Goal: Task Accomplishment & Management: Manage account settings

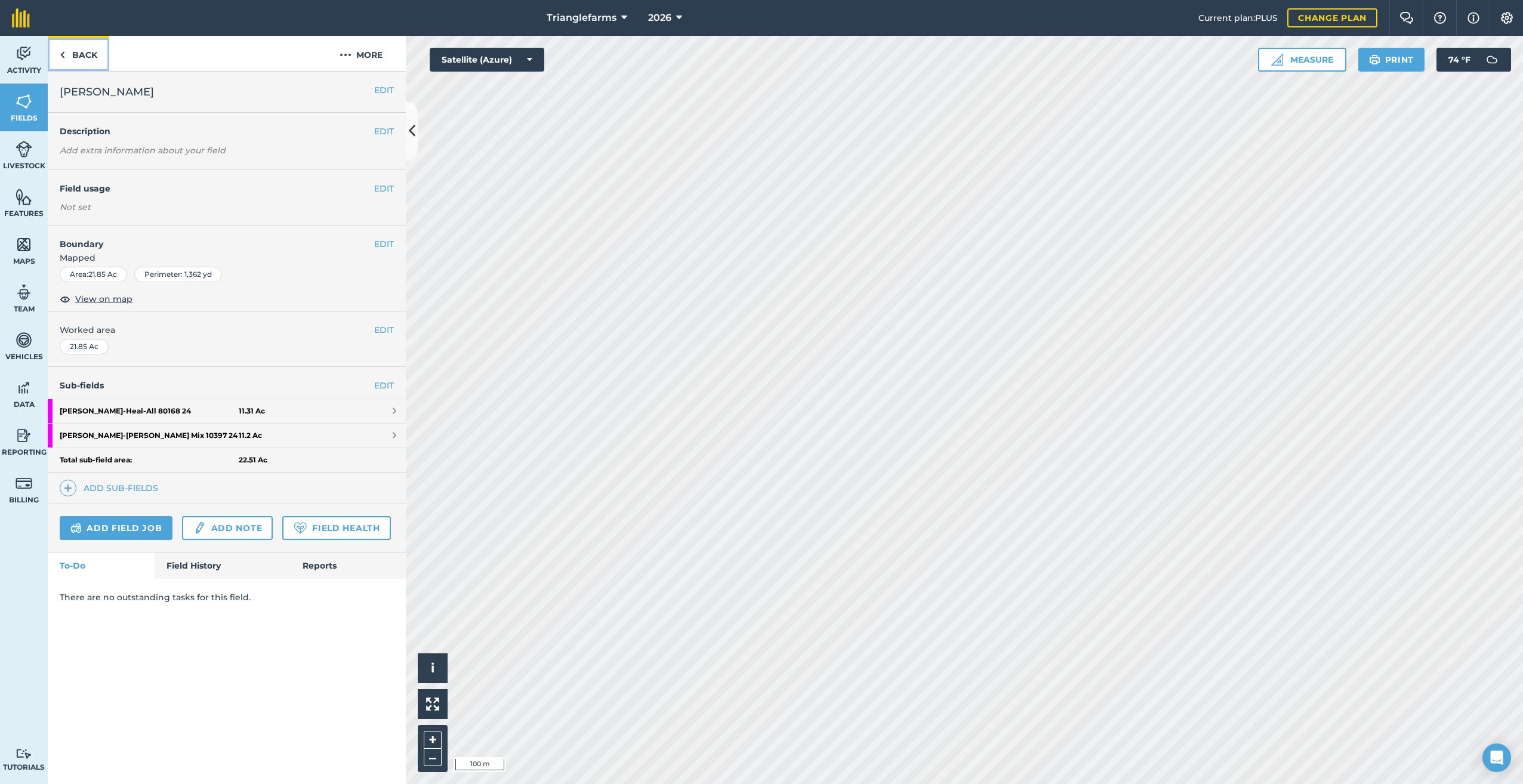
click at [64, 56] on img at bounding box center [62, 54] width 5 height 14
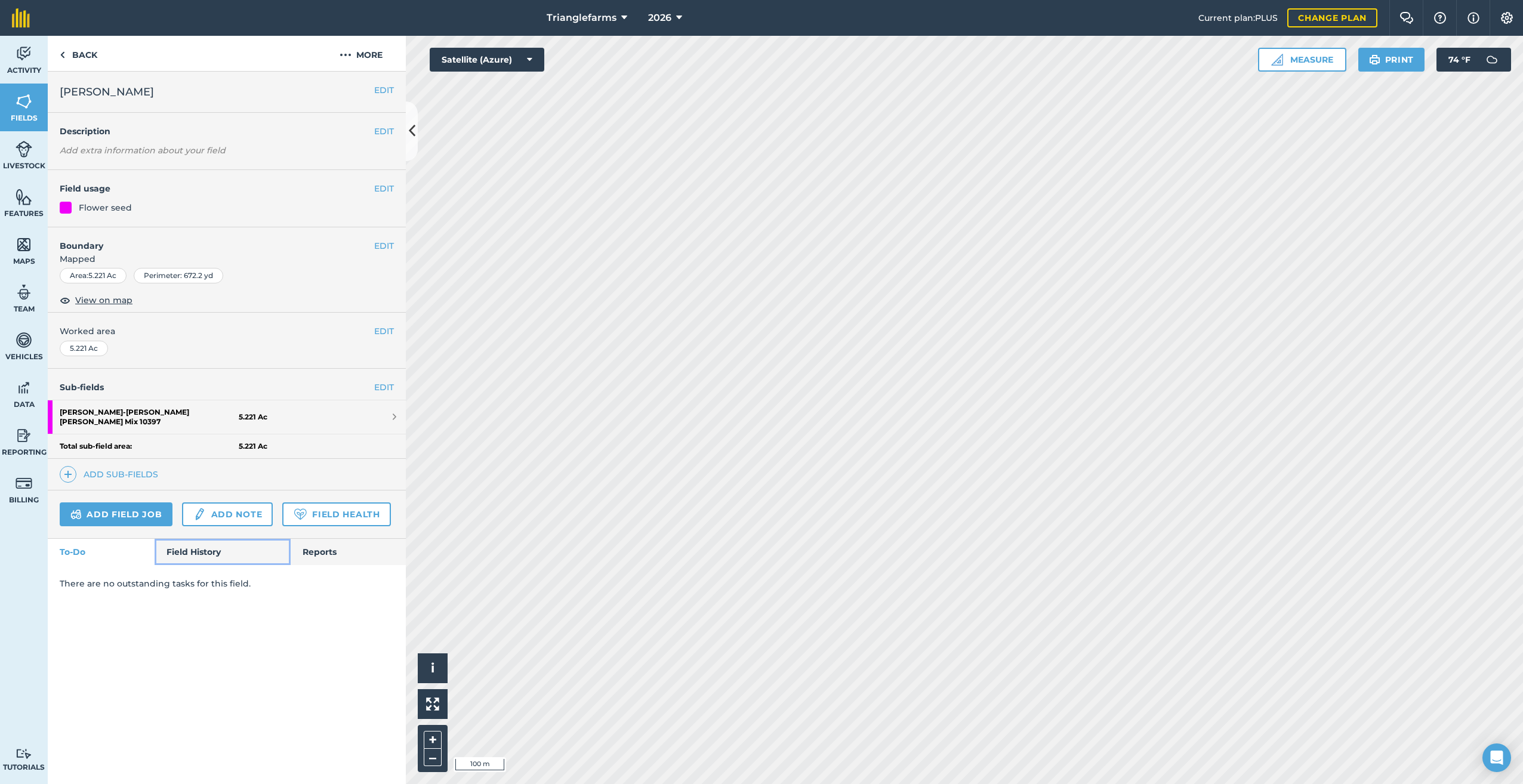
click at [196, 548] on link "Field History" at bounding box center [222, 552] width 135 height 26
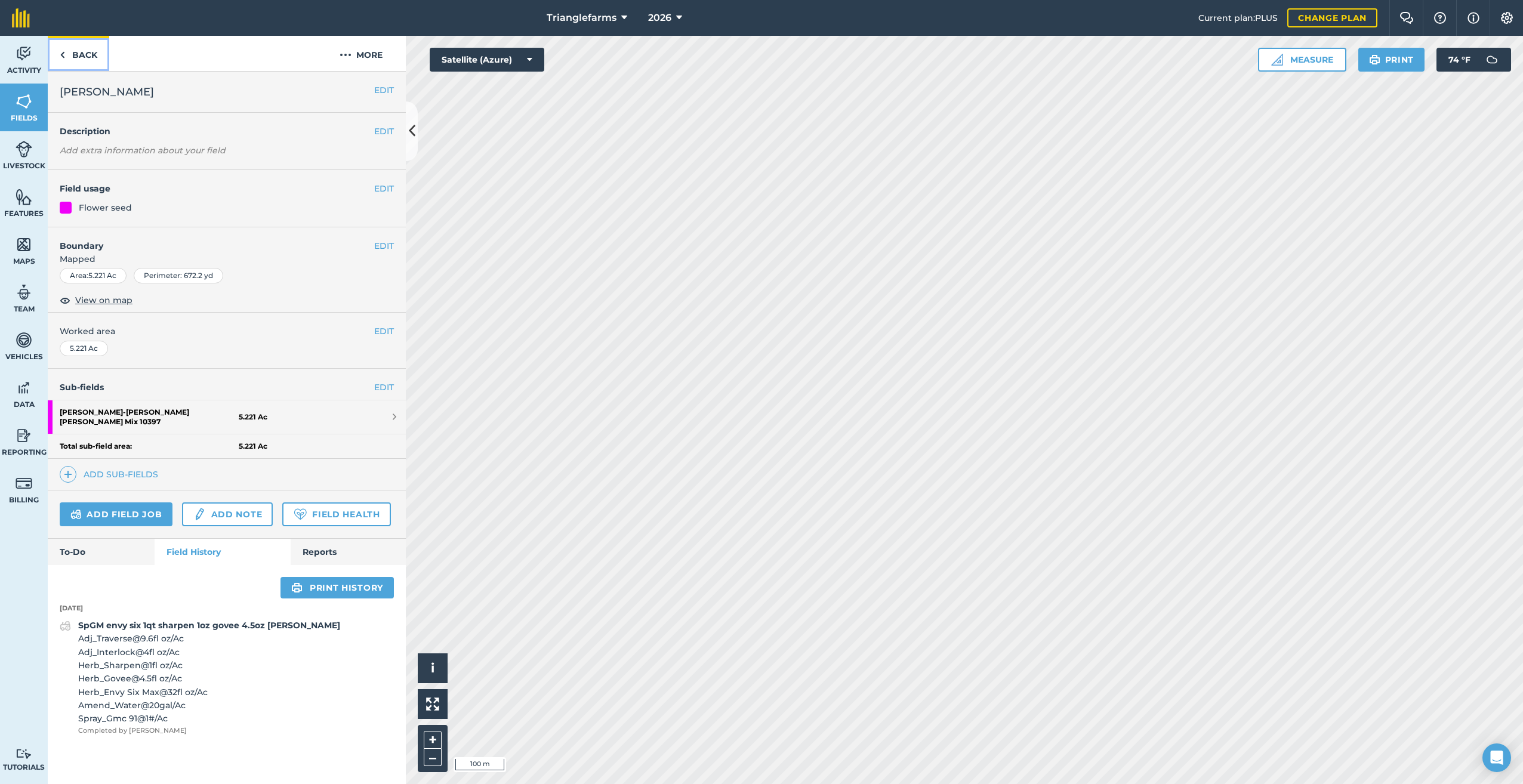
click at [64, 58] on img at bounding box center [62, 54] width 5 height 14
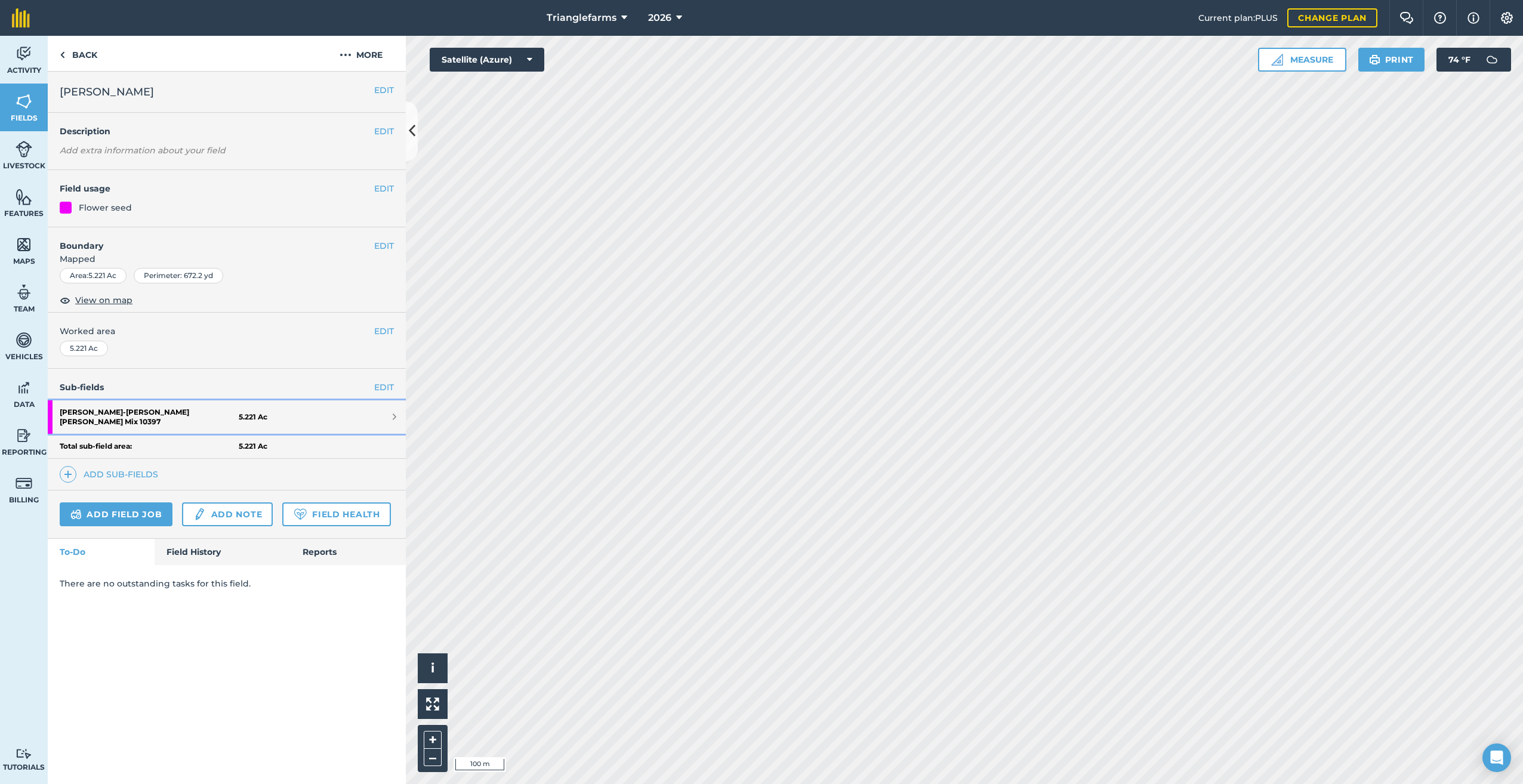
click at [166, 410] on strong "[PERSON_NAME] - [PERSON_NAME] Lupine [PERSON_NAME] Mix 10397" at bounding box center [149, 417] width 179 height 33
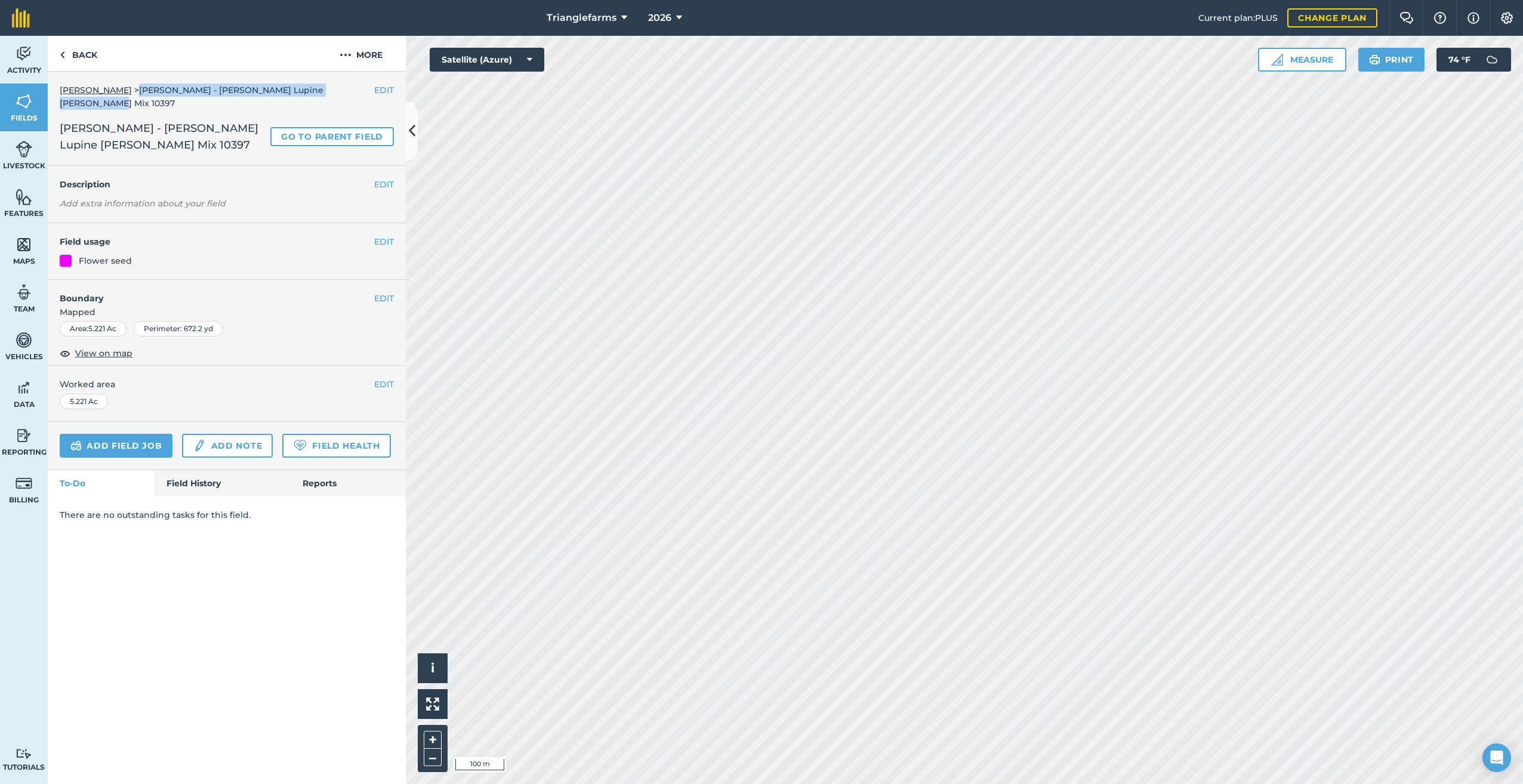
drag, startPoint x: 352, startPoint y: 90, endPoint x: 135, endPoint y: 94, distance: 217.0
click at [135, 94] on div "[PERSON_NAME] > [PERSON_NAME] - [PERSON_NAME] [PERSON_NAME] Mix 10397" at bounding box center [226, 97] width 334 height 27
copy div "[PERSON_NAME] - [PERSON_NAME] Lupine [PERSON_NAME] Mix 10397"
click at [66, 52] on link "Back" at bounding box center [78, 53] width 62 height 35
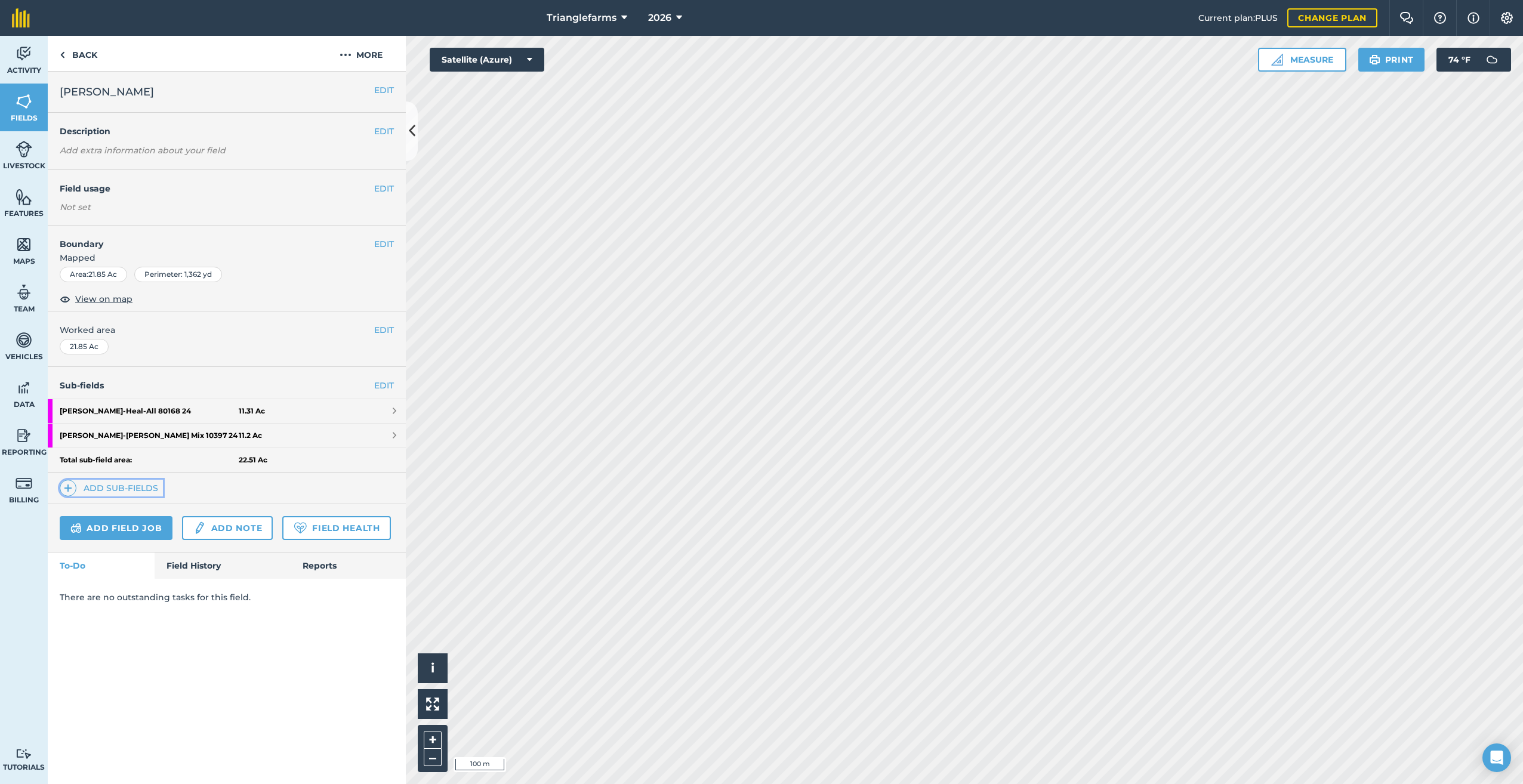
click at [66, 487] on img at bounding box center [68, 487] width 8 height 14
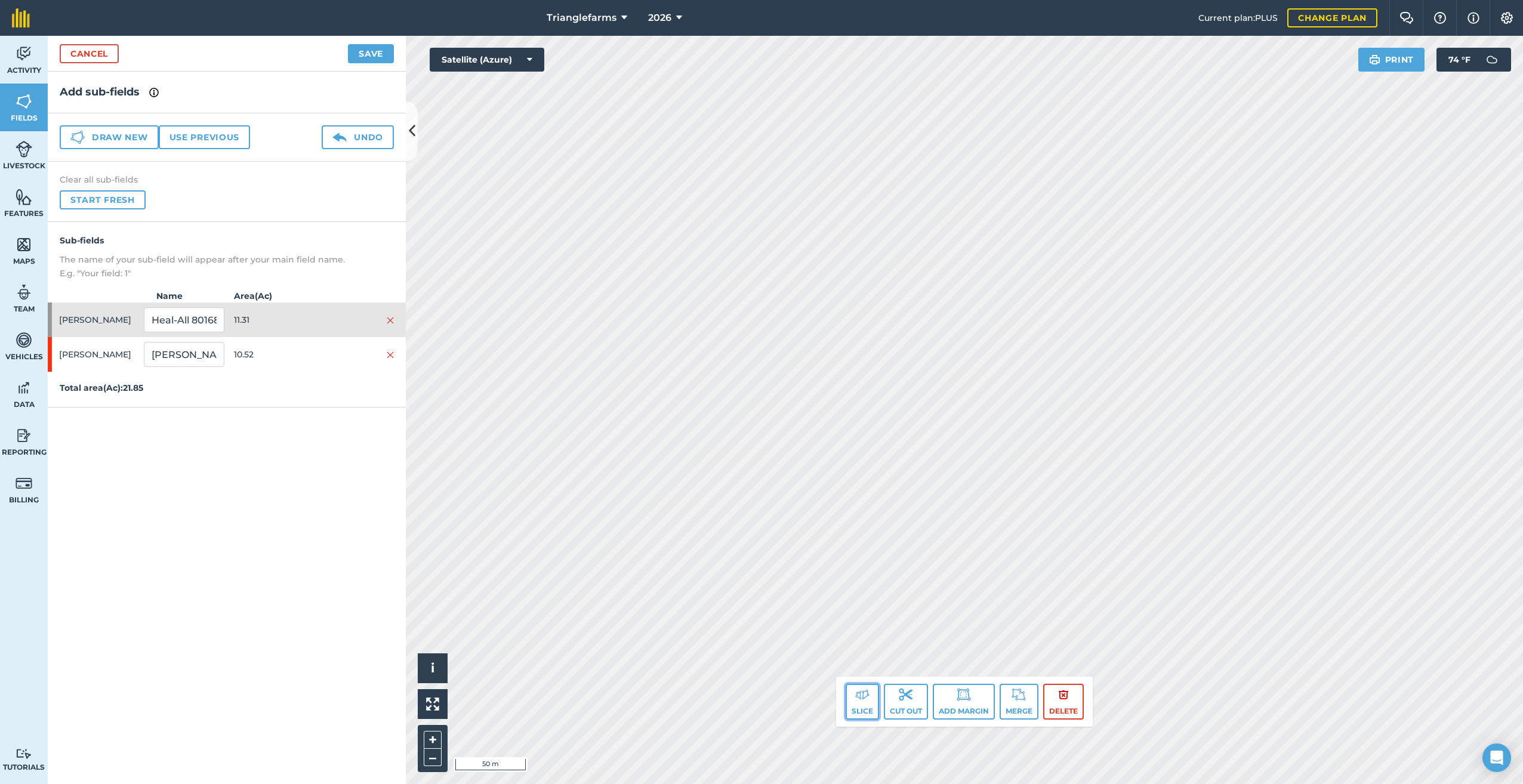
click at [867, 702] on button "Slice" at bounding box center [862, 701] width 33 height 35
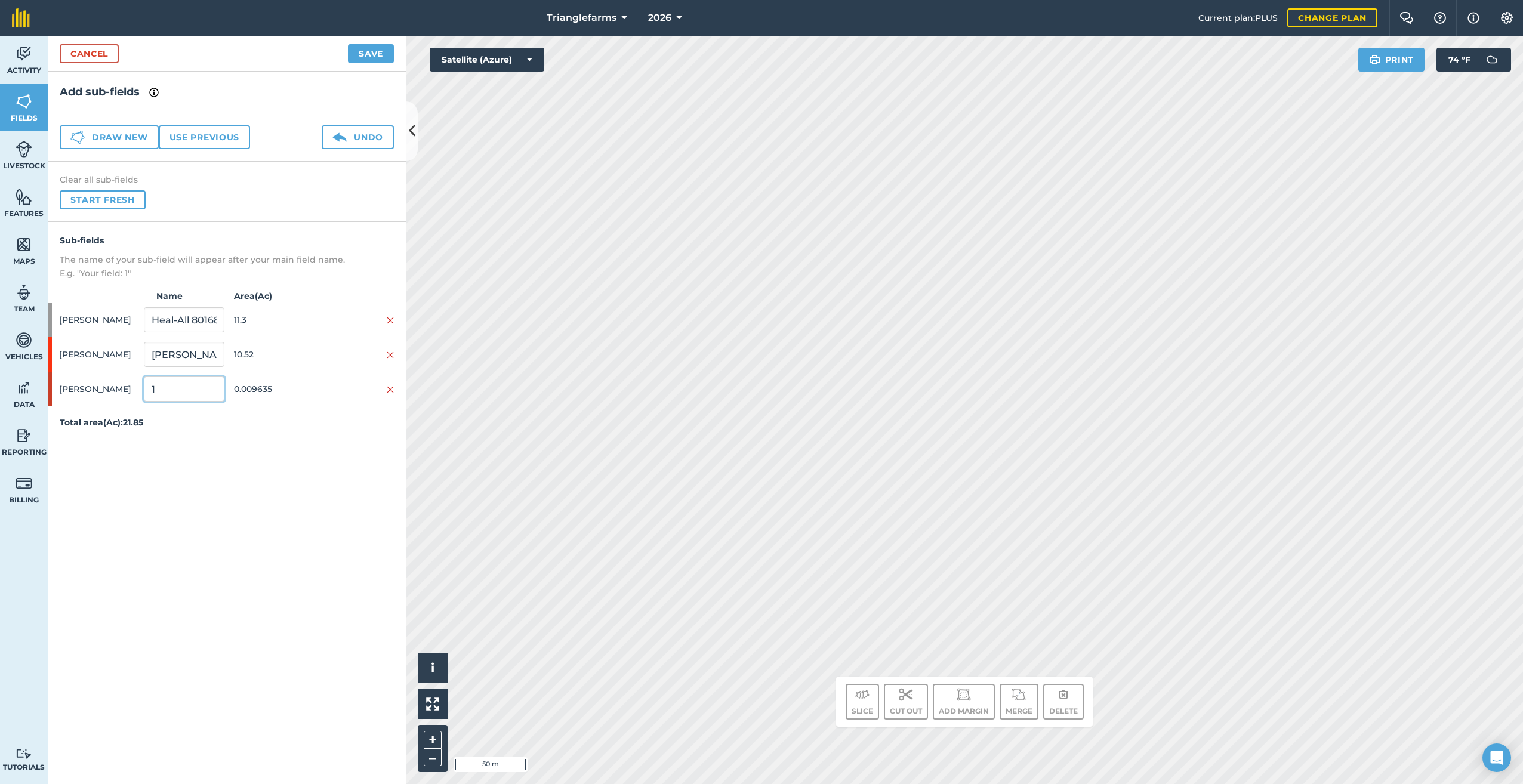
drag, startPoint x: 167, startPoint y: 396, endPoint x: 61, endPoint y: 419, distance: 108.5
click at [74, 402] on div "[PERSON_NAME] 1 0.009635" at bounding box center [226, 389] width 358 height 35
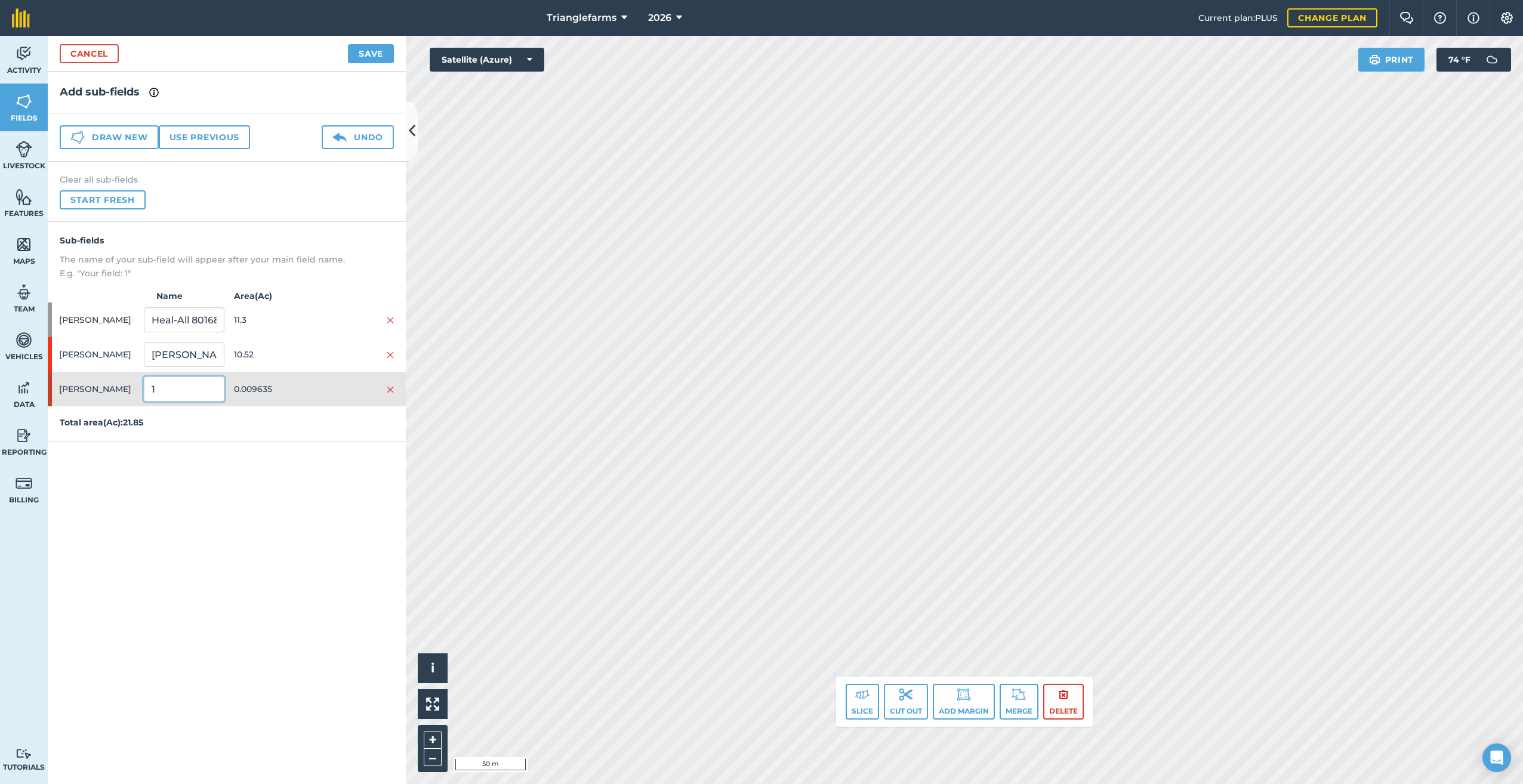
paste input "[PERSON_NAME] - [PERSON_NAME] Lupine [PERSON_NAME] Mix 10397"
type input "[PERSON_NAME] - [PERSON_NAME] Lupine [PERSON_NAME] Mix 10397"
click at [365, 48] on button "Save" at bounding box center [370, 54] width 46 height 19
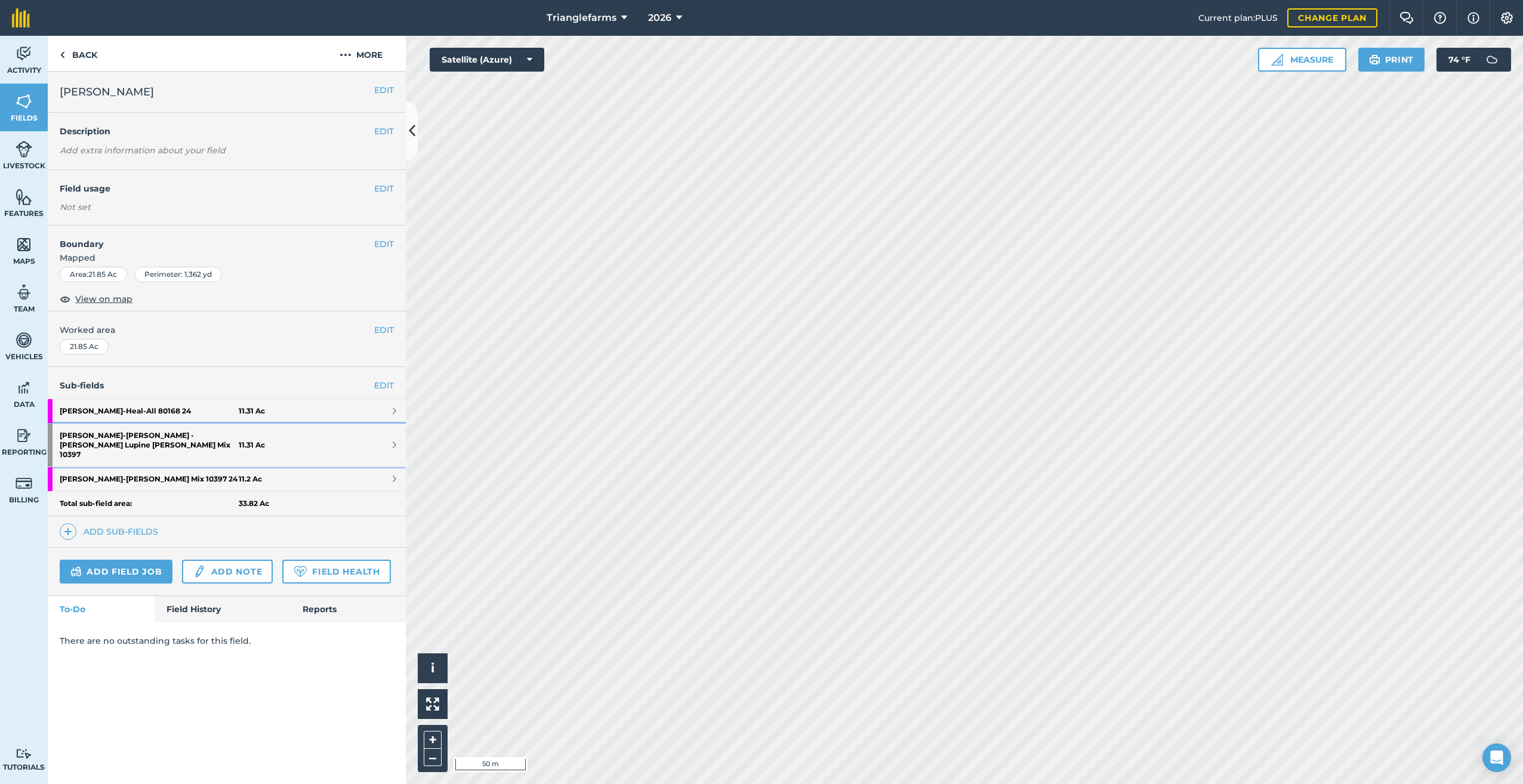
drag, startPoint x: 90, startPoint y: 440, endPoint x: 186, endPoint y: 461, distance: 98.3
click at [90, 440] on strong "[PERSON_NAME] - [PERSON_NAME] - [PERSON_NAME] [PERSON_NAME] Mix 10397" at bounding box center [149, 445] width 179 height 43
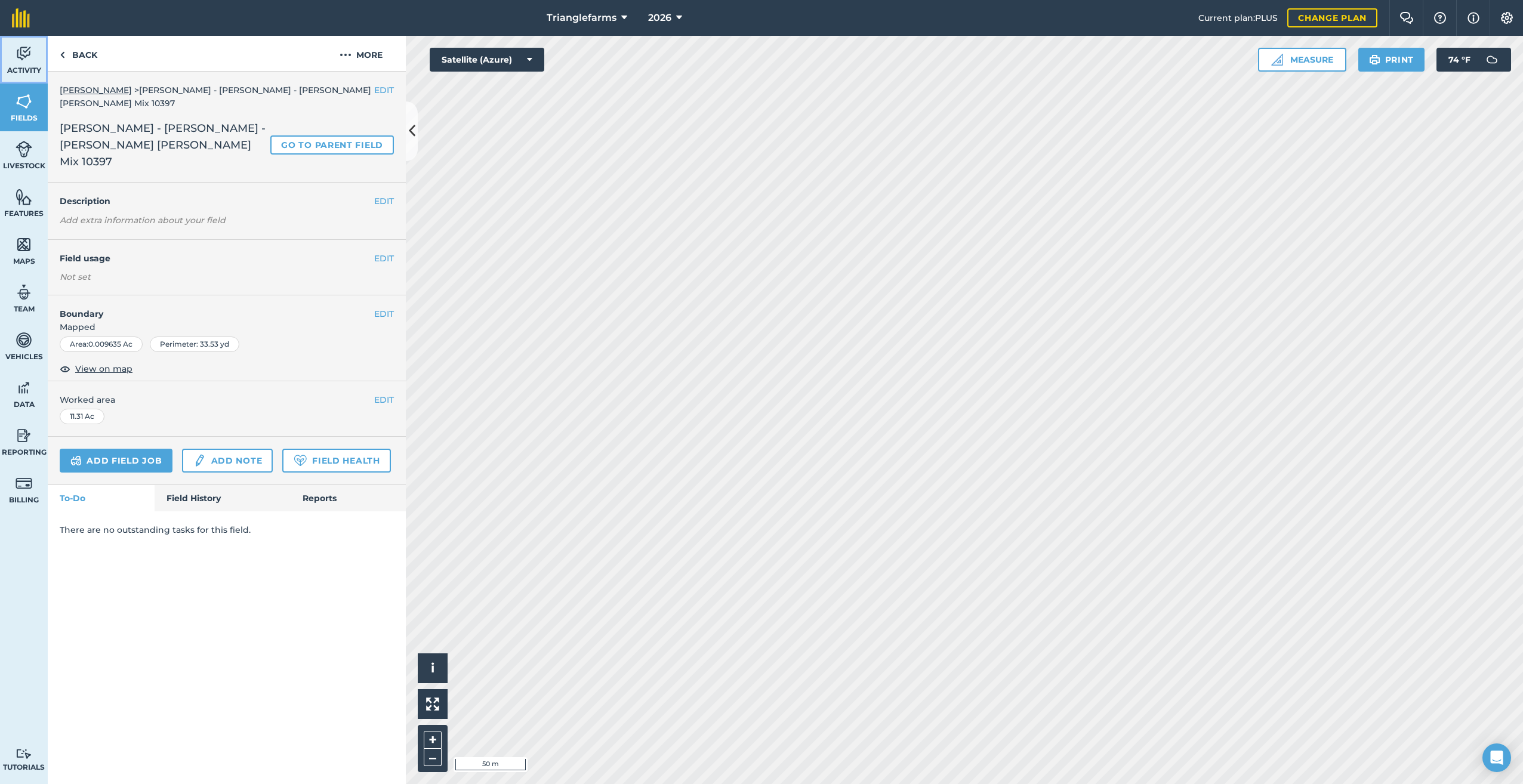
click at [22, 64] on link "Activity" at bounding box center [23, 59] width 48 height 48
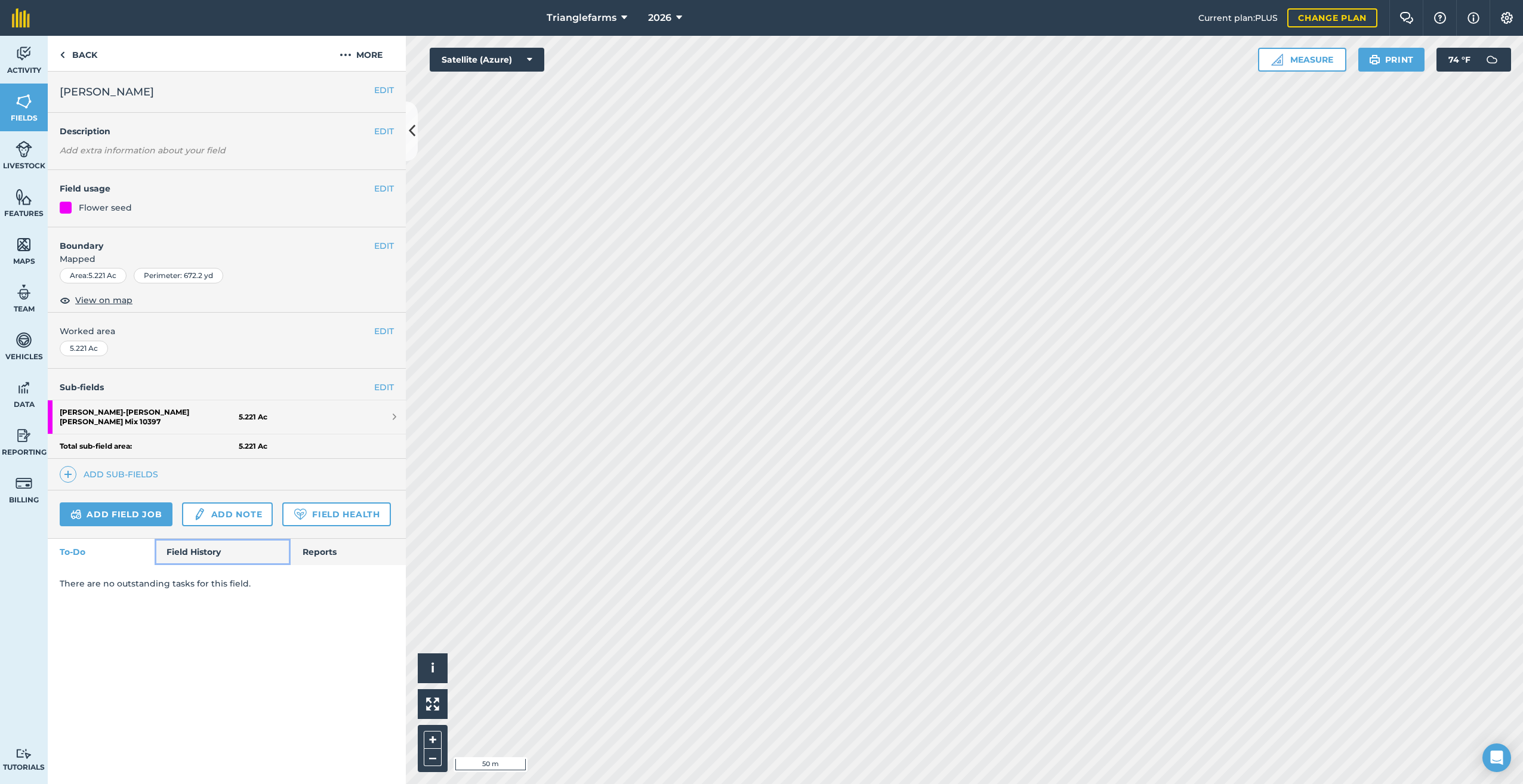
click at [186, 554] on link "Field History" at bounding box center [222, 552] width 135 height 26
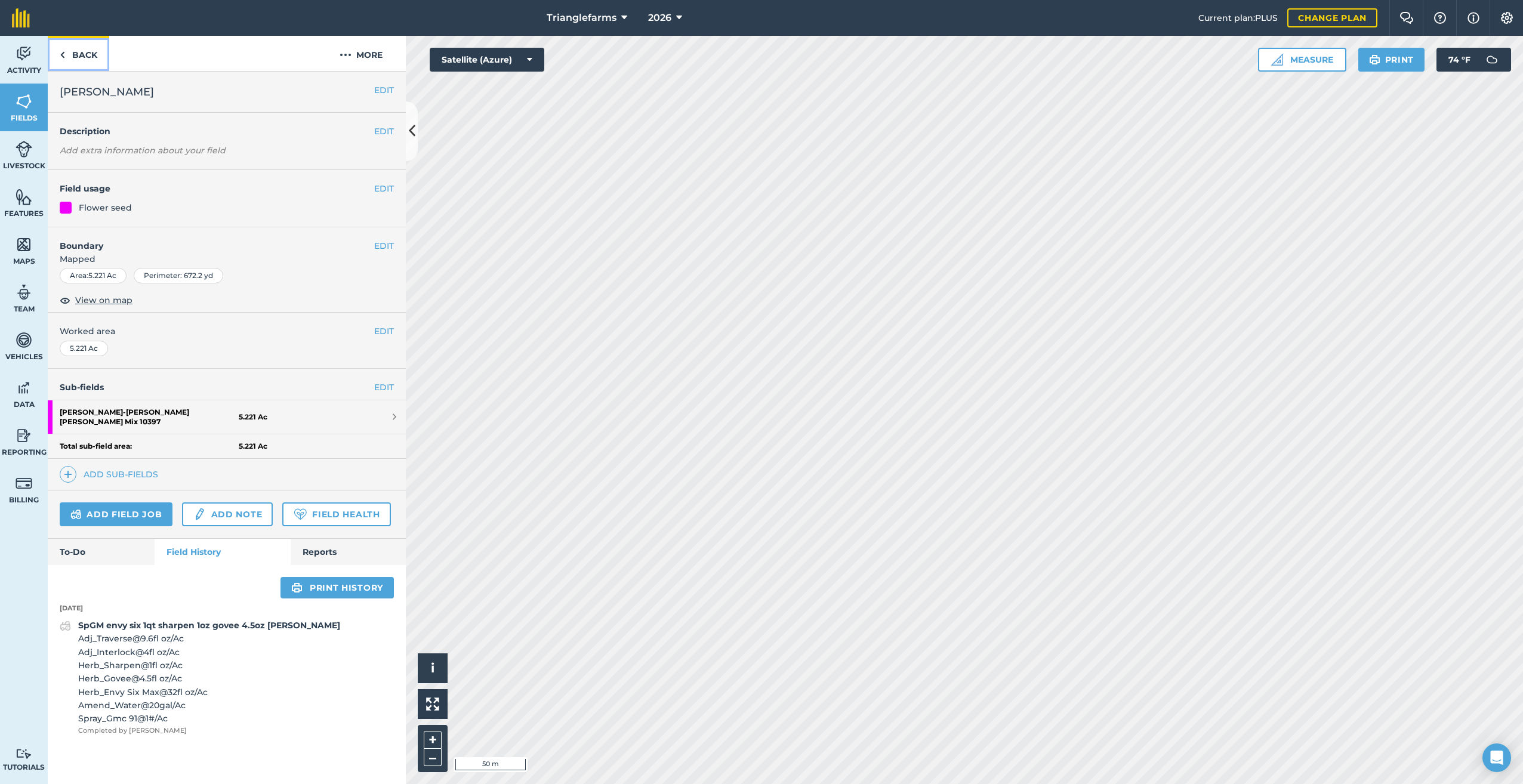
click at [65, 50] on link "Back" at bounding box center [78, 53] width 62 height 35
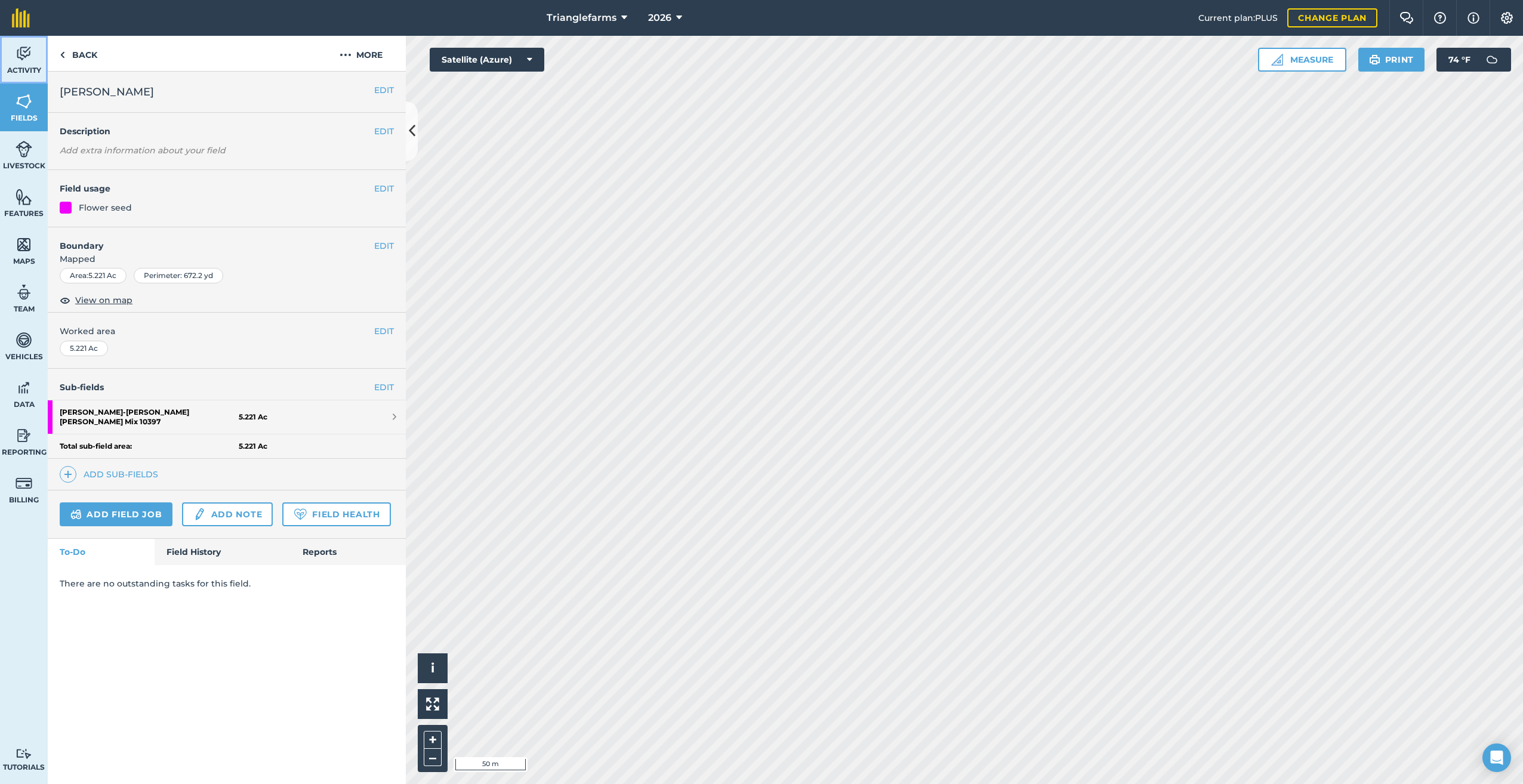
click at [25, 58] on img at bounding box center [23, 54] width 17 height 18
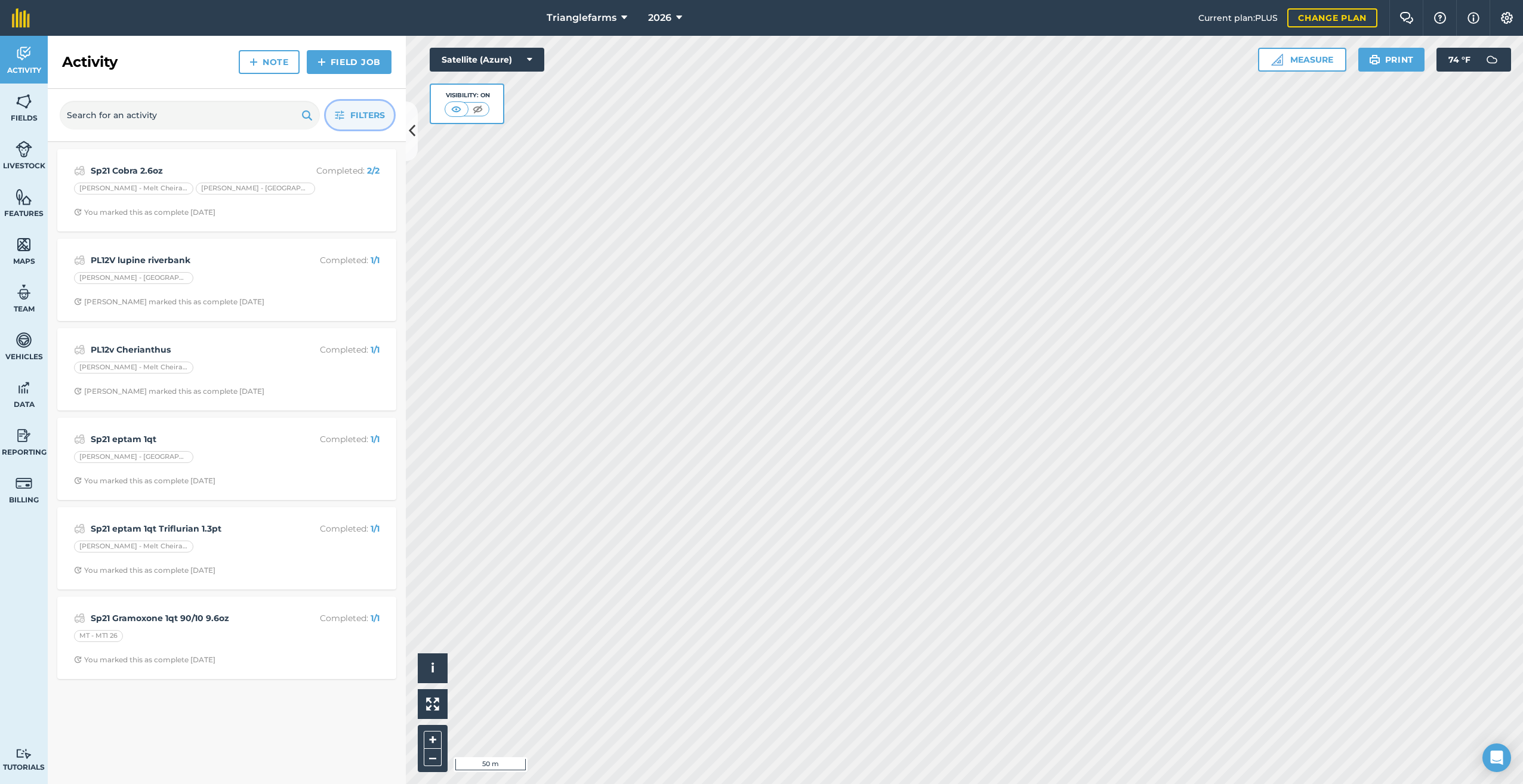
click at [356, 116] on span "Filters" at bounding box center [368, 115] width 35 height 13
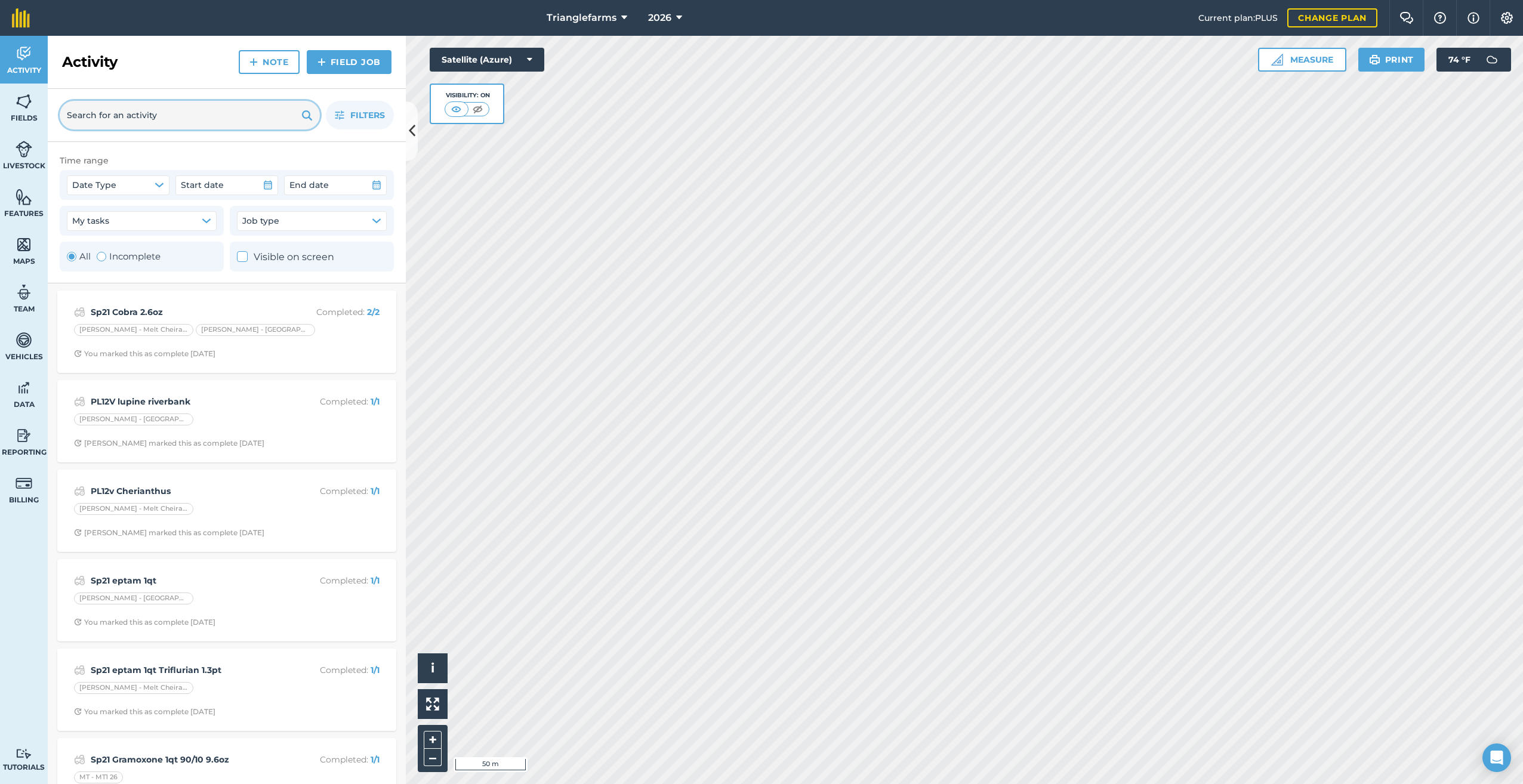
click at [82, 112] on input "text" at bounding box center [190, 115] width 260 height 29
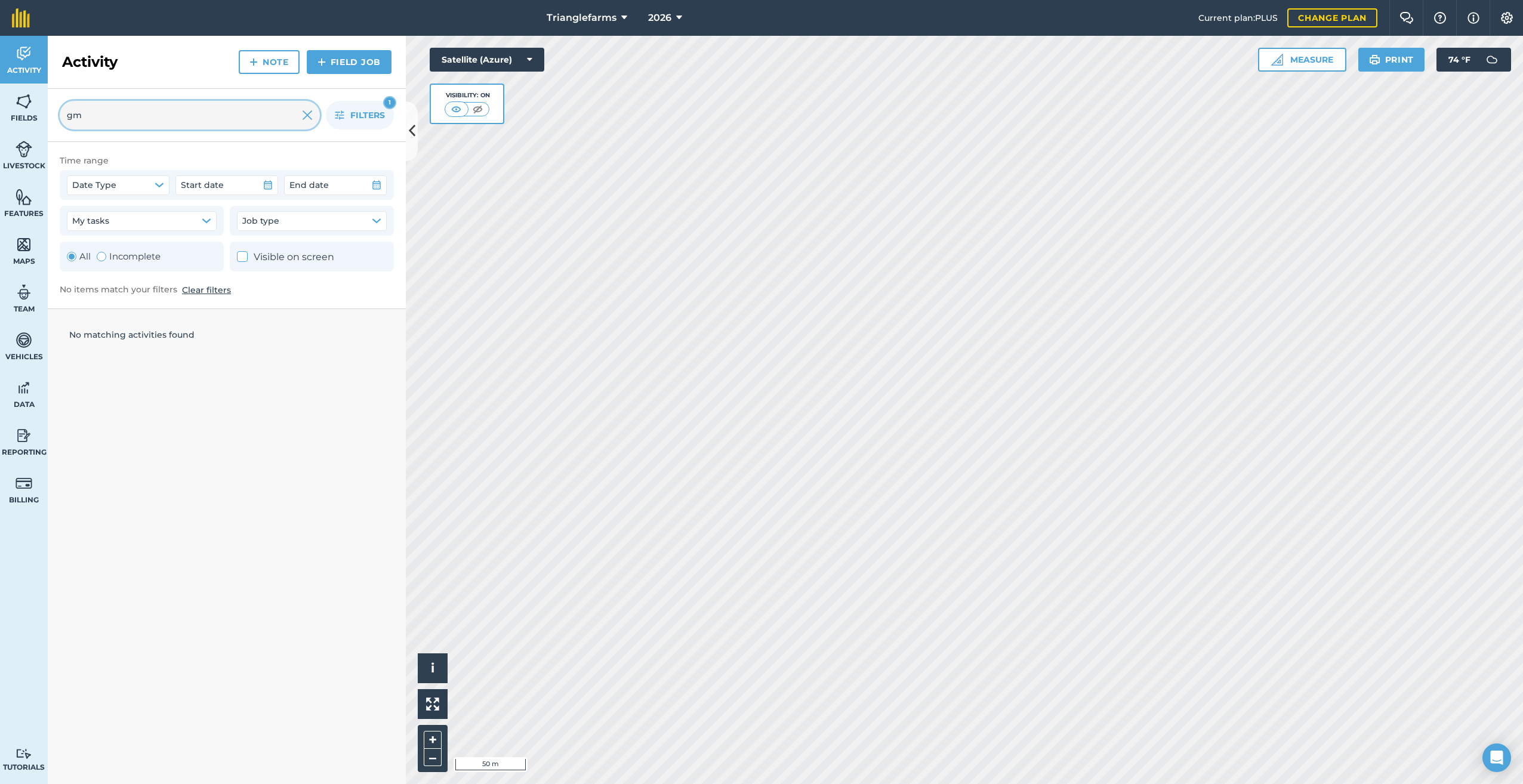
type input "g"
click at [366, 112] on span "Filters" at bounding box center [368, 115] width 35 height 13
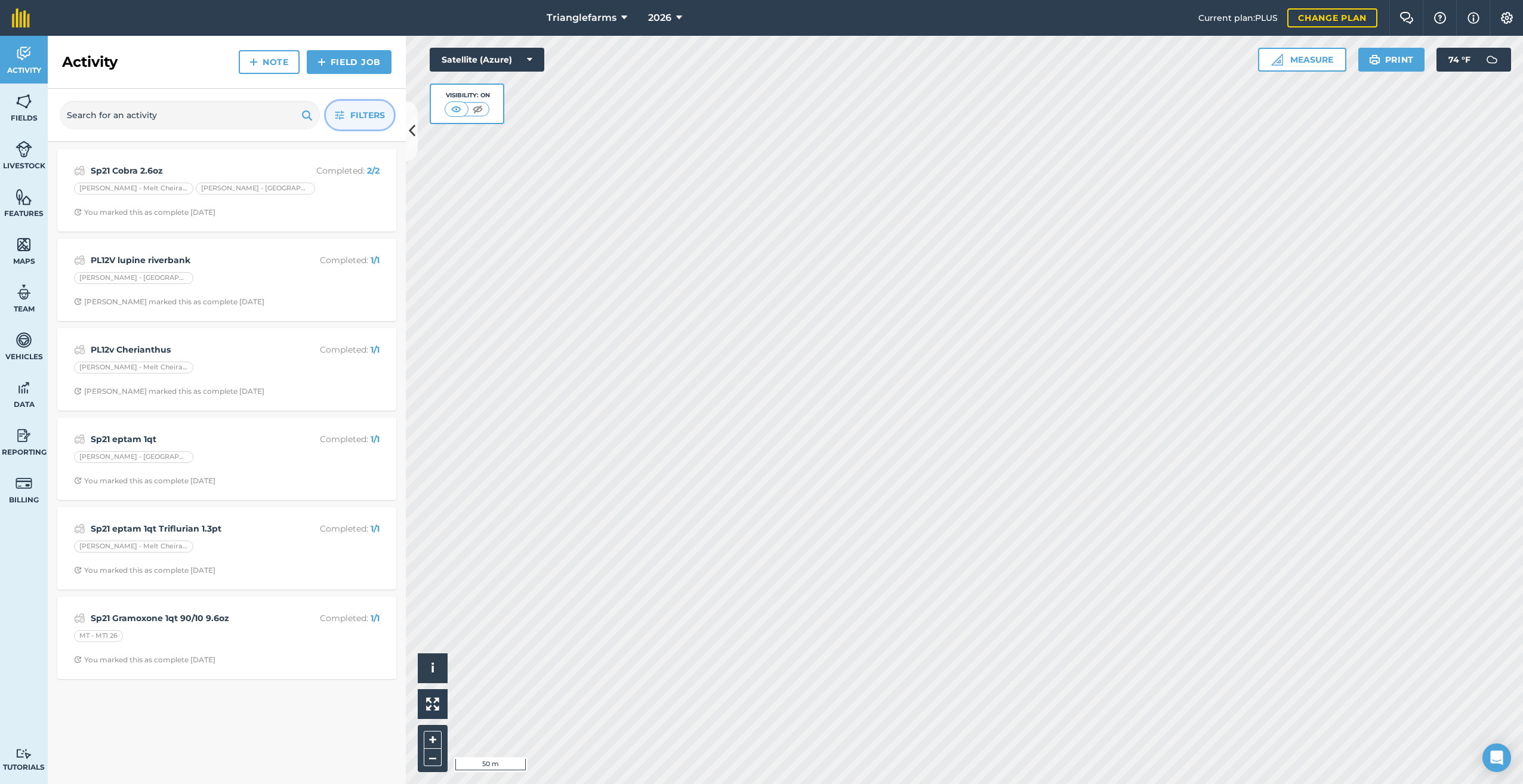
click at [366, 112] on span "Filters" at bounding box center [368, 115] width 35 height 13
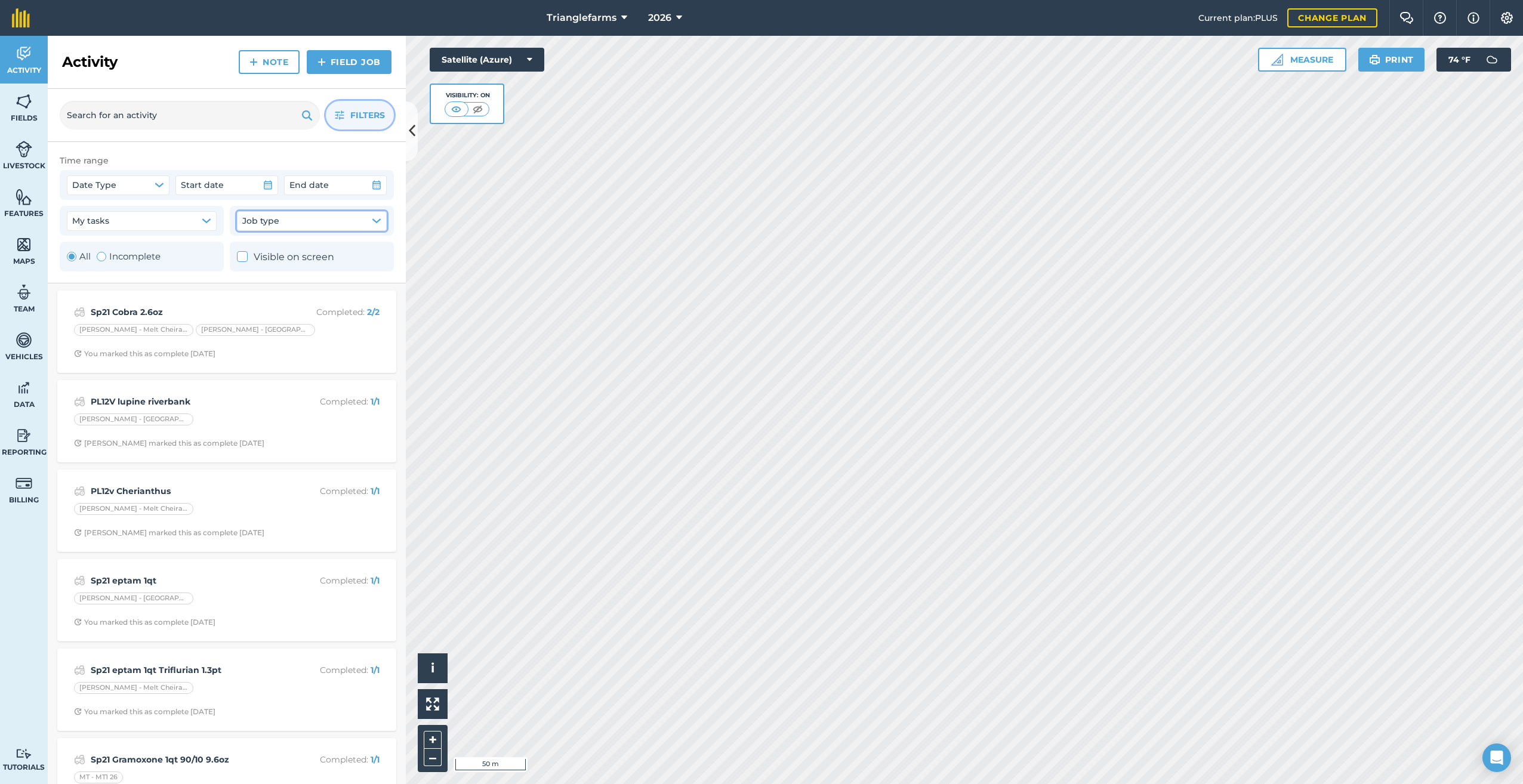
click at [374, 218] on icon "button" at bounding box center [376, 221] width 9 height 9
click at [248, 309] on icon at bounding box center [249, 307] width 8 height 8
checkbox input "true"
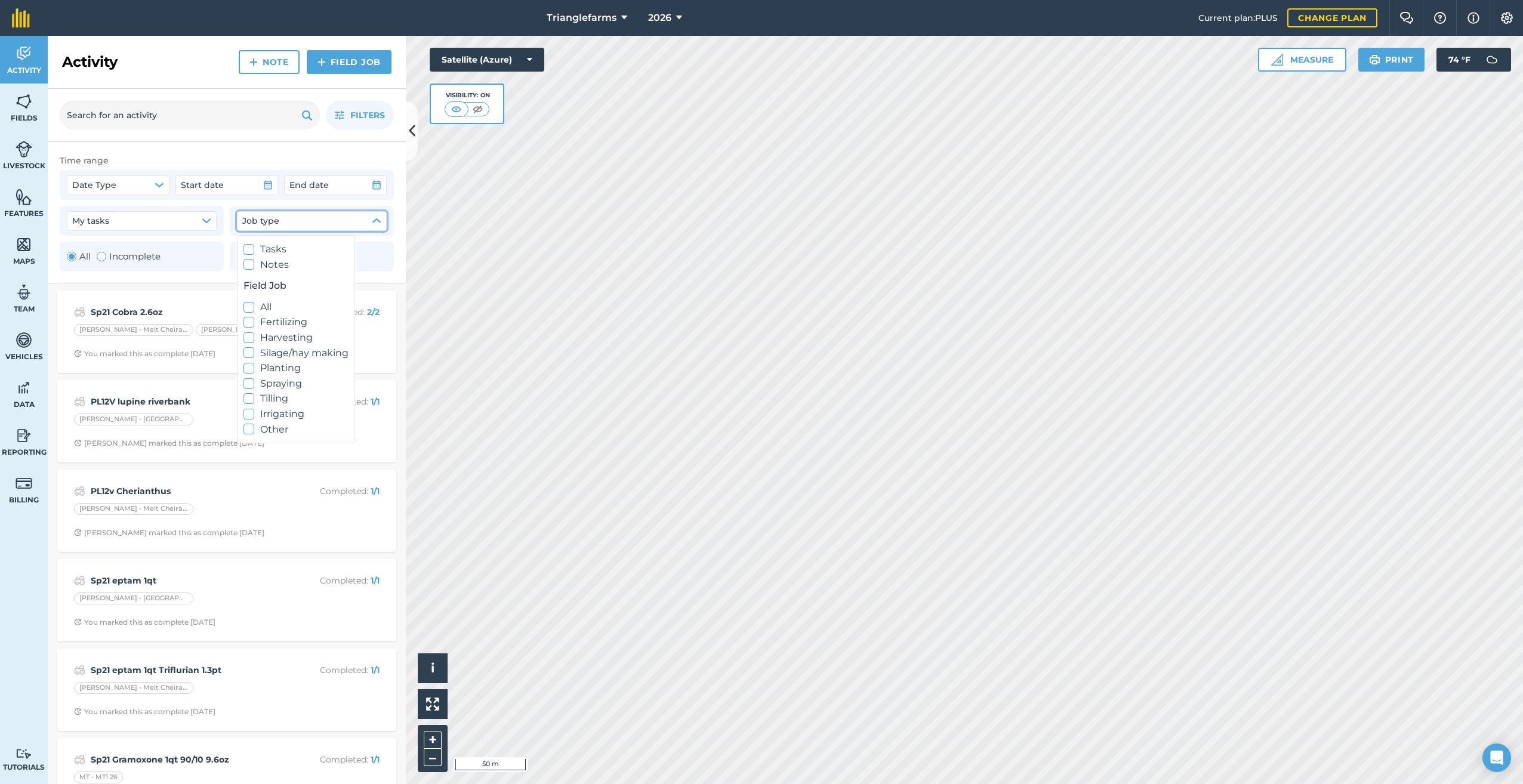
checkbox input "true"
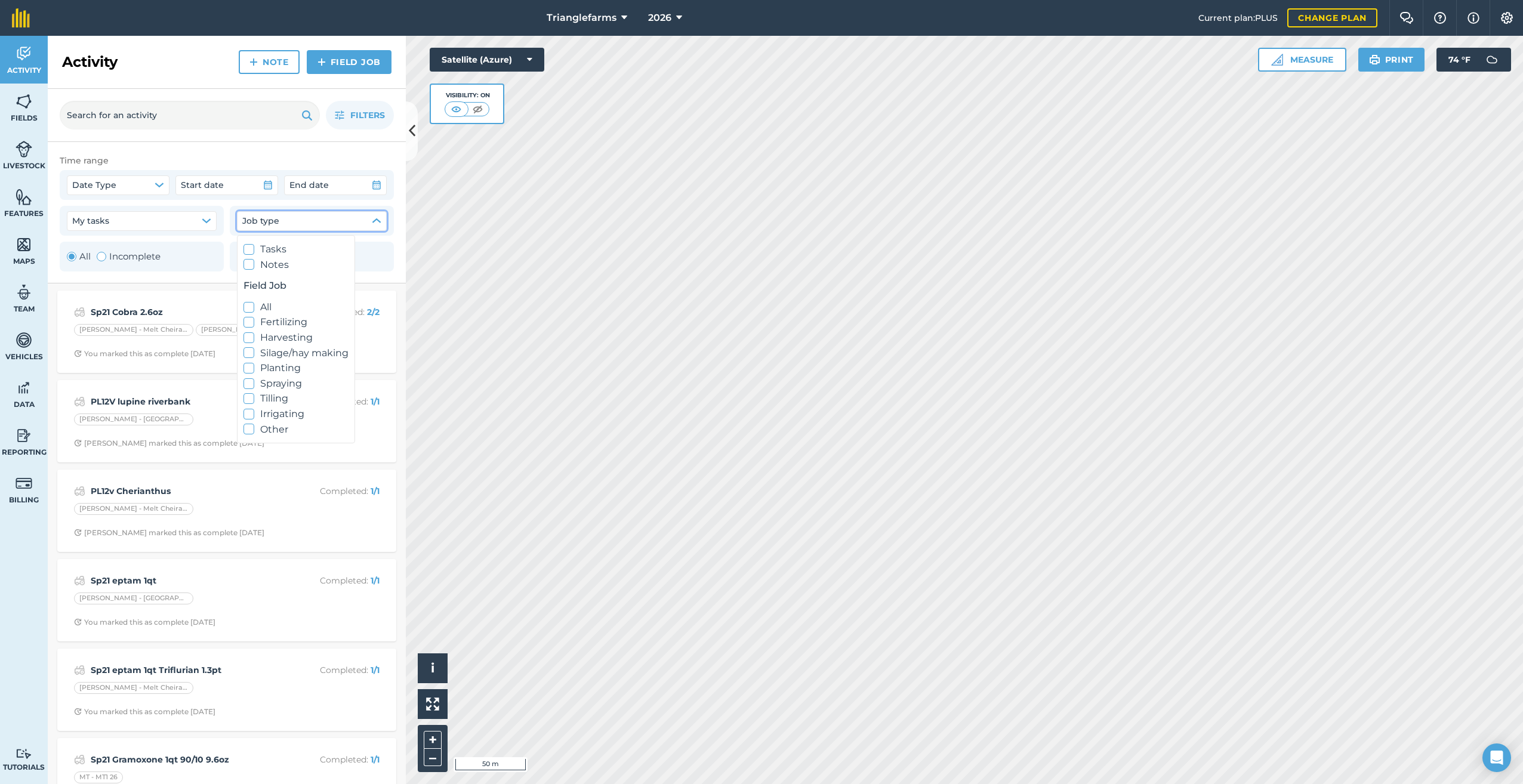
checkbox input "true"
click at [99, 257] on div "Toggle Activity" at bounding box center [101, 256] width 9 height 9
radio input "false"
radio input "true"
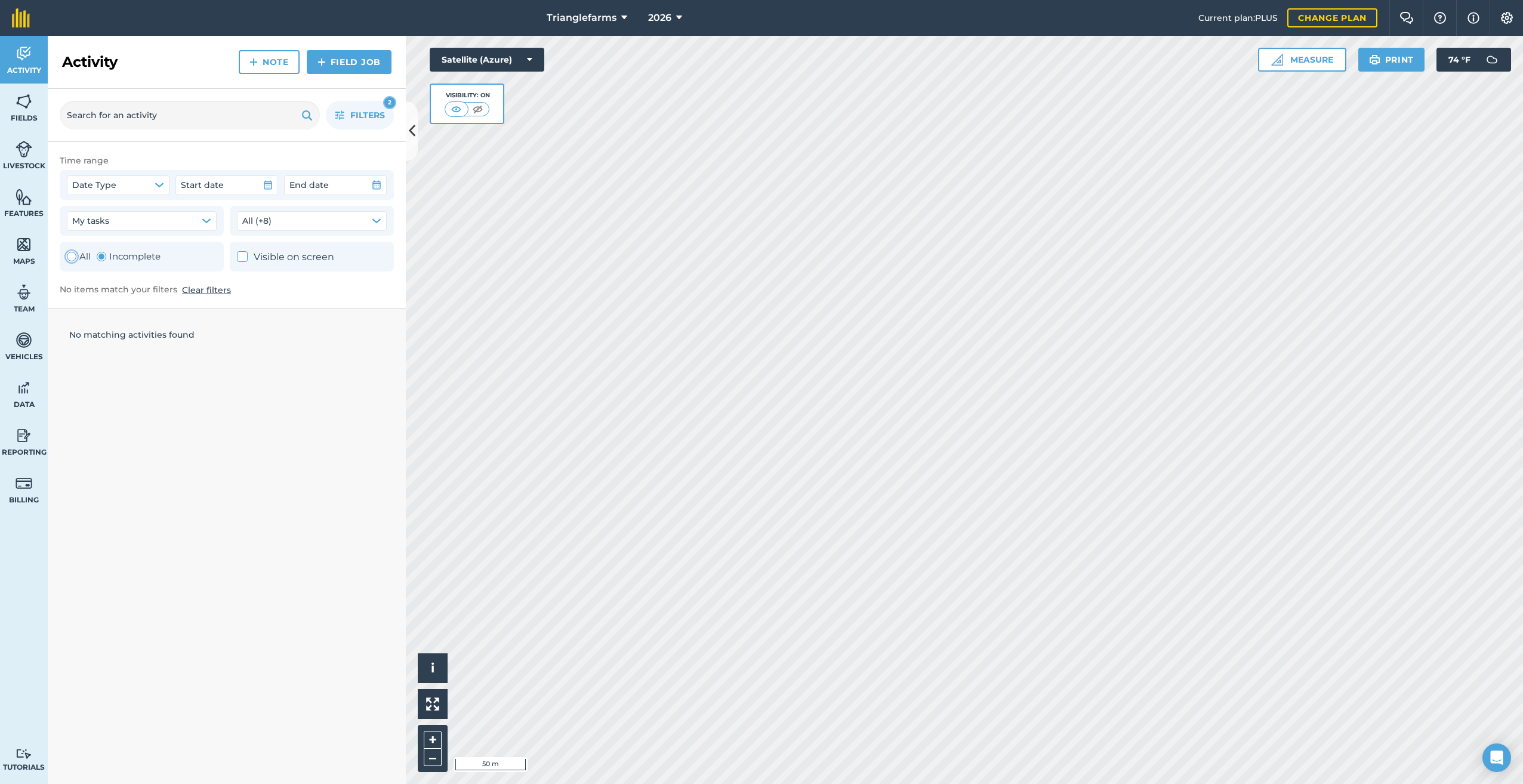
click at [68, 258] on div "Toggle Activity" at bounding box center [72, 256] width 9 height 9
radio input "true"
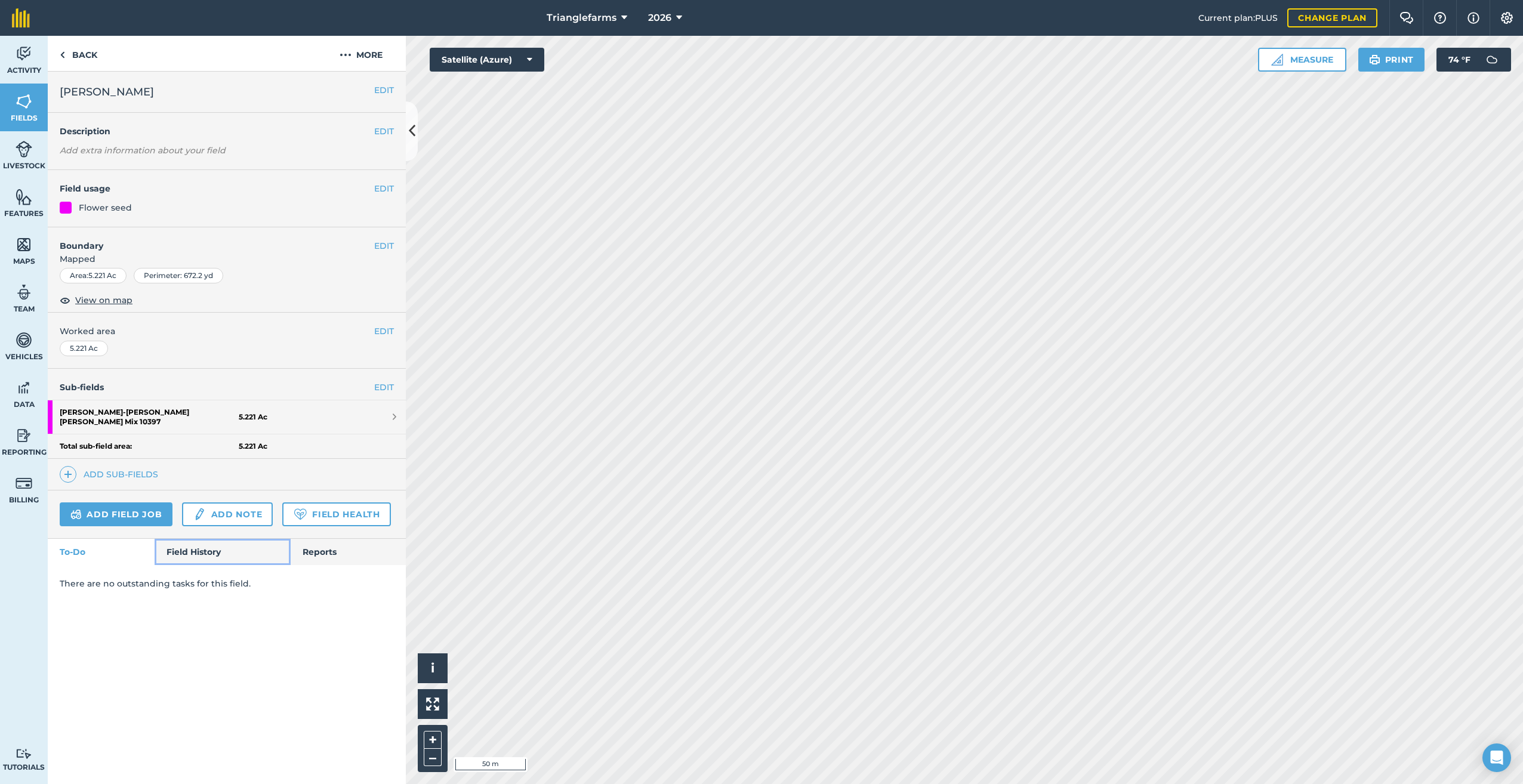
click at [187, 548] on link "Field History" at bounding box center [222, 552] width 135 height 26
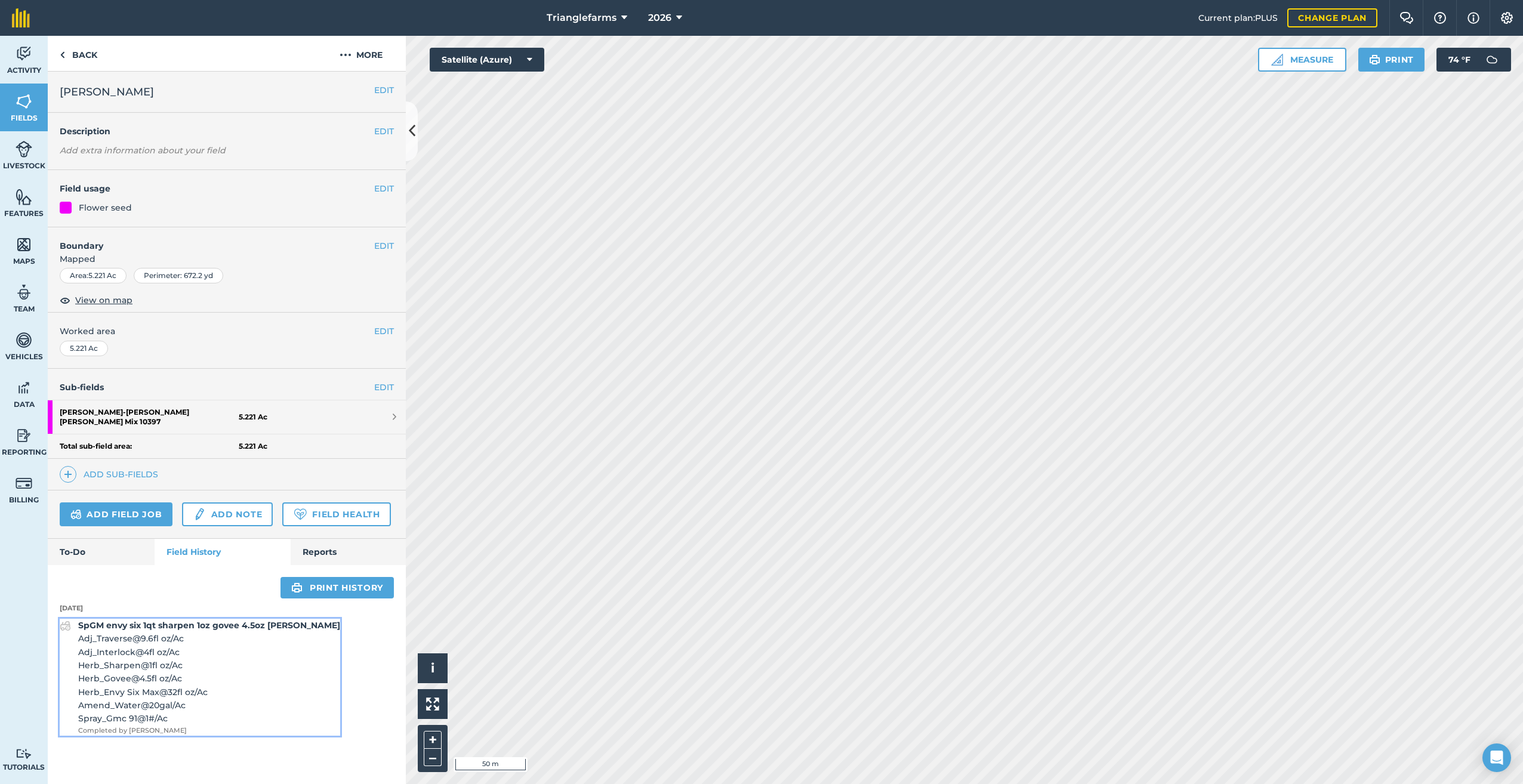
click at [132, 633] on span "Adj_Traverse @ 9.6 fl oz / Ac" at bounding box center [209, 638] width 262 height 13
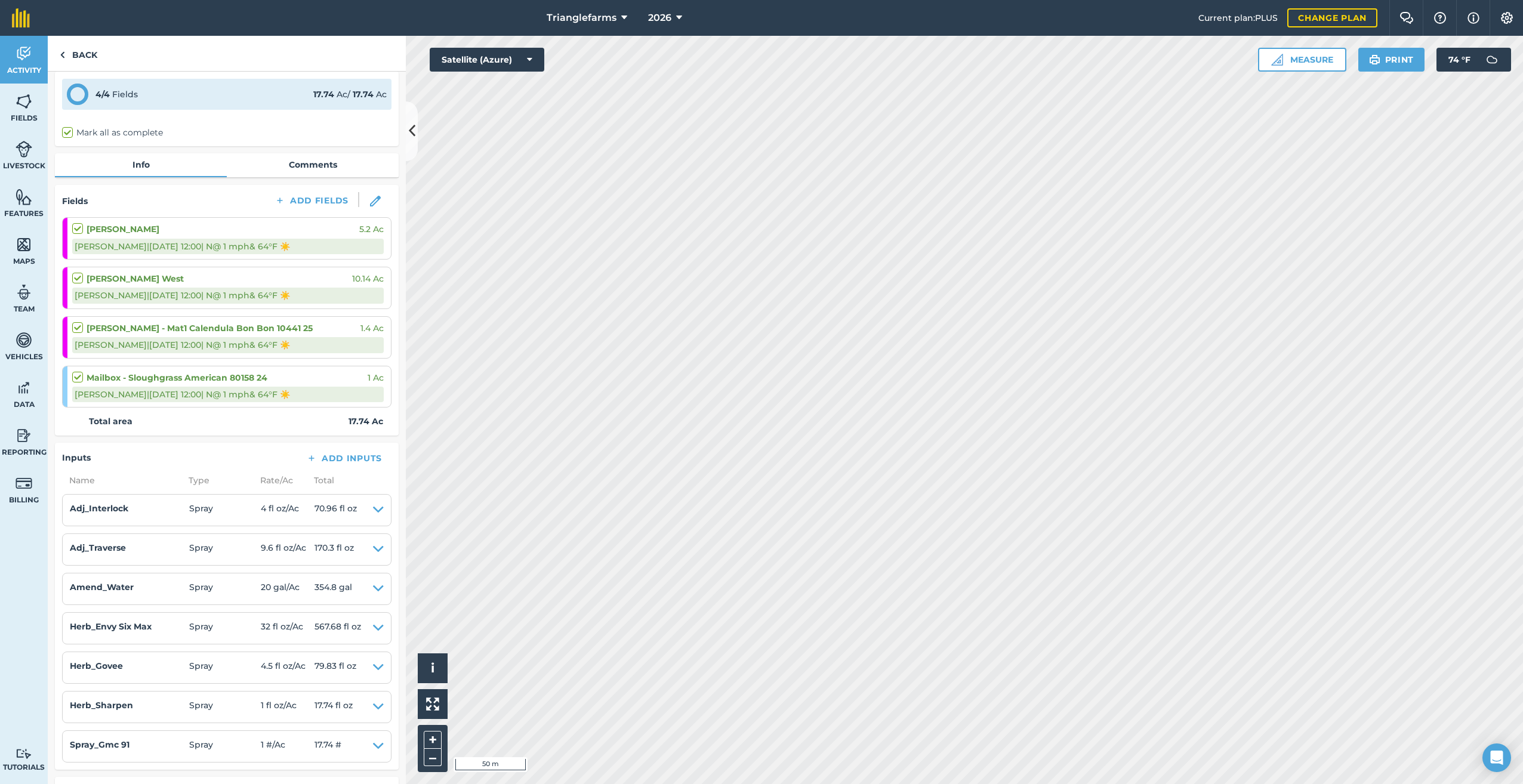
scroll to position [56, 0]
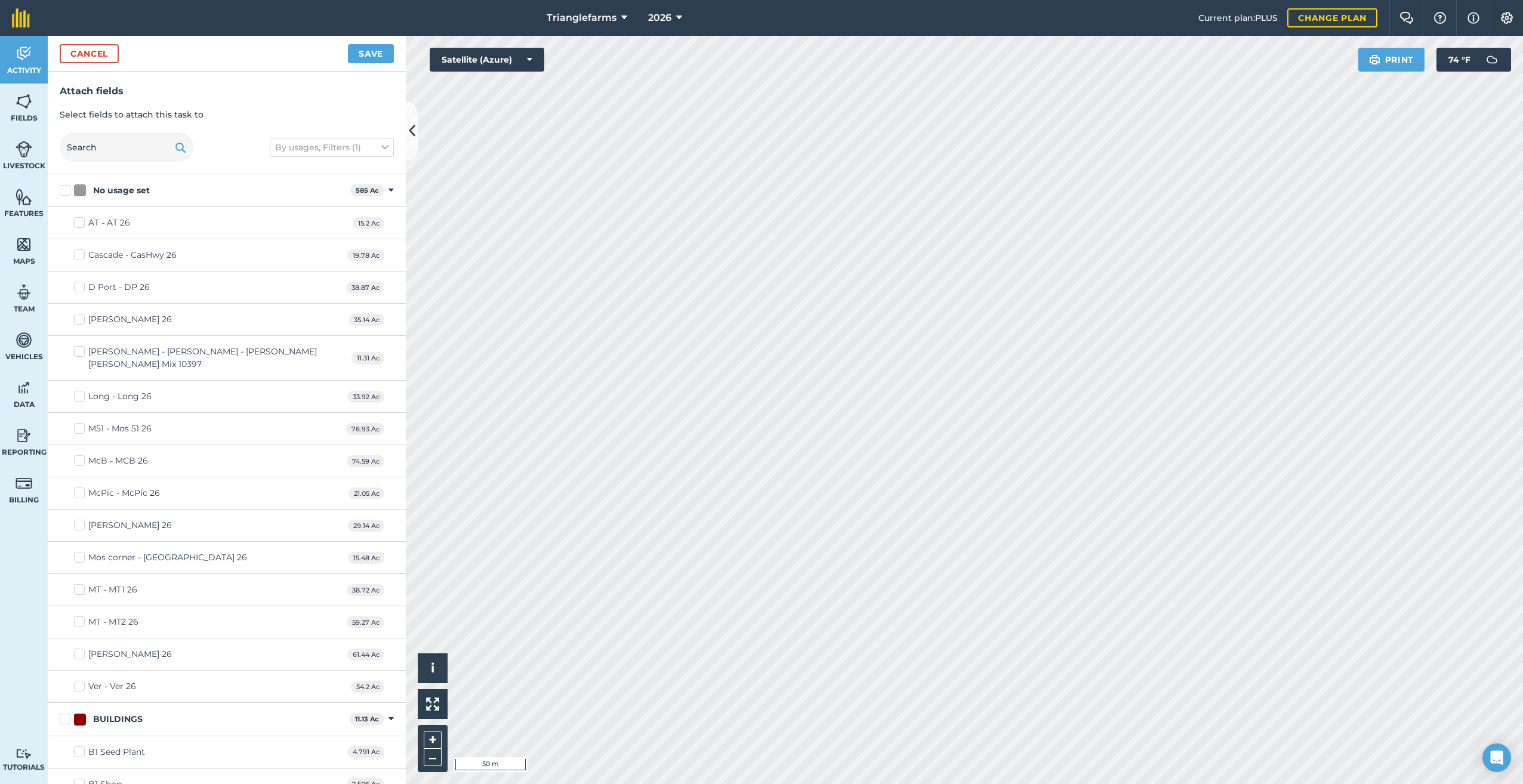
click at [79, 347] on label "[PERSON_NAME] - [PERSON_NAME] - [PERSON_NAME] [PERSON_NAME] Mix 10397" at bounding box center [212, 358] width 277 height 25
click at [79, 347] on input "[PERSON_NAME] - [PERSON_NAME] - [PERSON_NAME] [PERSON_NAME] Mix 10397" at bounding box center [78, 349] width 8 height 8
checkbox input "true"
click at [374, 52] on button "Save" at bounding box center [370, 54] width 46 height 19
checkbox input "false"
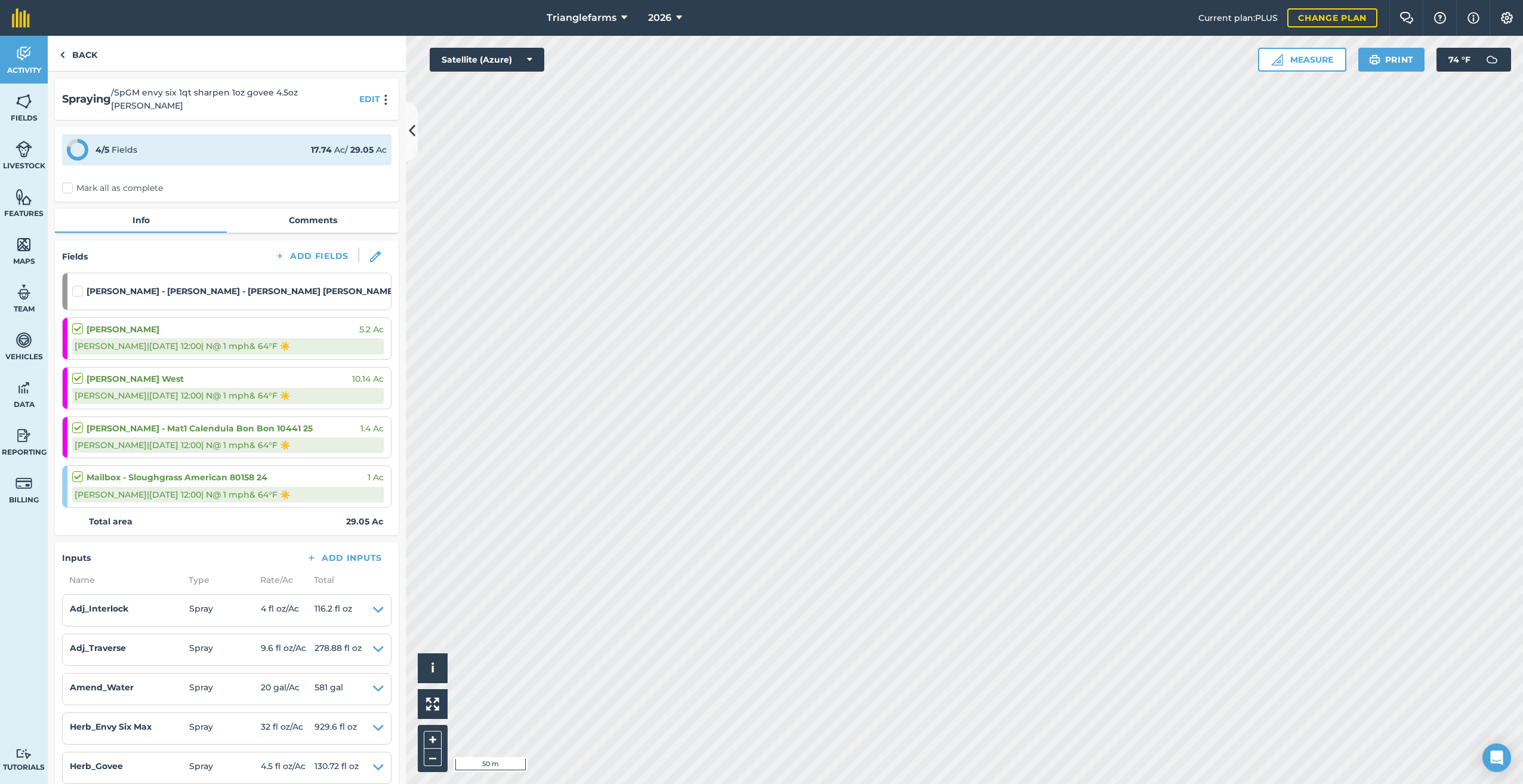
click at [261, 285] on strong "[PERSON_NAME] - [PERSON_NAME] - [PERSON_NAME] [PERSON_NAME] Mix 10397" at bounding box center [257, 291] width 342 height 13
click at [370, 251] on img at bounding box center [375, 256] width 11 height 11
select select "N"
select select "Sunny"
select select "N"
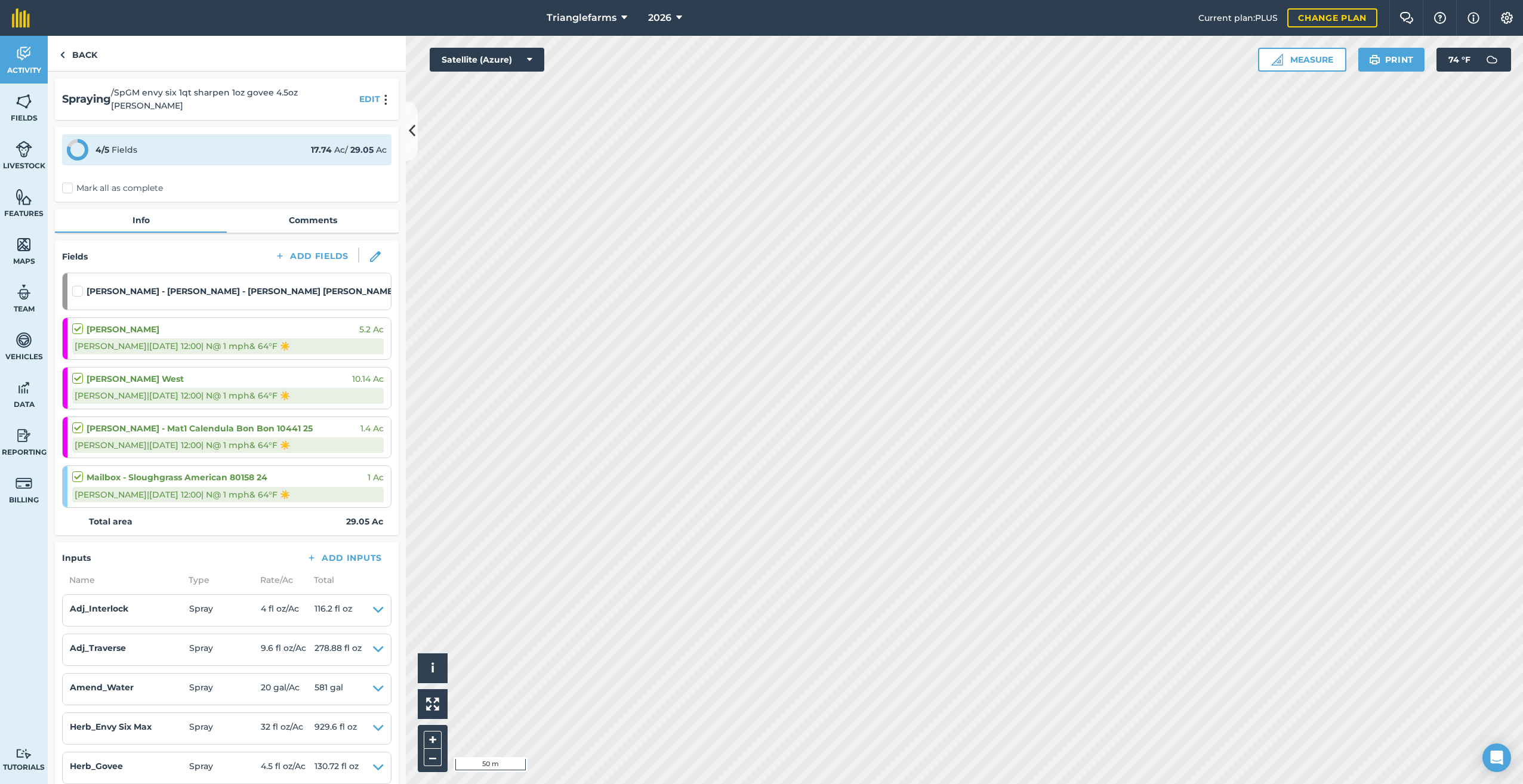
select select "Sunny"
select select "N"
select select "Sunny"
select select "N"
select select "Sunny"
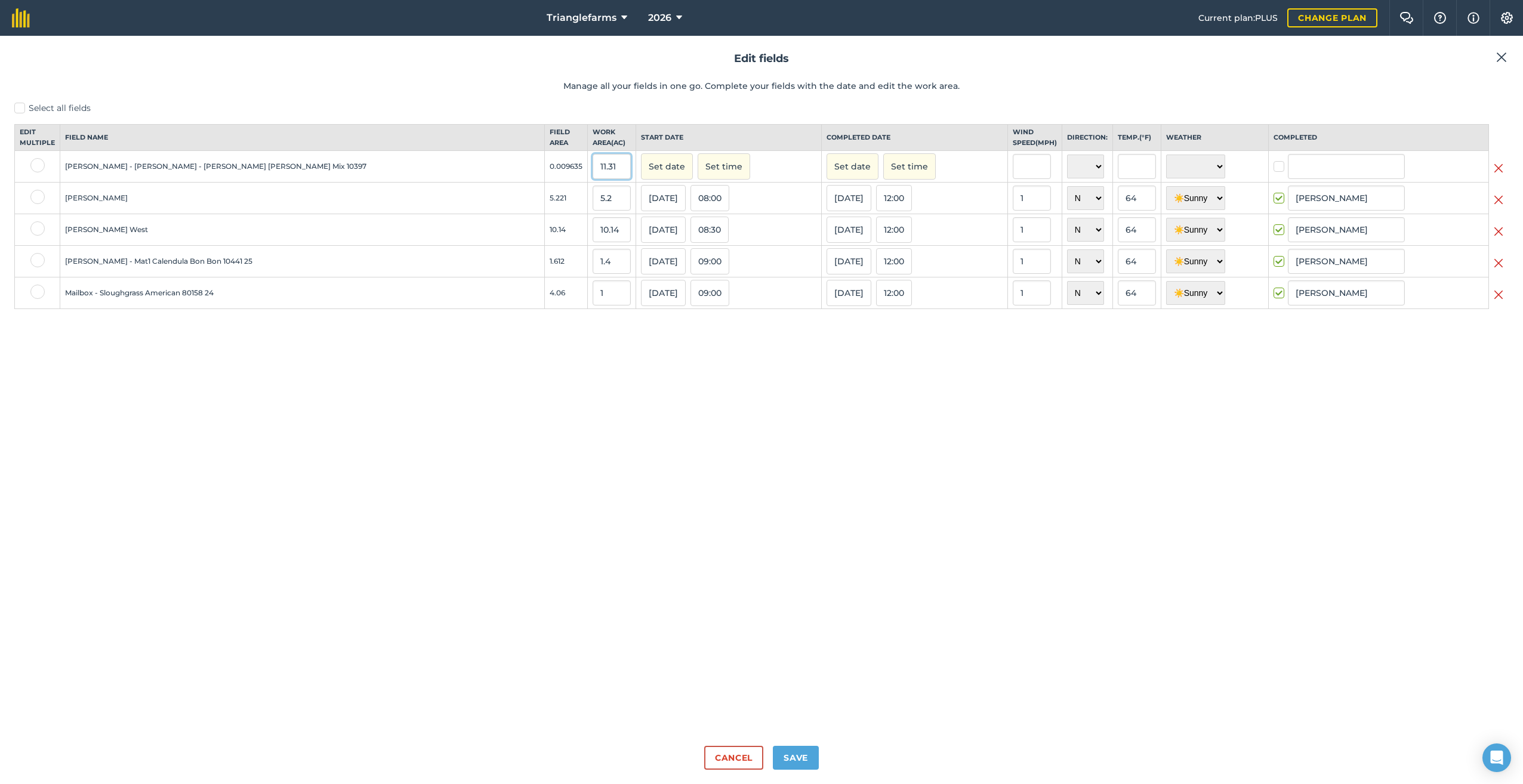
drag, startPoint x: 549, startPoint y: 175, endPoint x: 514, endPoint y: 246, distance: 79.2
click at [507, 212] on tbody "[PERSON_NAME] - [PERSON_NAME] - [PERSON_NAME] [PERSON_NAME] Mix 10397 0.009635 …" at bounding box center [762, 230] width 1494 height 158
type input "5.2"
click at [641, 173] on button "Set date" at bounding box center [667, 166] width 52 height 26
click at [668, 205] on button "‹" at bounding box center [680, 193] width 26 height 26
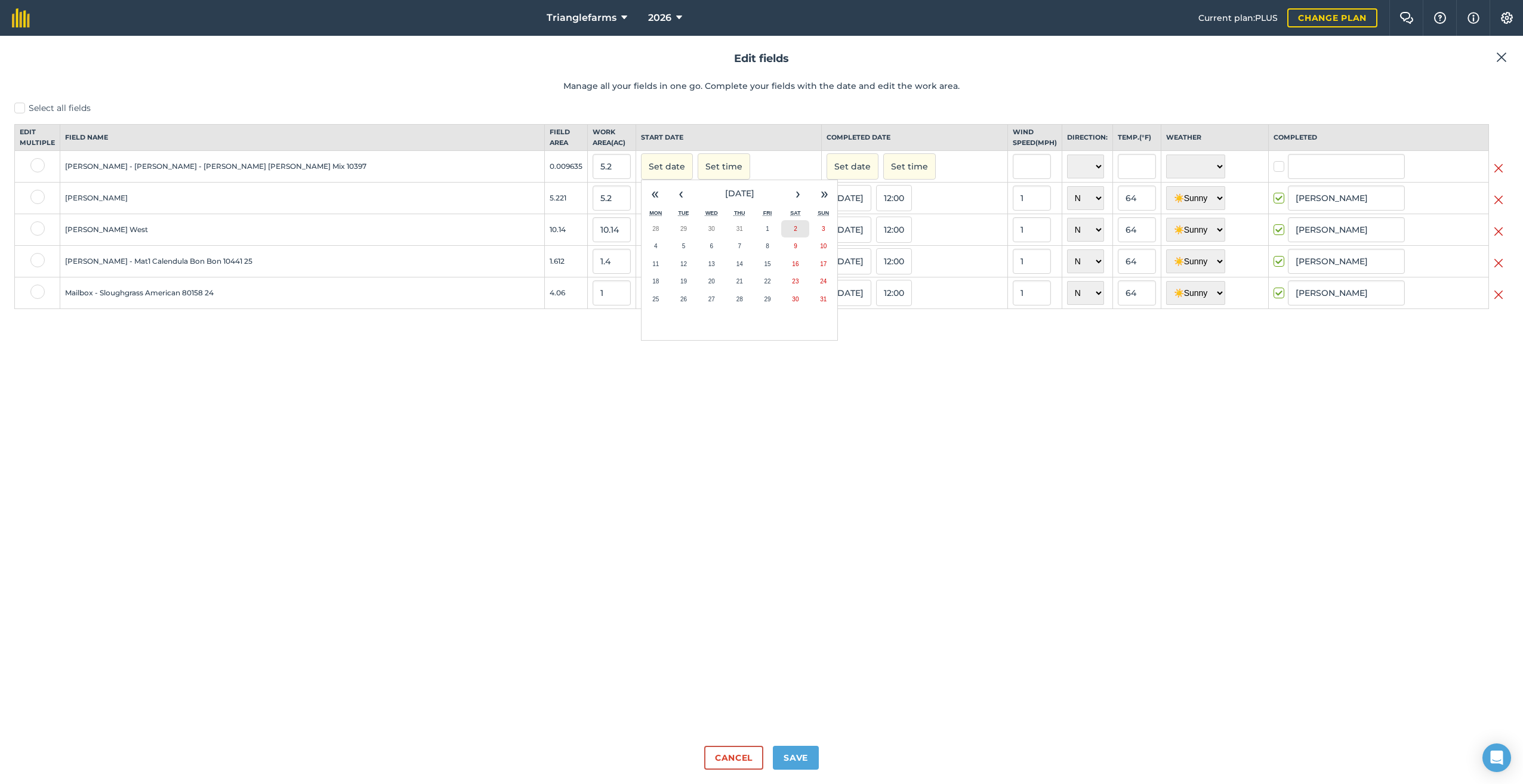
click at [794, 232] on abbr "2" at bounding box center [795, 229] width 3 height 7
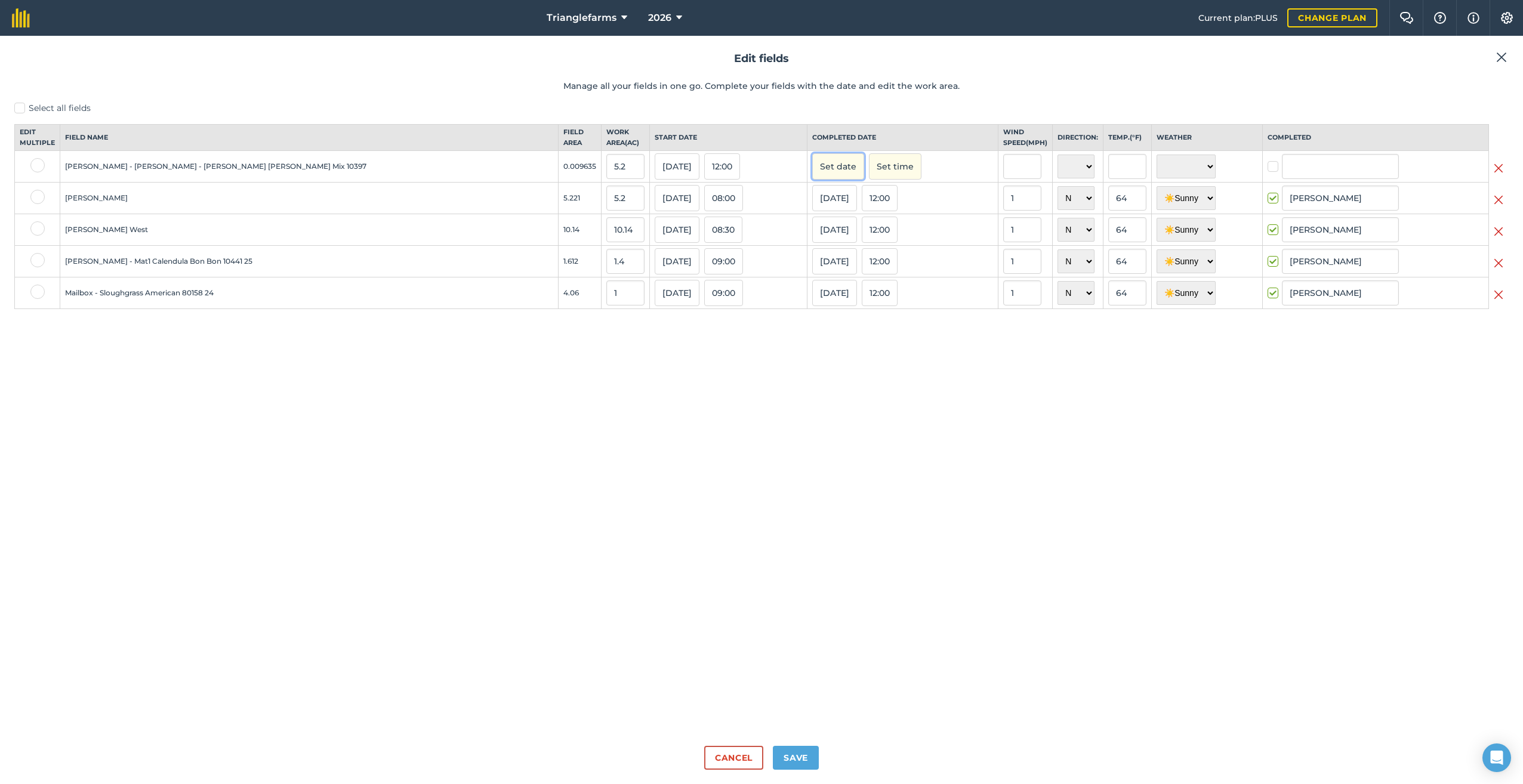
click at [812, 172] on button "Set date" at bounding box center [839, 166] width 52 height 26
click at [839, 200] on button "‹" at bounding box center [852, 193] width 26 height 26
click at [965, 232] on abbr "2" at bounding box center [966, 229] width 3 height 7
checkbox input "true"
type input "[PERSON_NAME]"
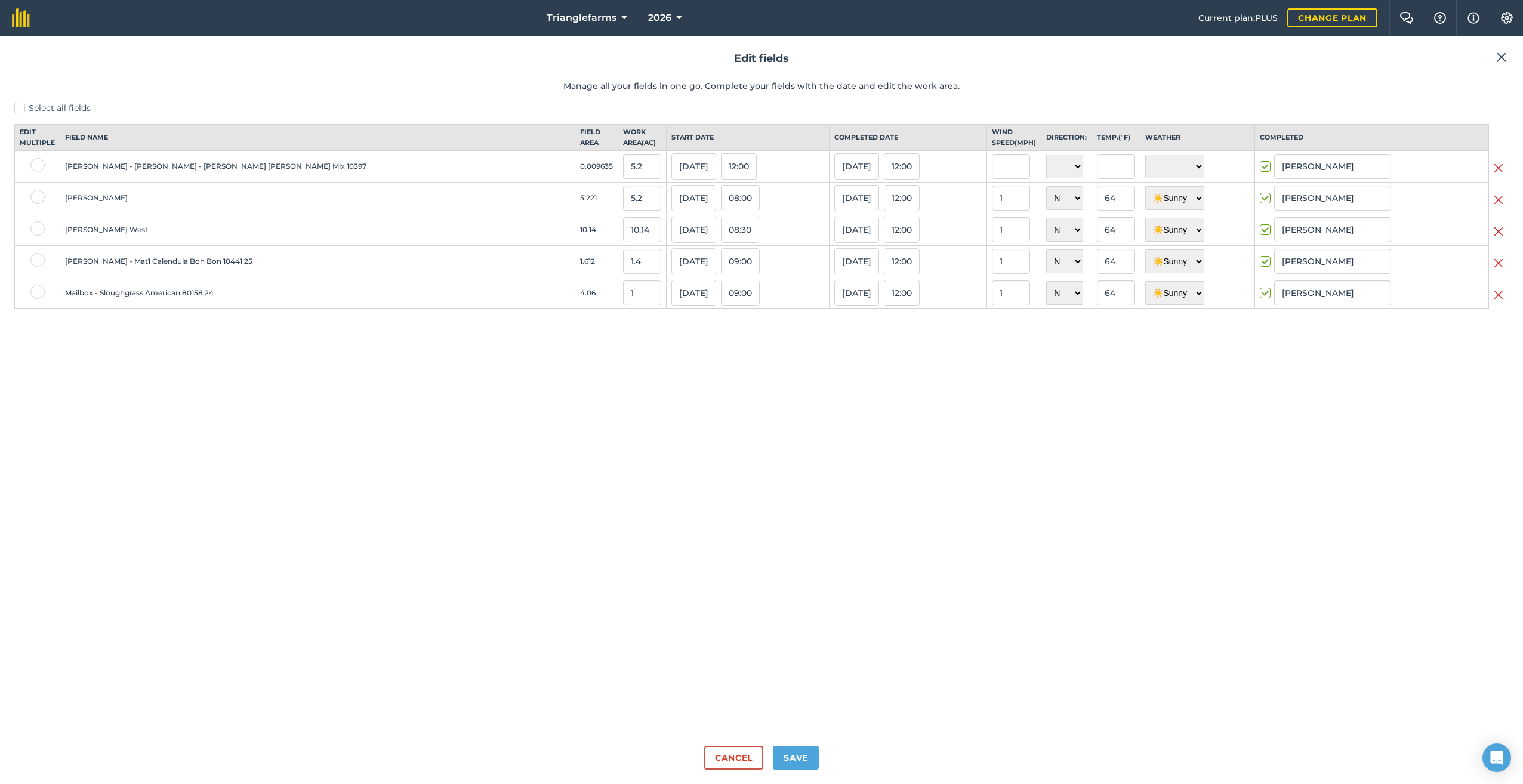
click at [725, 402] on div "Select all fields Edit multiple Field name Field Area Work area ( Ac ) Start da…" at bounding box center [761, 418] width 1494 height 634
click at [721, 175] on button "12:00" at bounding box center [738, 166] width 35 height 26
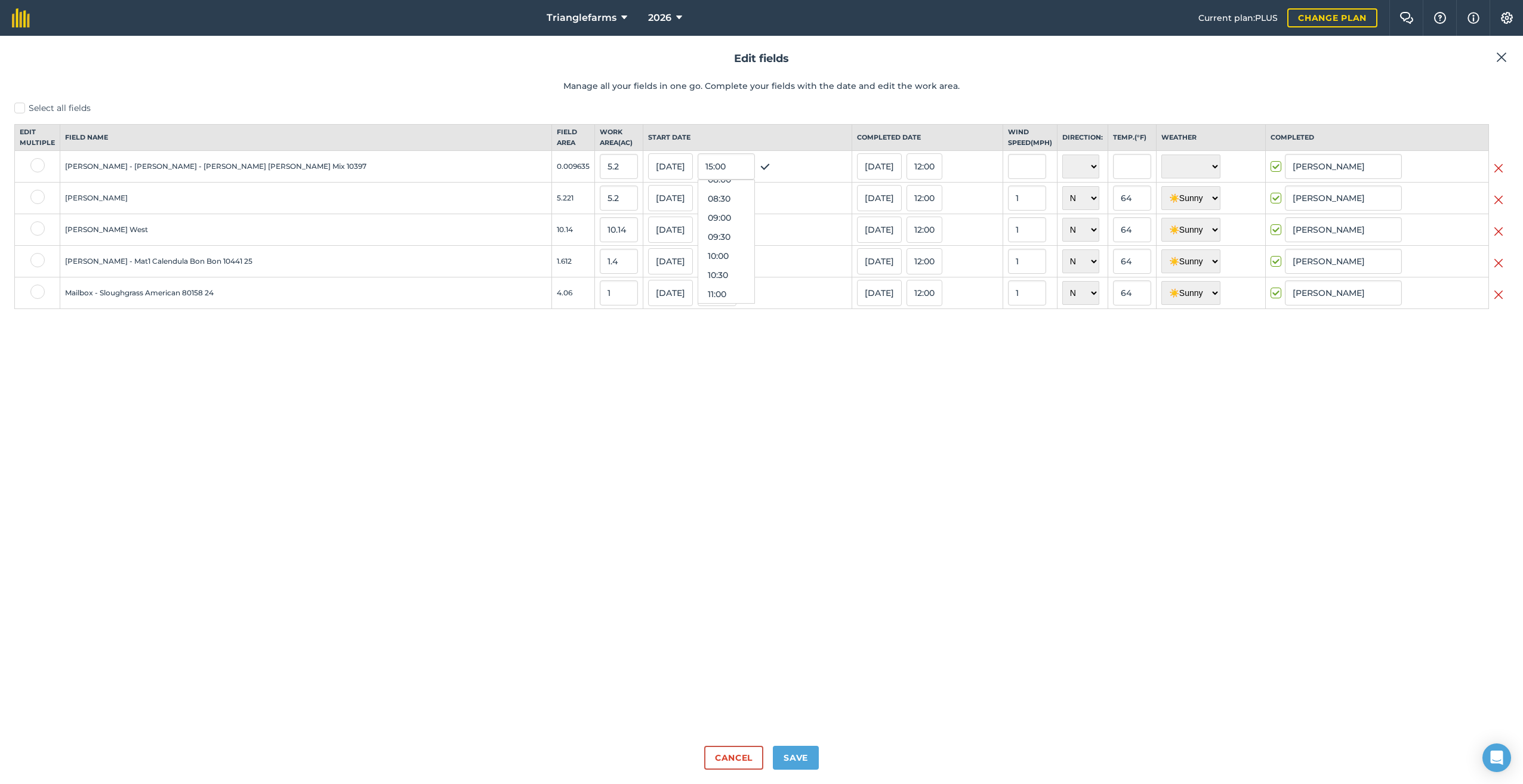
scroll to position [305, 0]
click at [698, 198] on button "08:00" at bounding box center [726, 189] width 56 height 19
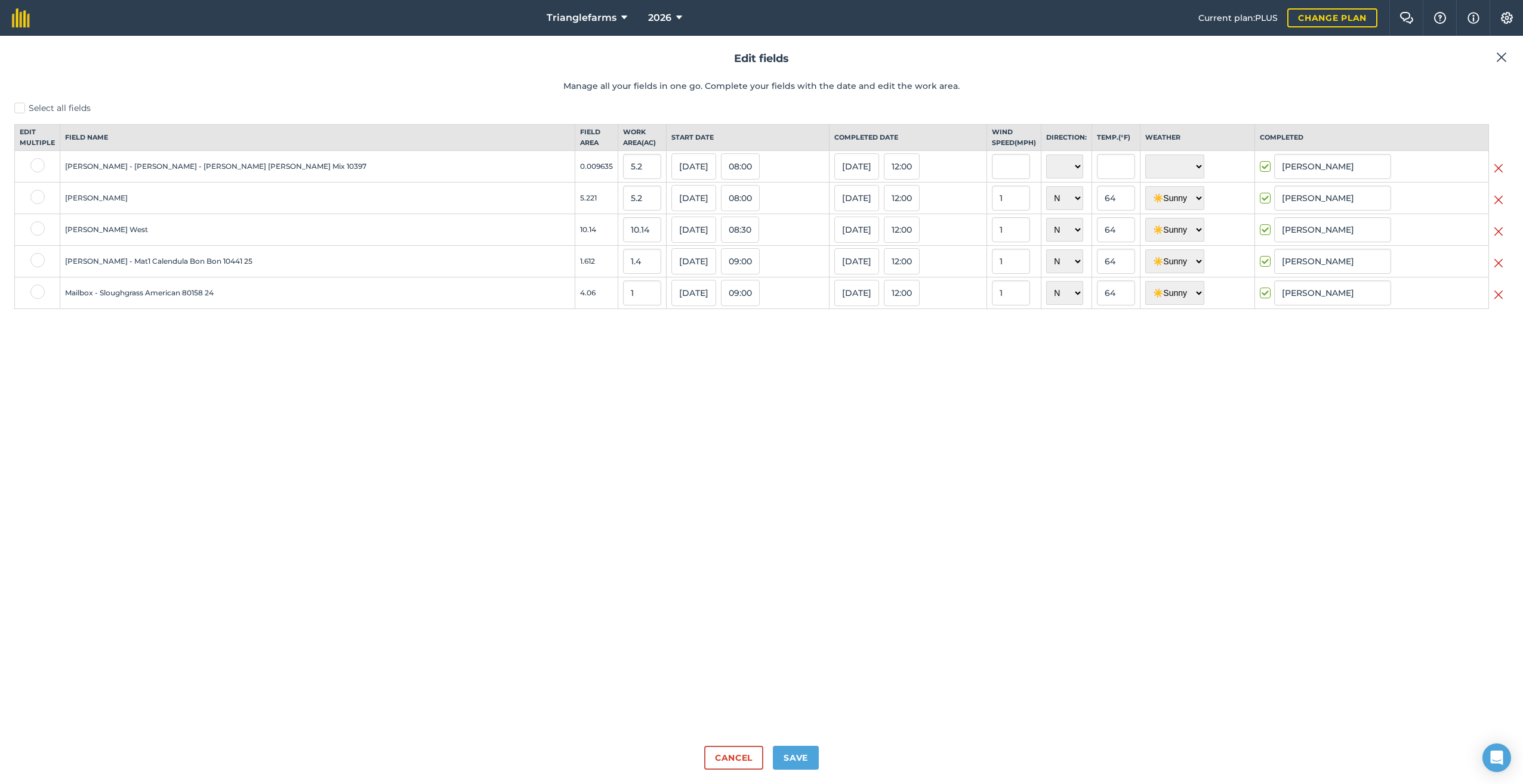
click at [759, 386] on div "Select all fields Edit multiple Field name Field Area Work area ( Ac ) Start da…" at bounding box center [761, 418] width 1494 height 634
click at [794, 751] on button "Save" at bounding box center [796, 758] width 46 height 24
checkbox input "true"
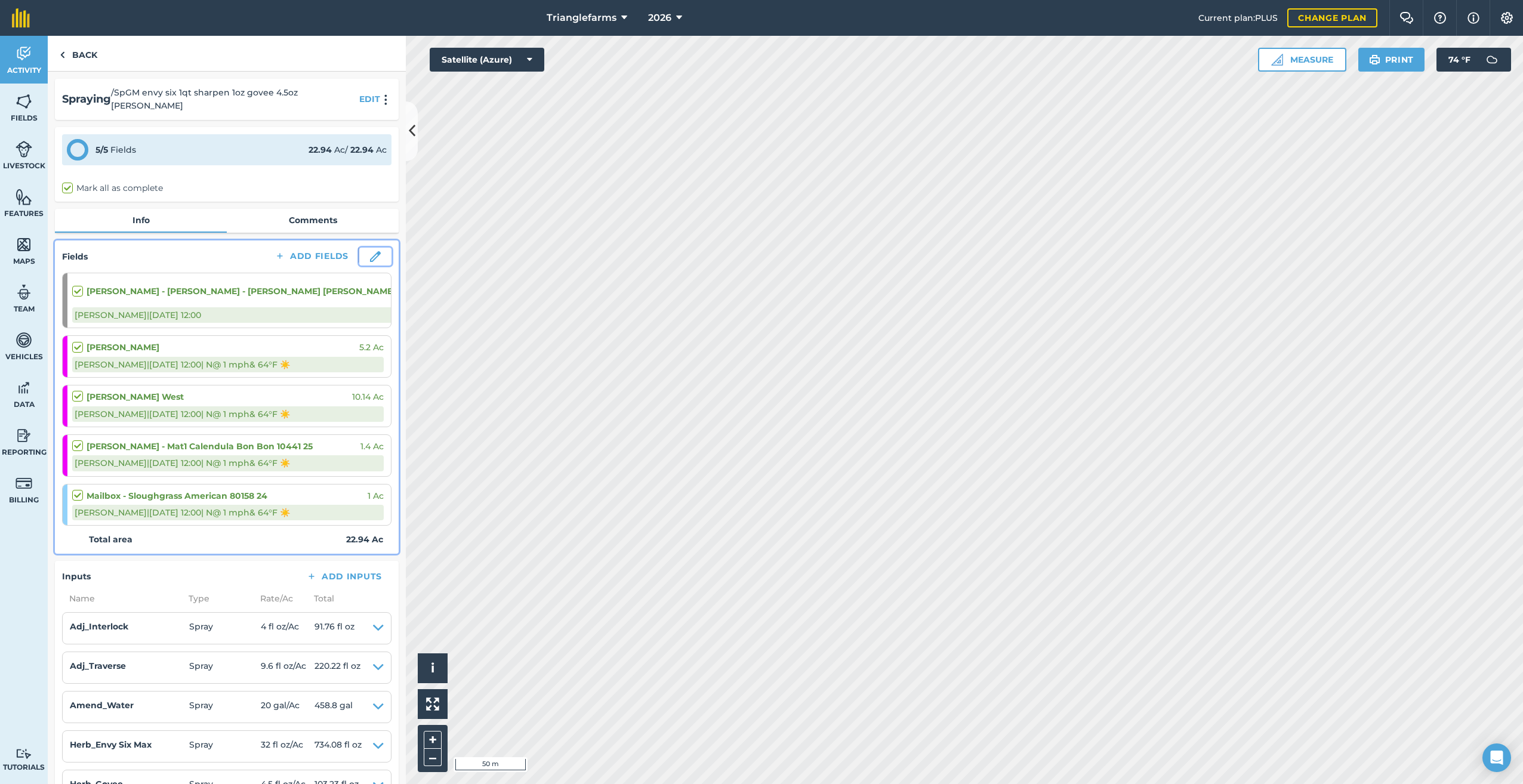
drag, startPoint x: 368, startPoint y: 246, endPoint x: 376, endPoint y: 247, distance: 8.1
click at [370, 251] on img at bounding box center [375, 256] width 11 height 11
select select "N"
select select "Sunny"
select select "N"
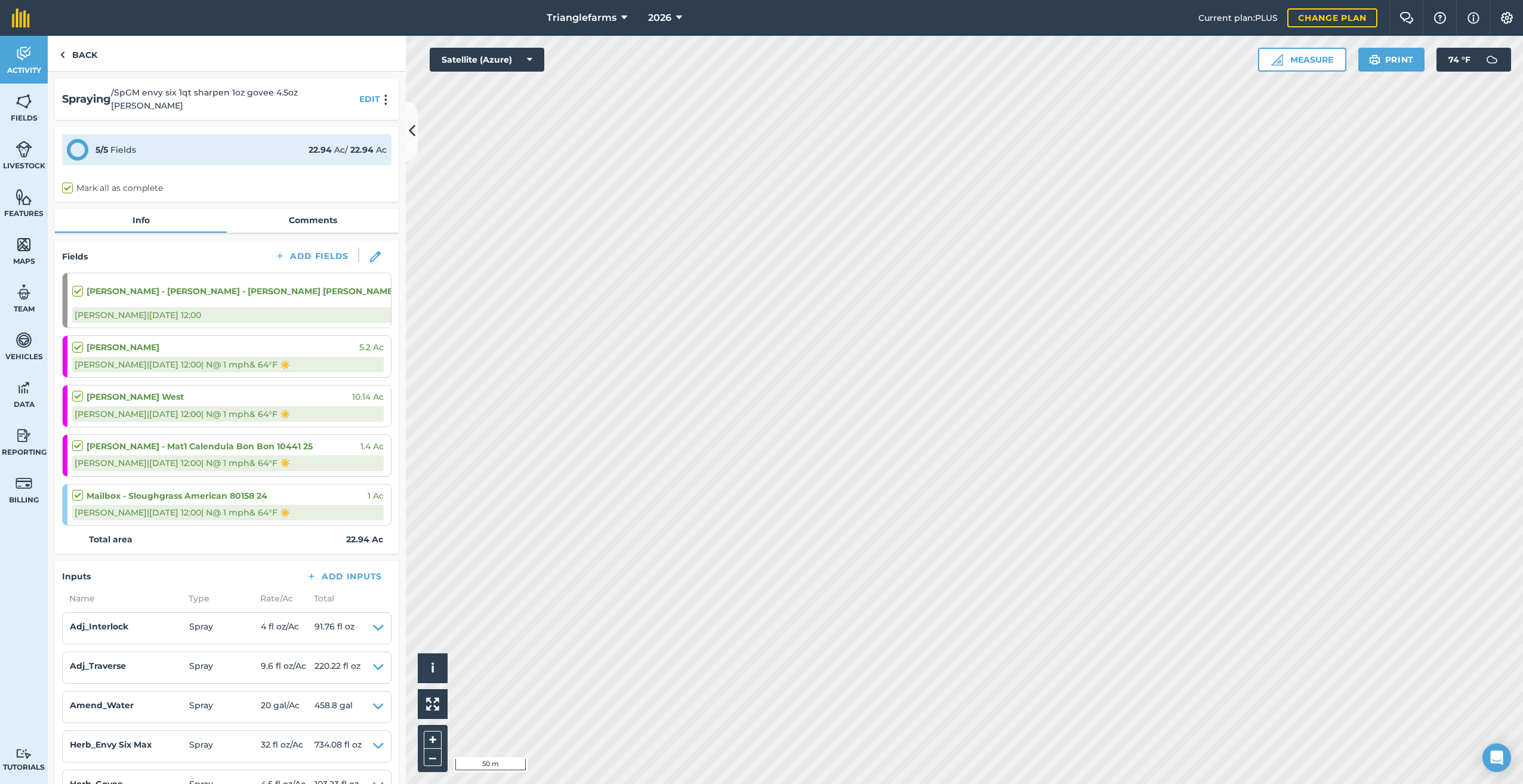
select select "Sunny"
select select "N"
select select "Sunny"
select select "N"
select select "Sunny"
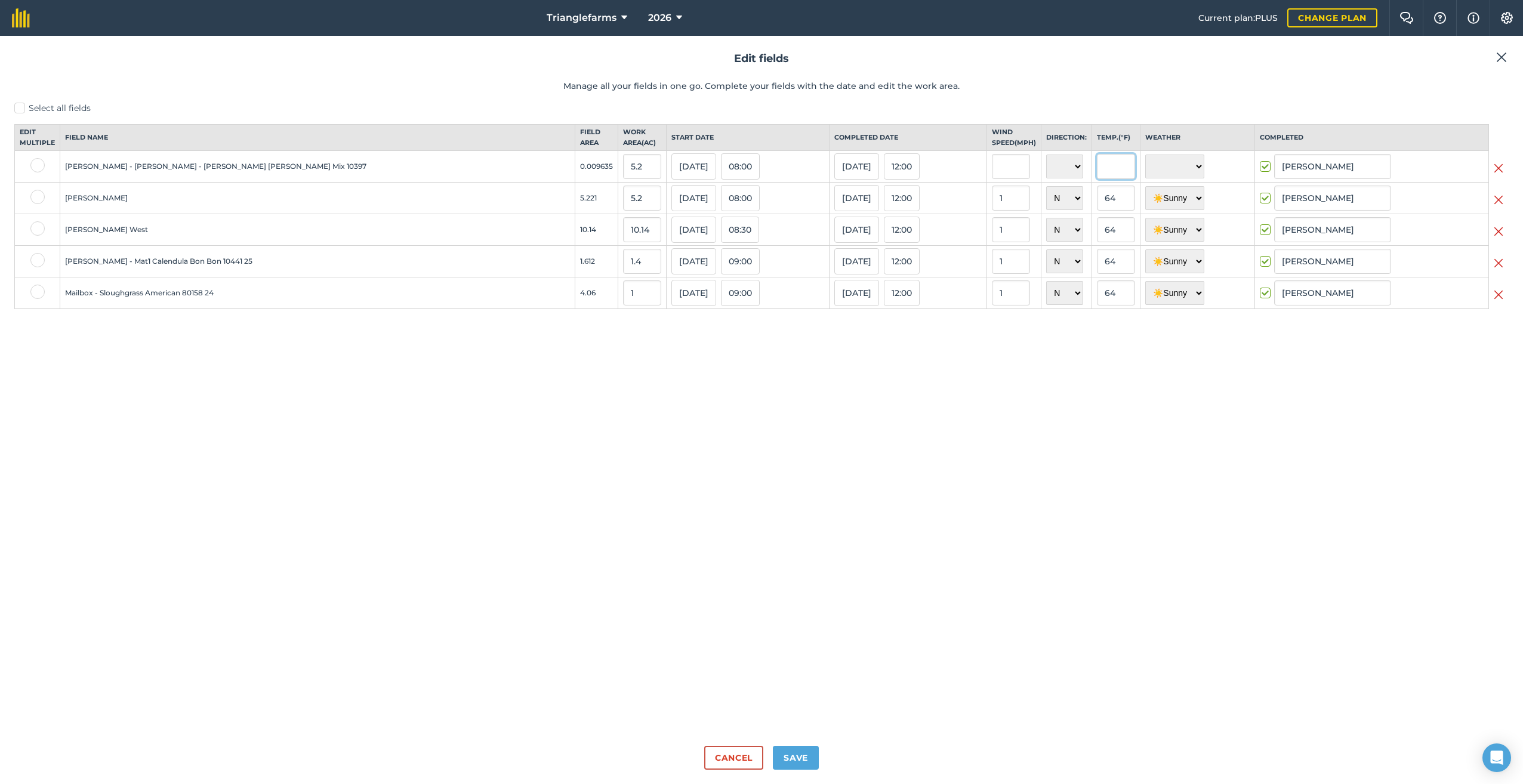
click at [1097, 179] on input "text" at bounding box center [1116, 166] width 38 height 25
type input "64"
click at [1161, 174] on select "☀️ Sunny 🌧 Rainy ⛅️ Cloudy 🌨 Snow ❄️ Icy" at bounding box center [1175, 167] width 59 height 24
select select "Sunny"
click at [1145, 165] on select "☀️ Sunny 🌧 Rainy ⛅️ Cloudy 🌨 Snow ❄️ Icy" at bounding box center [1175, 167] width 59 height 24
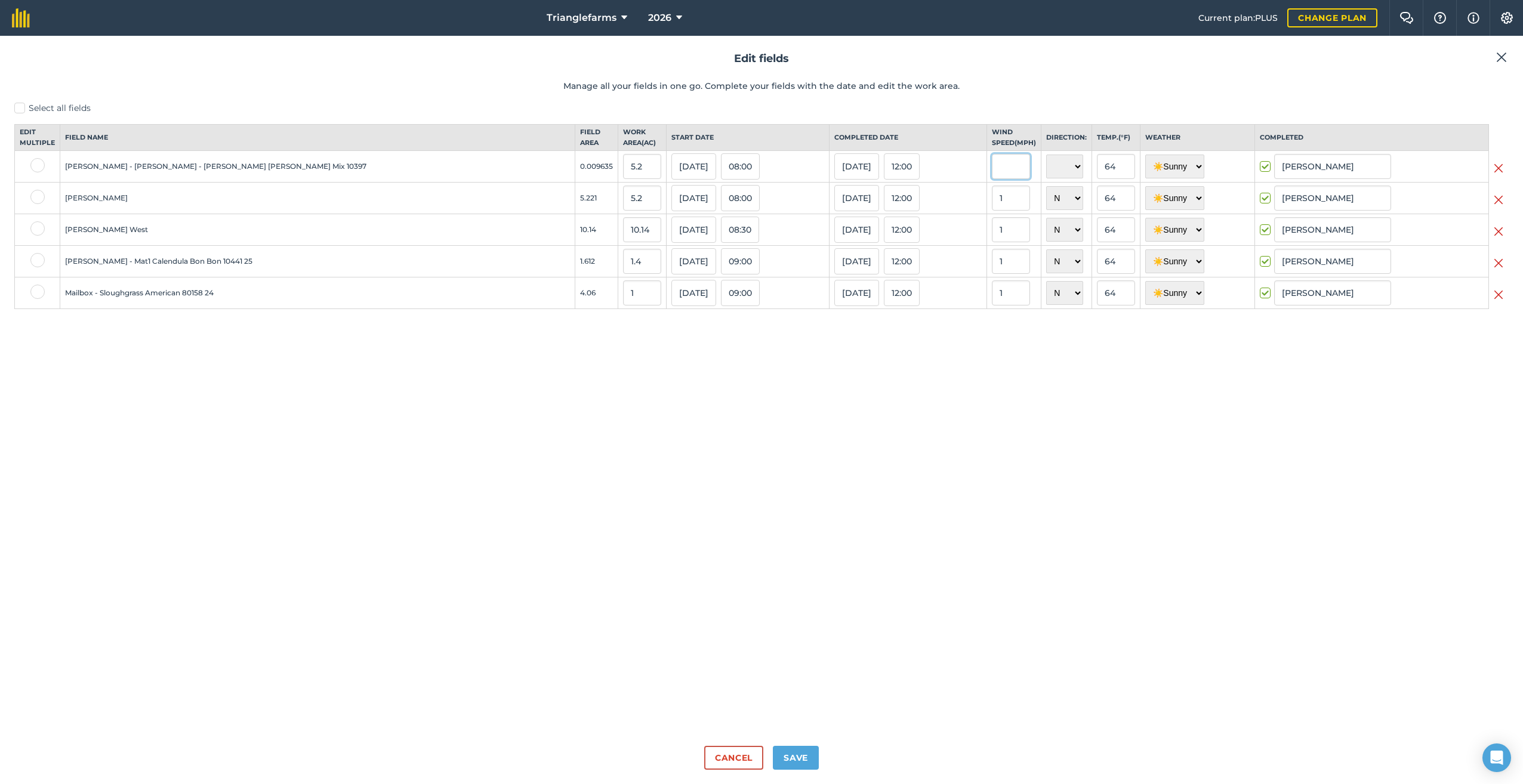
click at [992, 175] on input "text" at bounding box center [1011, 166] width 38 height 25
type input "1"
click at [1046, 177] on select "N NE E SE S SW W NW" at bounding box center [1064, 167] width 37 height 24
select select "N"
click at [1046, 165] on select "N NE E SE S SW W NW" at bounding box center [1064, 167] width 37 height 24
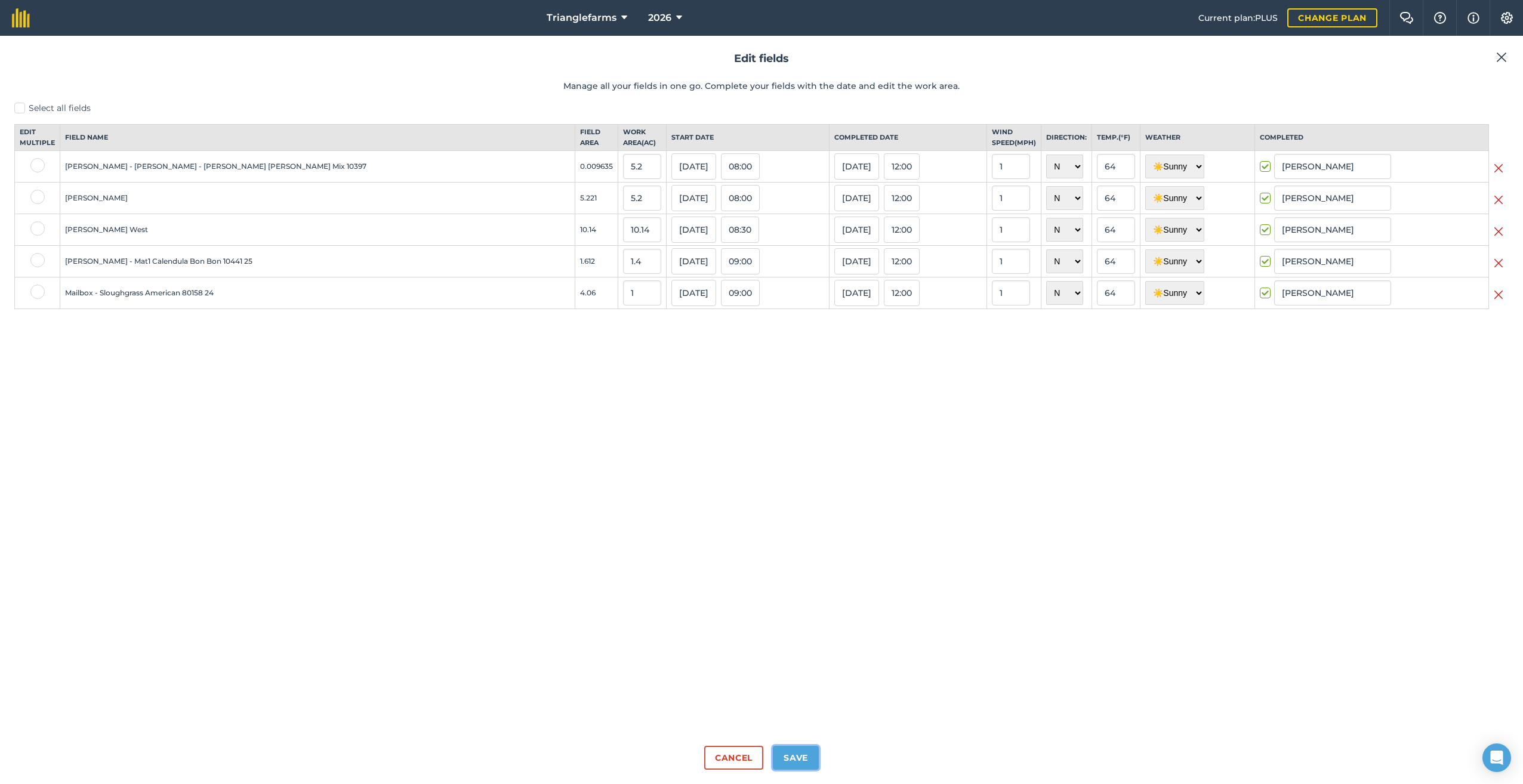
click at [796, 765] on button "Save" at bounding box center [796, 758] width 46 height 24
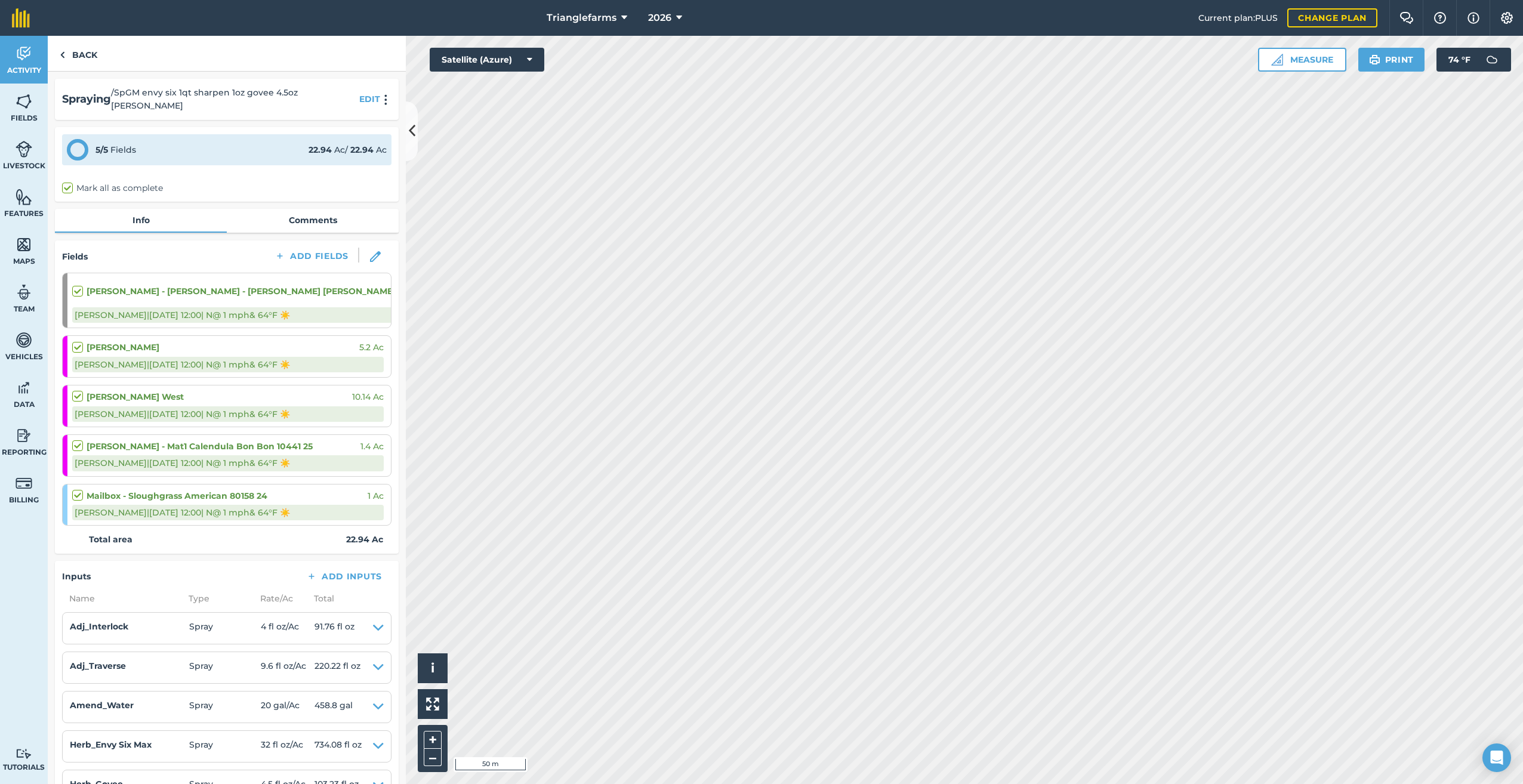
click at [177, 341] on div "[PERSON_NAME] 5.2 Ac" at bounding box center [228, 347] width 311 height 13
click at [370, 251] on img at bounding box center [375, 256] width 11 height 11
select select "N"
select select "Sunny"
select select "N"
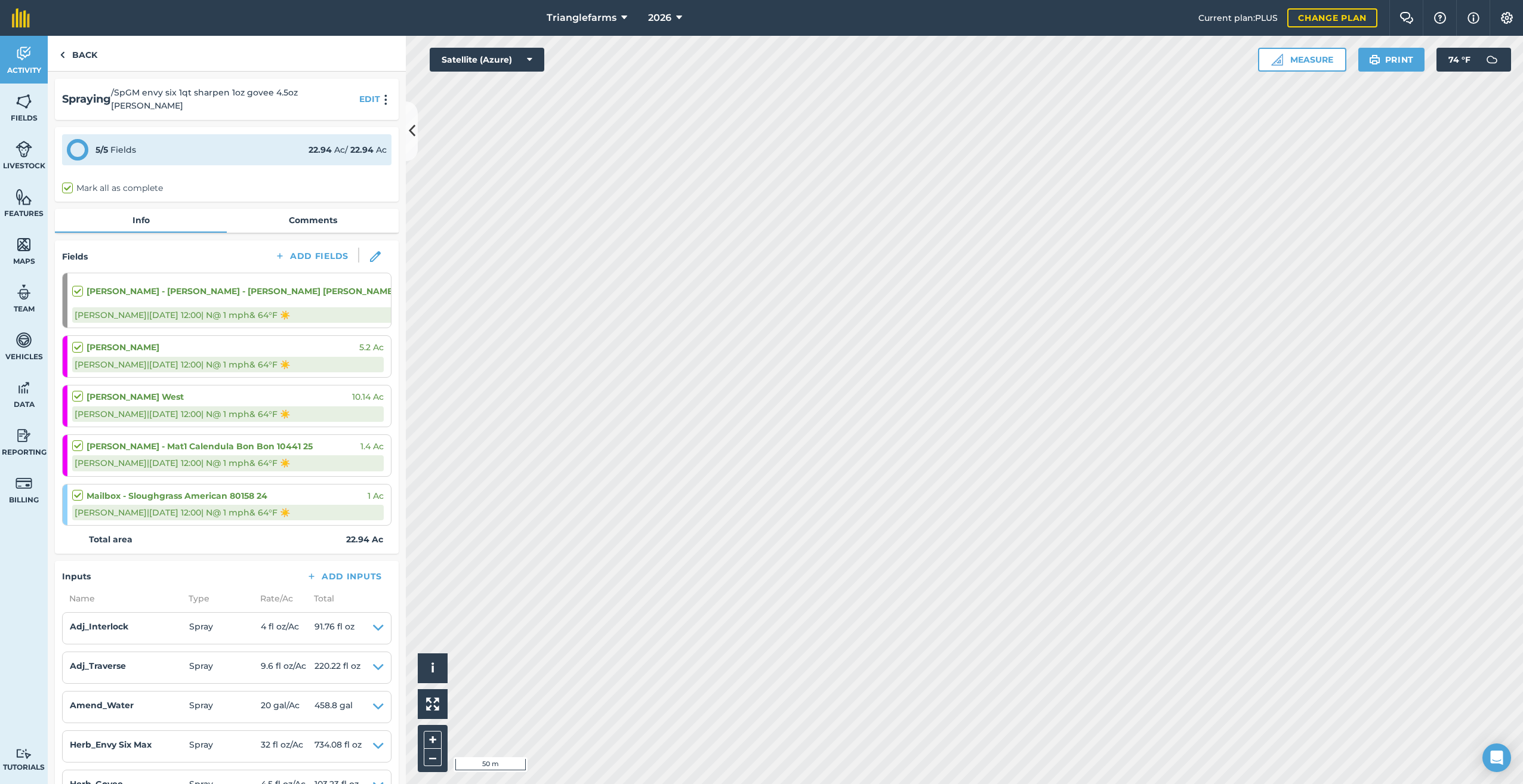
select select "Sunny"
select select "N"
select select "Sunny"
select select "N"
select select "Sunny"
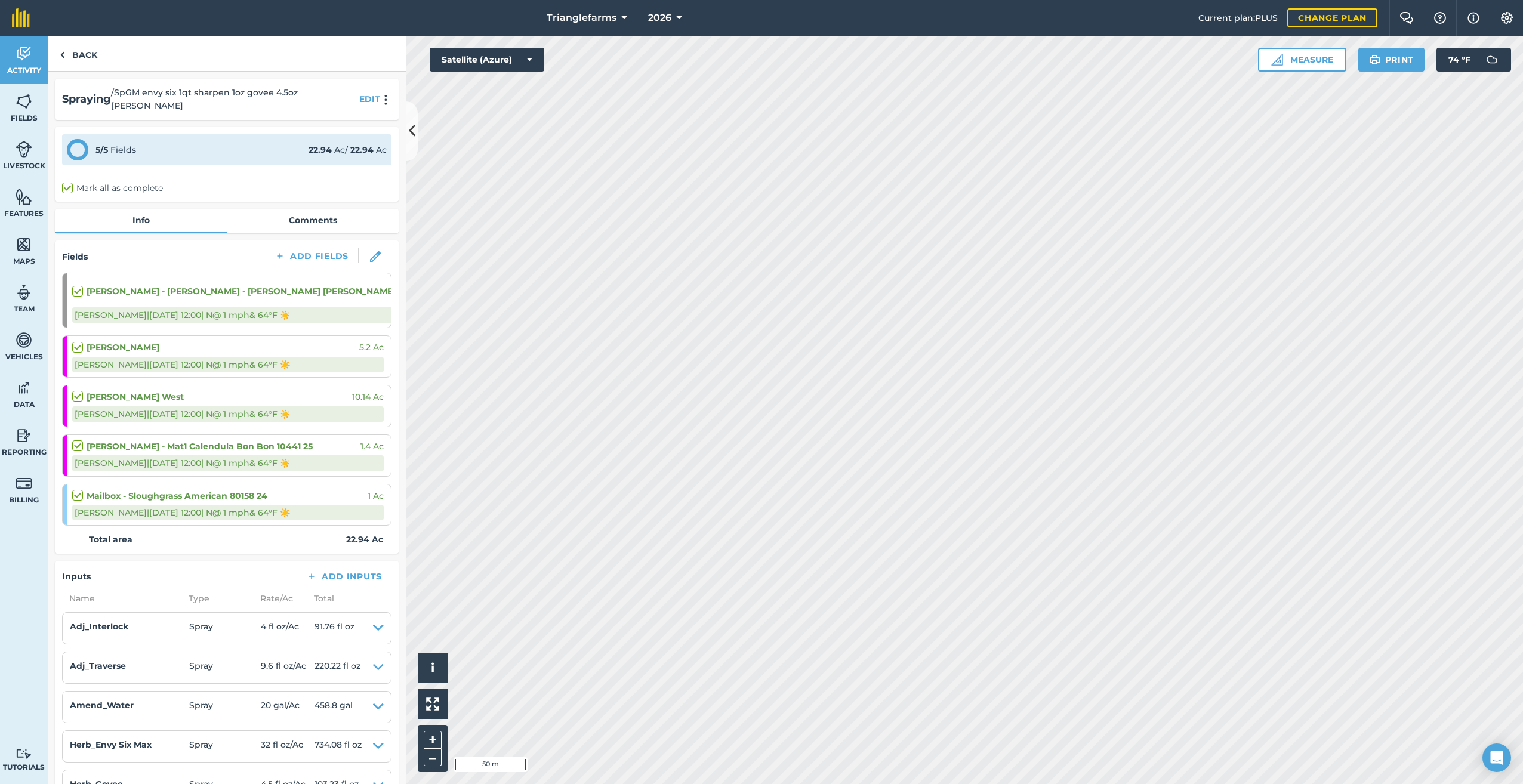
select select "N"
select select "Sunny"
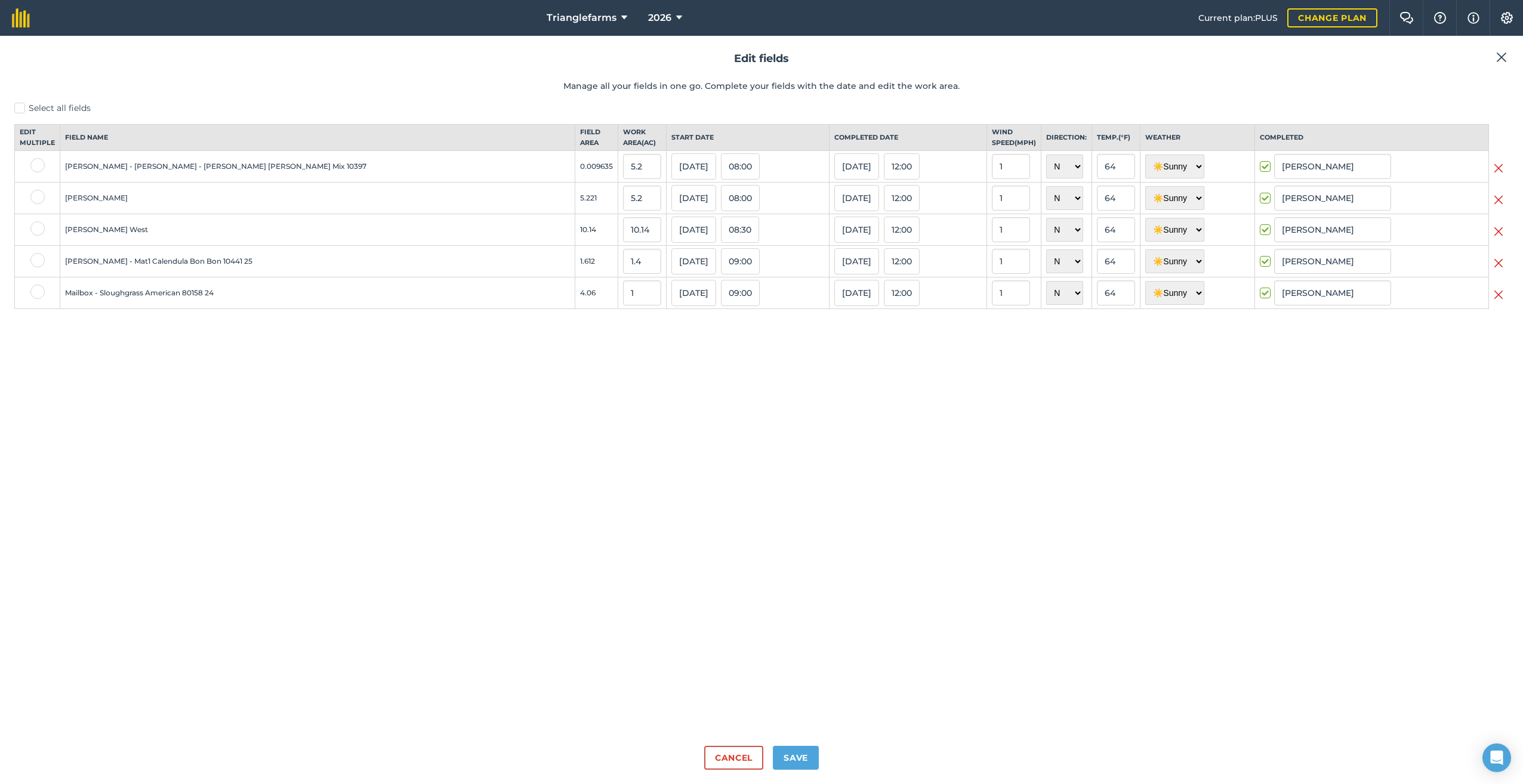
click at [37, 204] on label at bounding box center [37, 196] width 14 height 14
click at [37, 198] on input "checkbox" at bounding box center [34, 193] width 8 height 8
checkbox input "true"
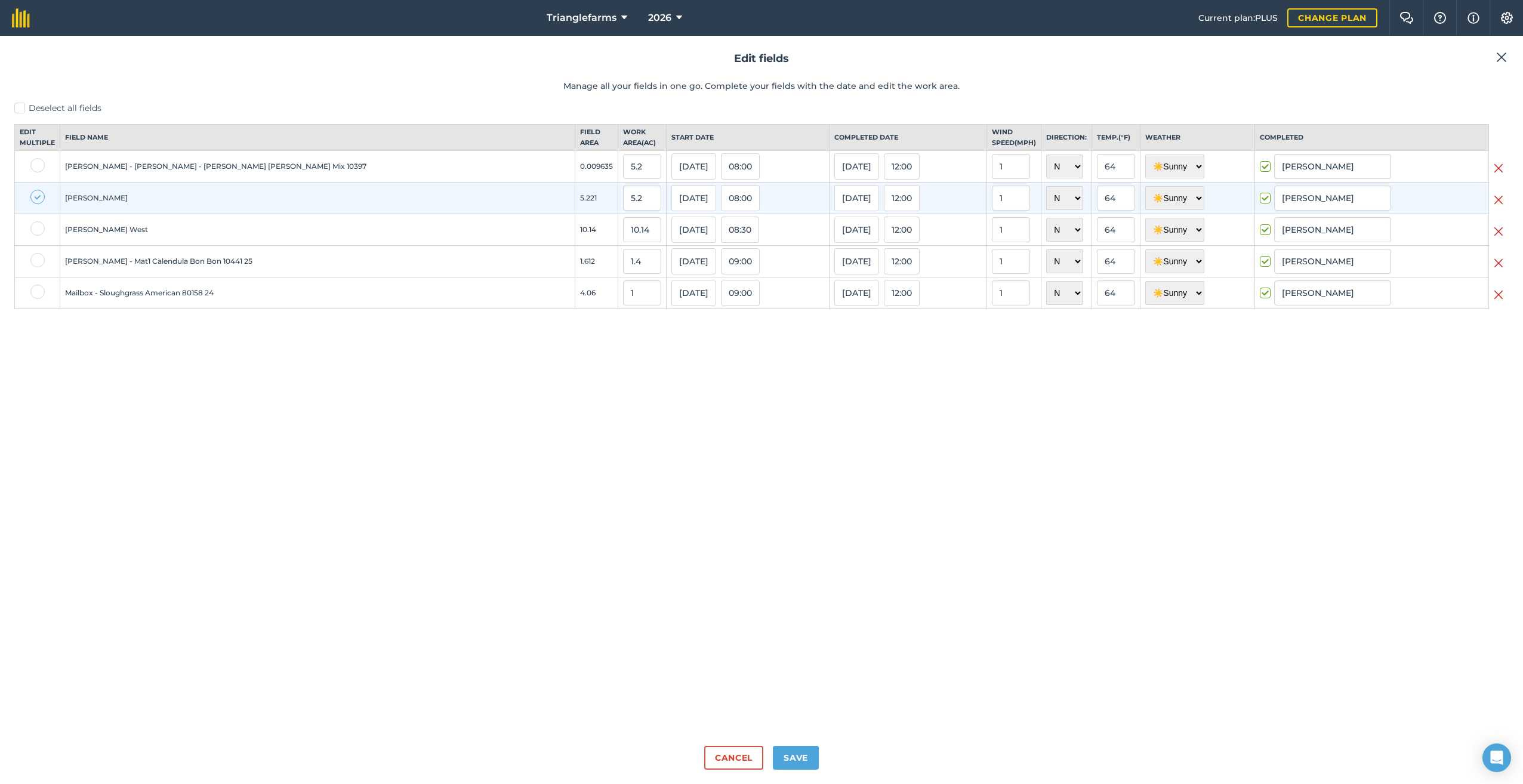
click at [1500, 207] on img at bounding box center [1498, 200] width 9 height 14
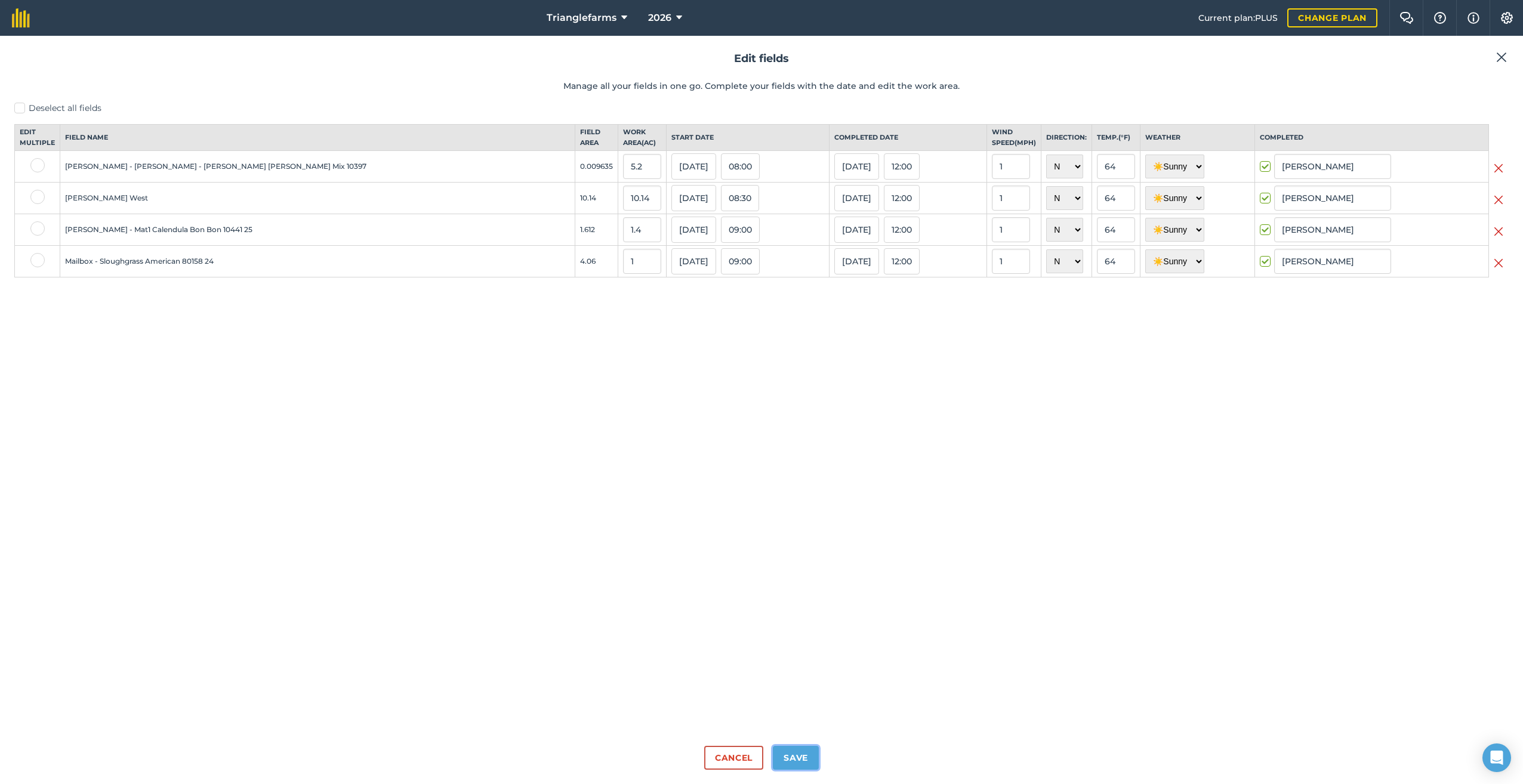
click at [792, 757] on button "Save" at bounding box center [796, 758] width 46 height 24
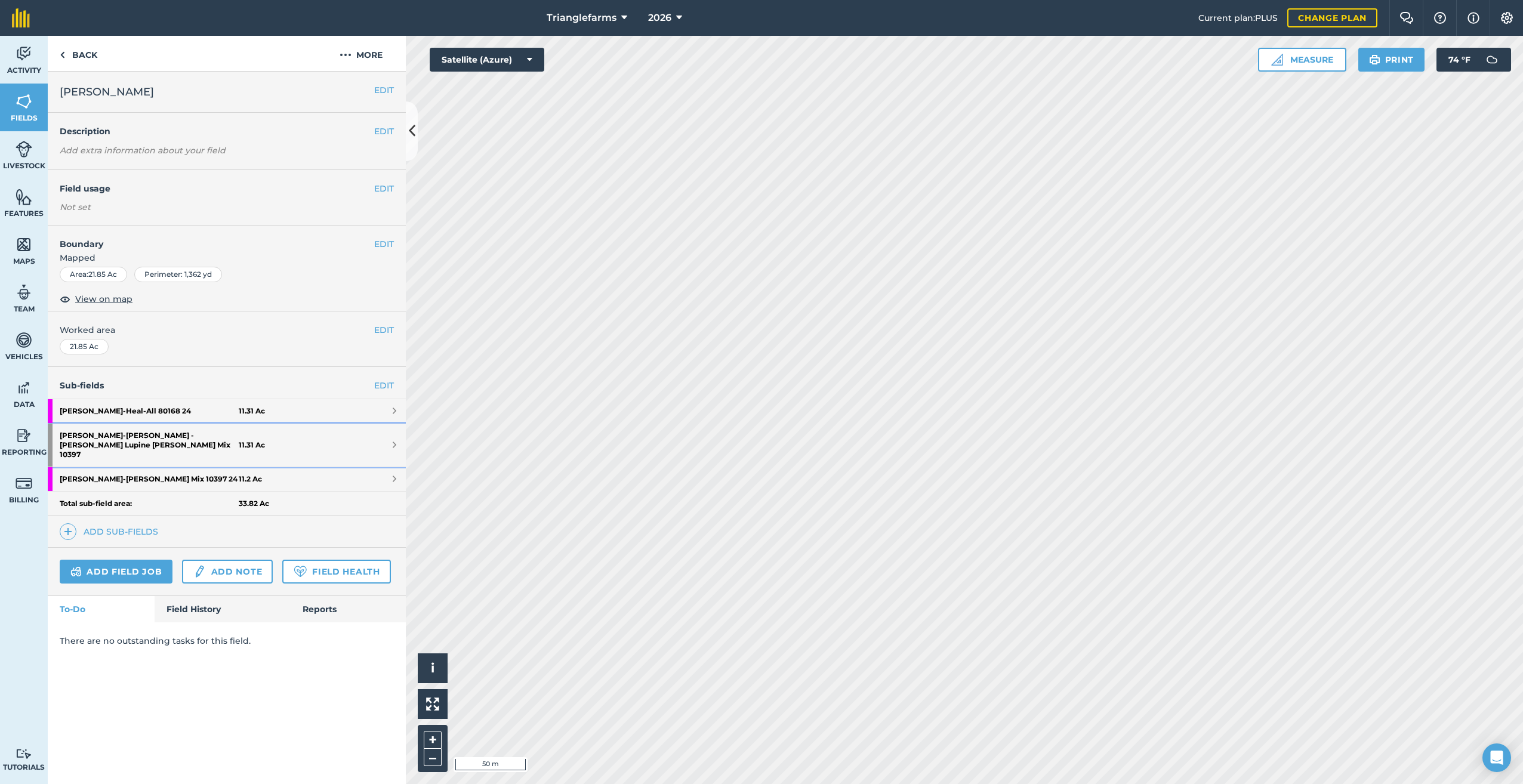
click at [94, 434] on strong "[PERSON_NAME] - [PERSON_NAME] - [PERSON_NAME] [PERSON_NAME] Mix 10397" at bounding box center [149, 445] width 179 height 43
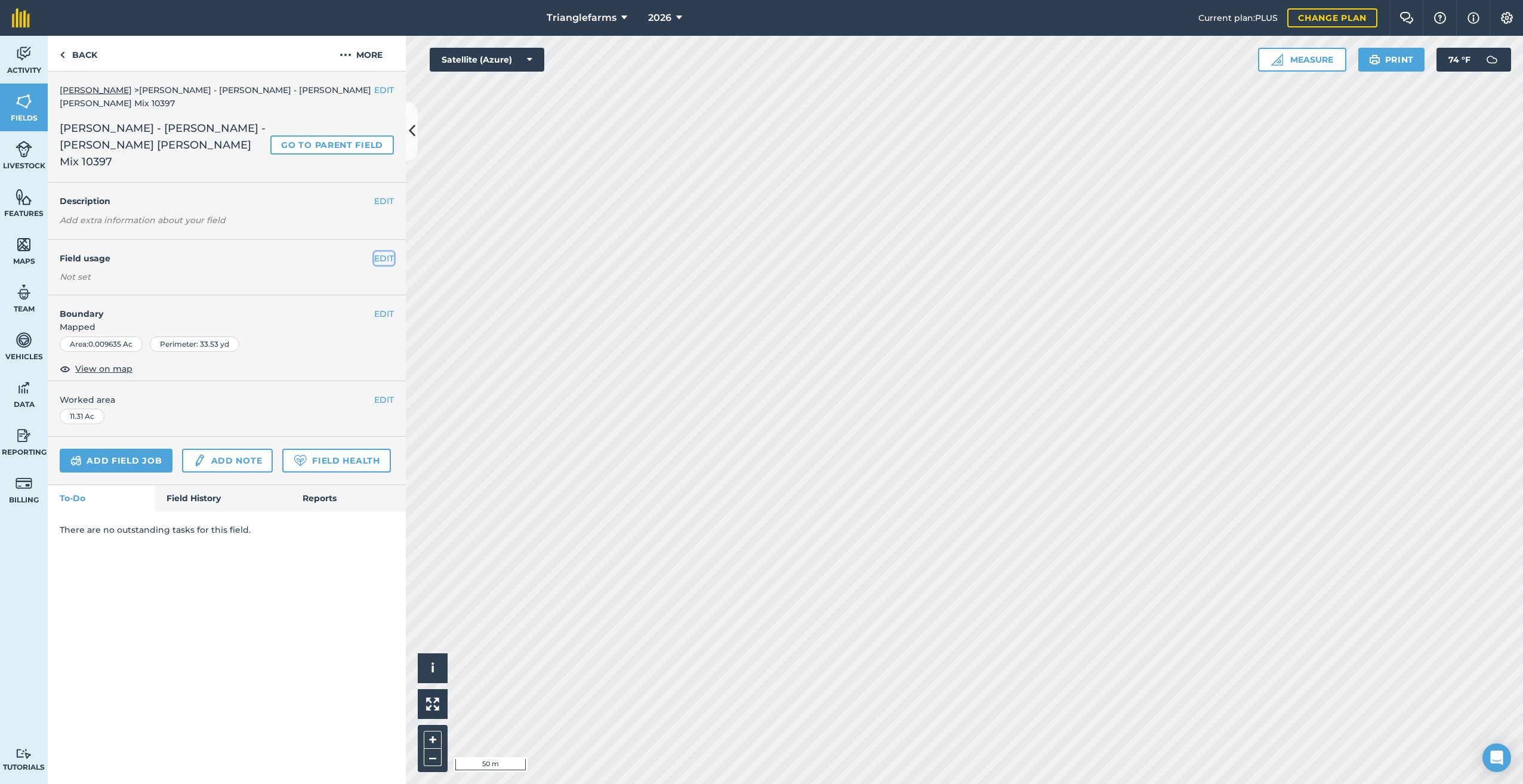
click at [383, 252] on button "EDIT" at bounding box center [384, 258] width 19 height 13
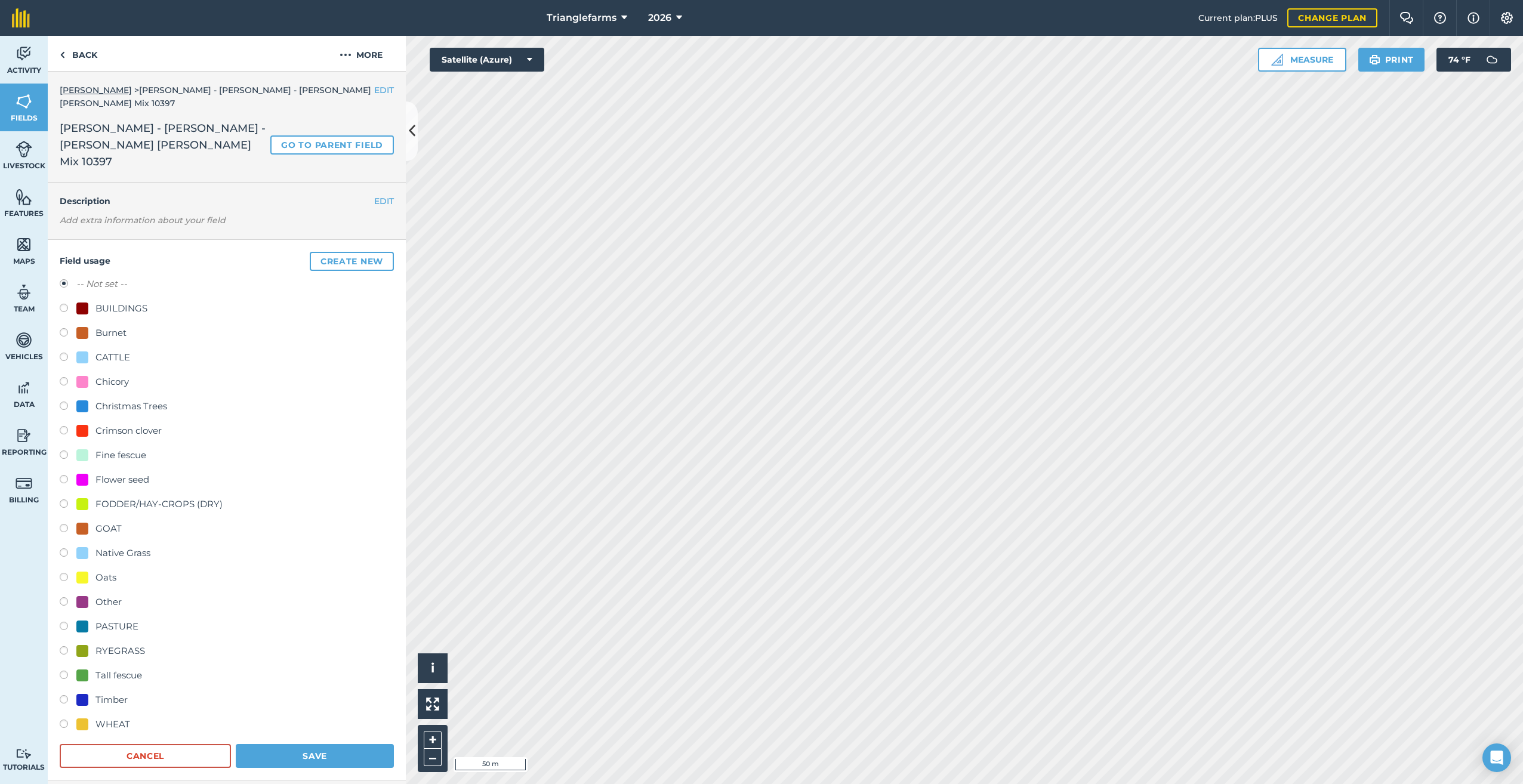
click at [63, 475] on label at bounding box center [68, 481] width 17 height 12
radio input "true"
radio input "false"
click at [321, 744] on button "Save" at bounding box center [315, 756] width 158 height 24
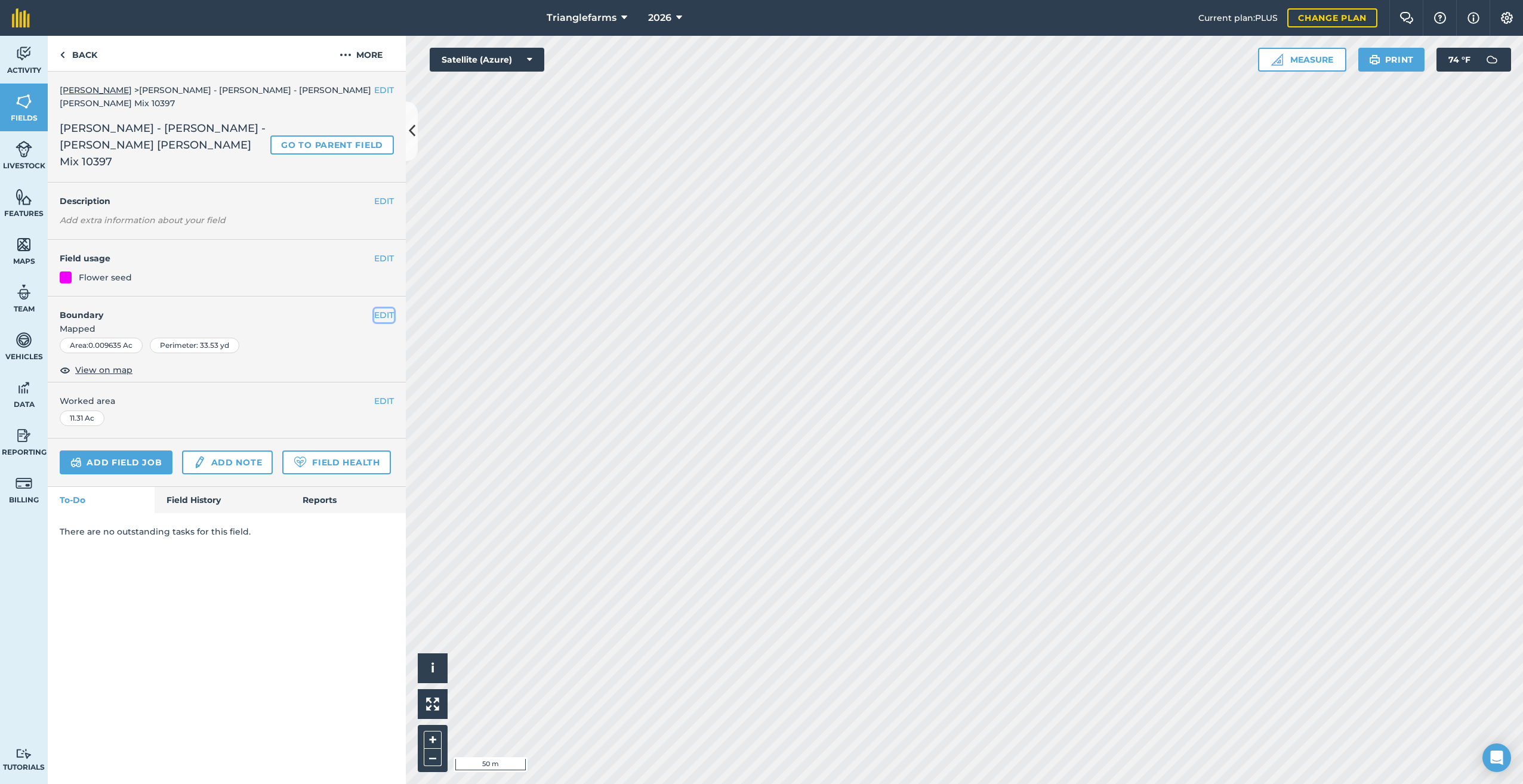
click at [383, 309] on button "EDIT" at bounding box center [384, 315] width 19 height 13
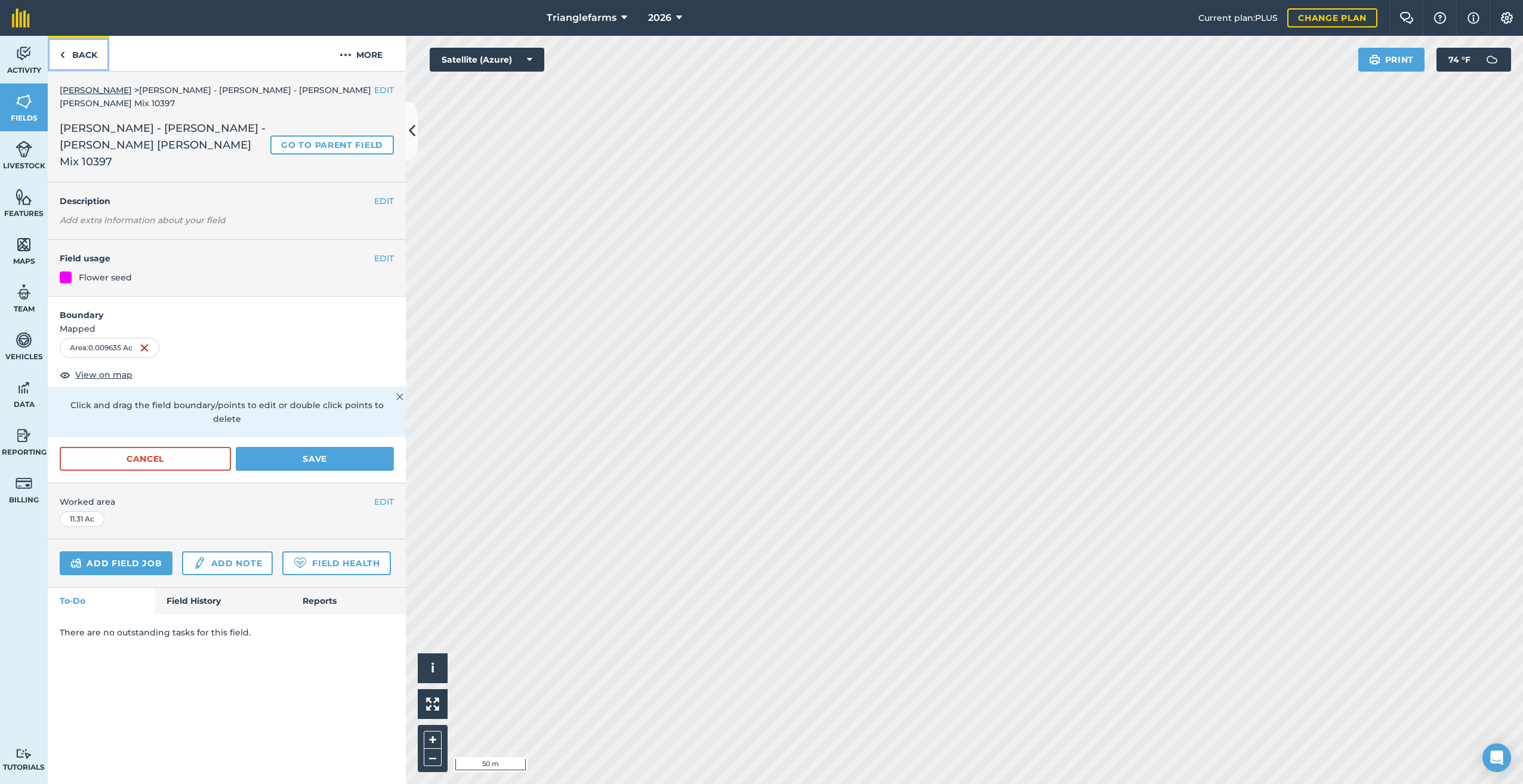
click at [64, 52] on img at bounding box center [62, 54] width 5 height 14
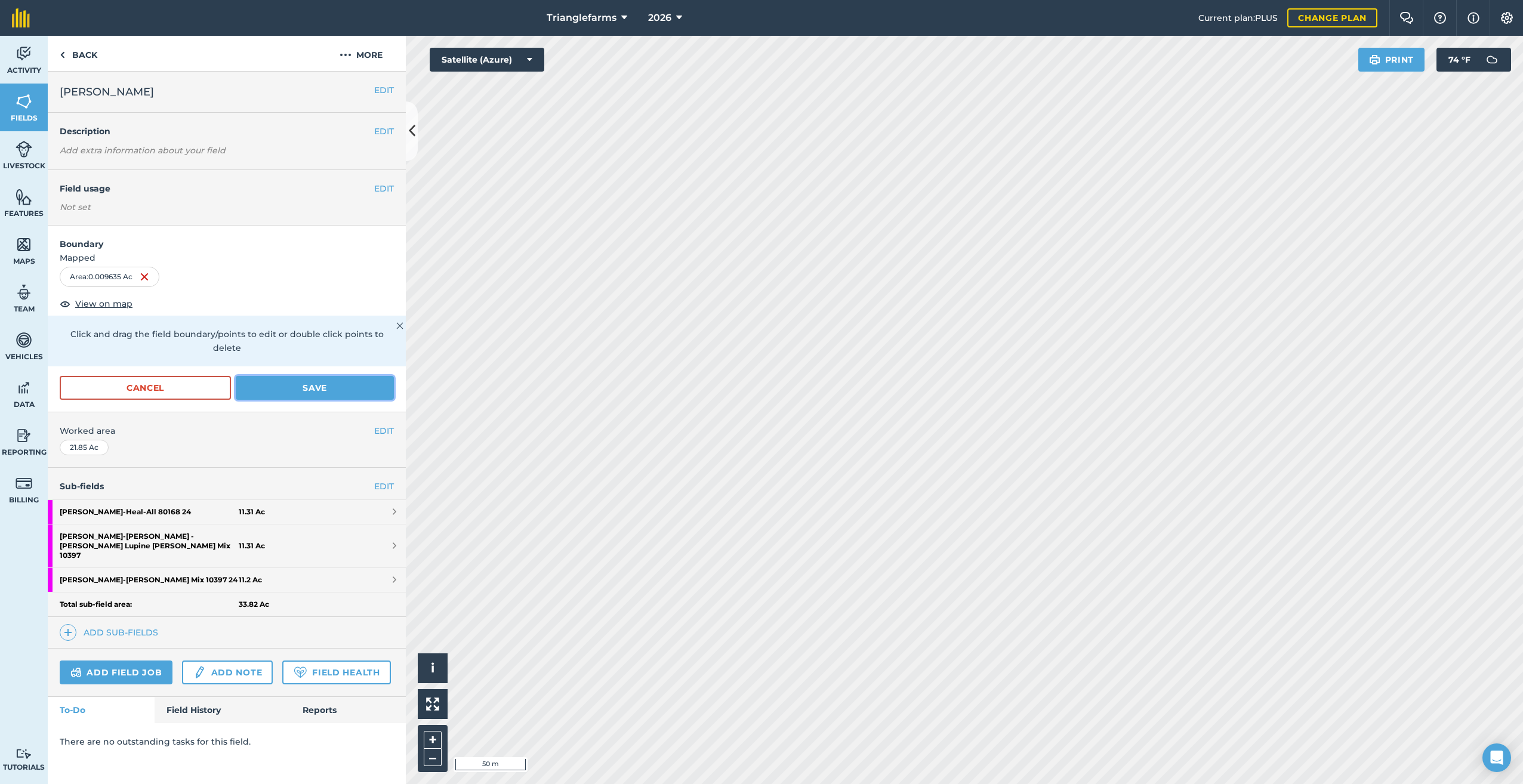
click at [326, 376] on button "Save" at bounding box center [315, 388] width 158 height 24
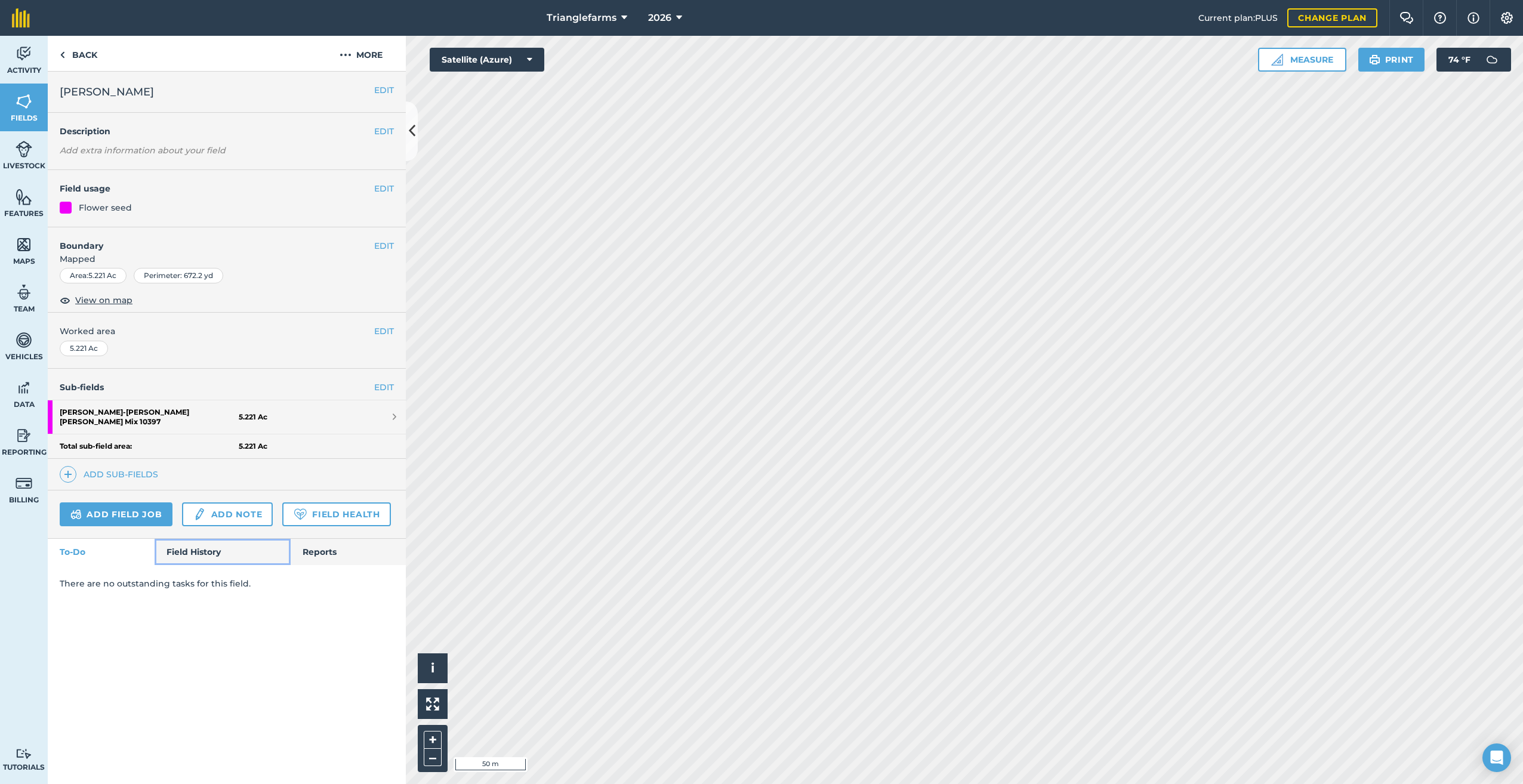
click at [204, 548] on link "Field History" at bounding box center [222, 552] width 135 height 26
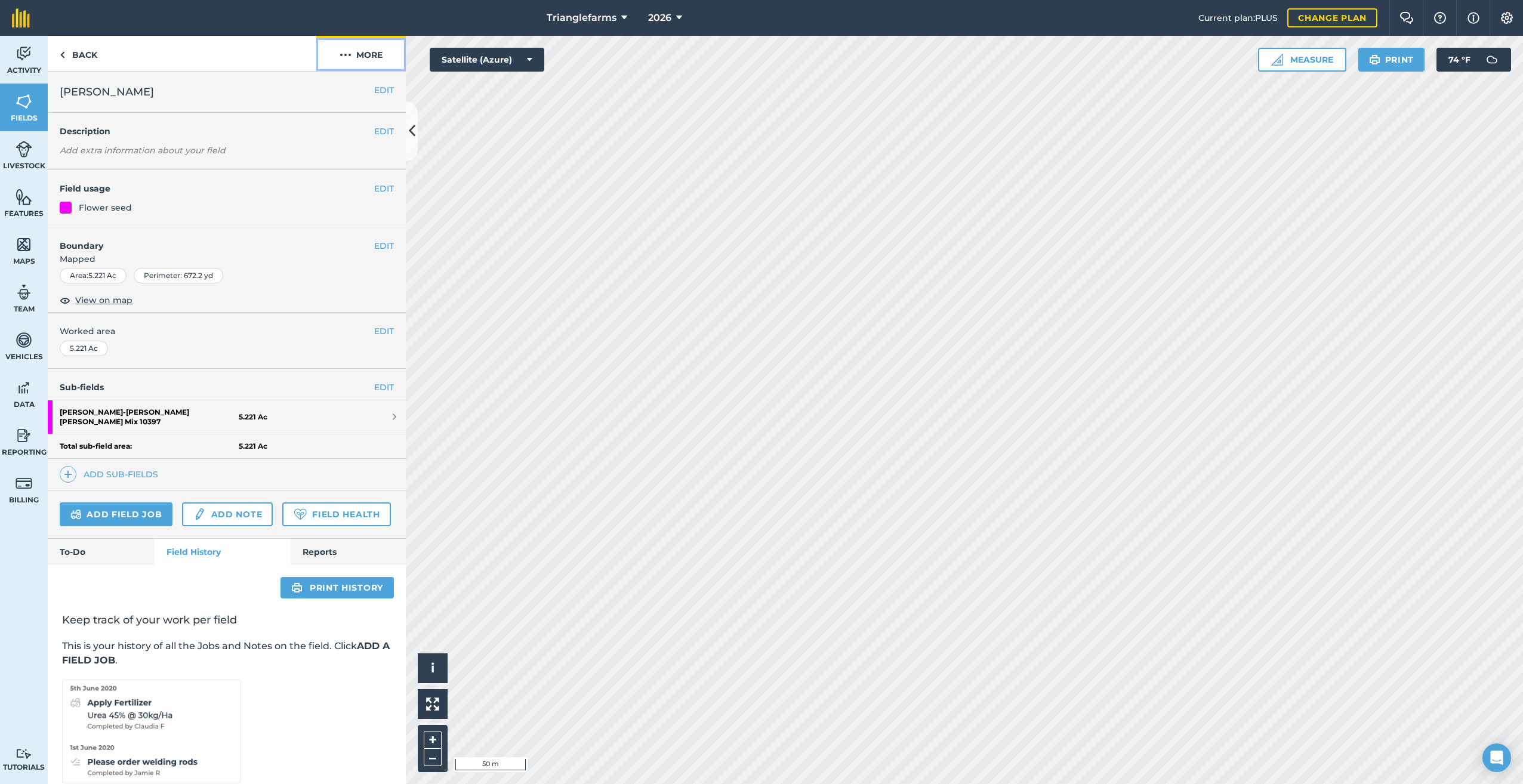
click at [342, 54] on img at bounding box center [346, 54] width 12 height 14
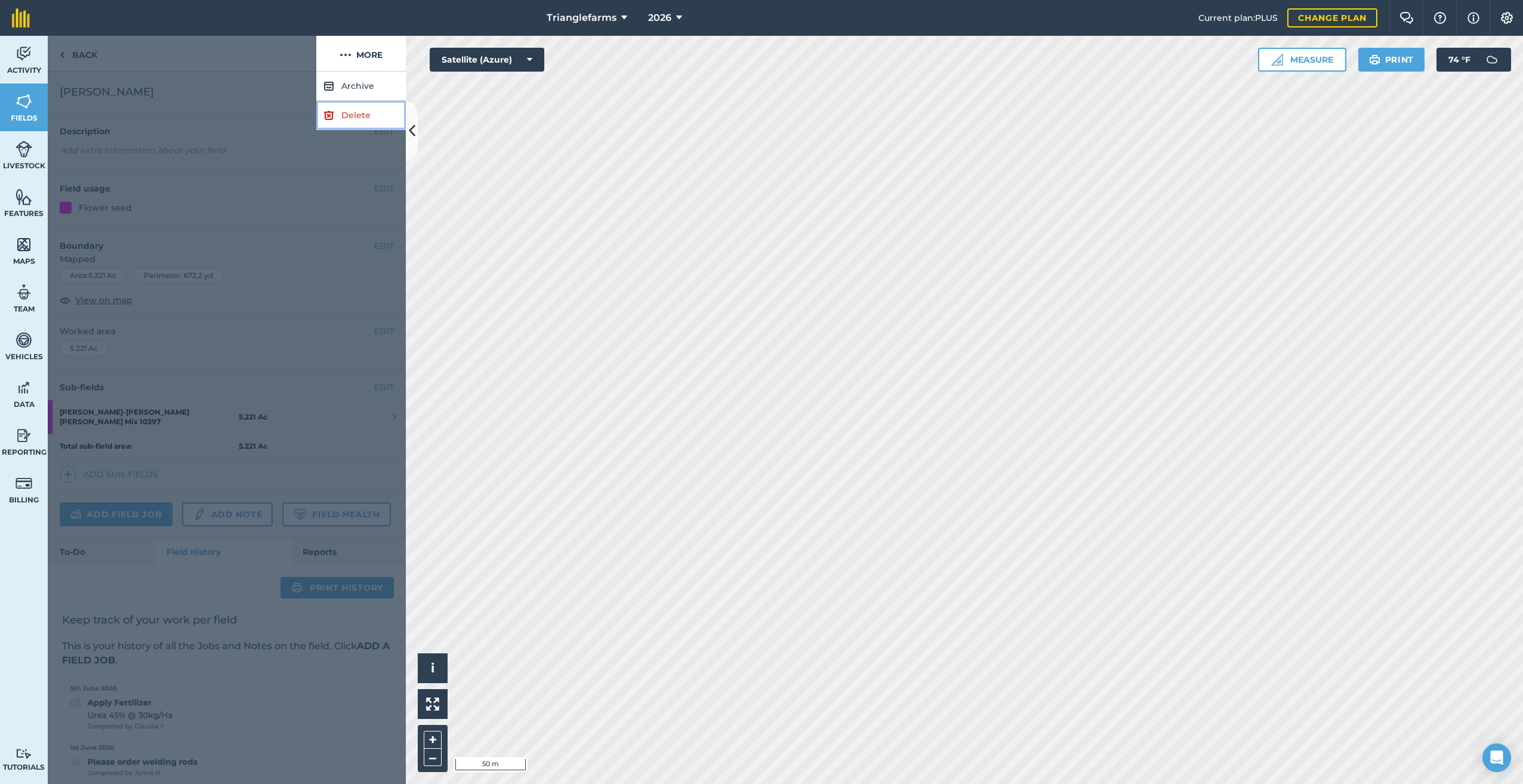
click at [354, 116] on link "Delete" at bounding box center [361, 116] width 90 height 29
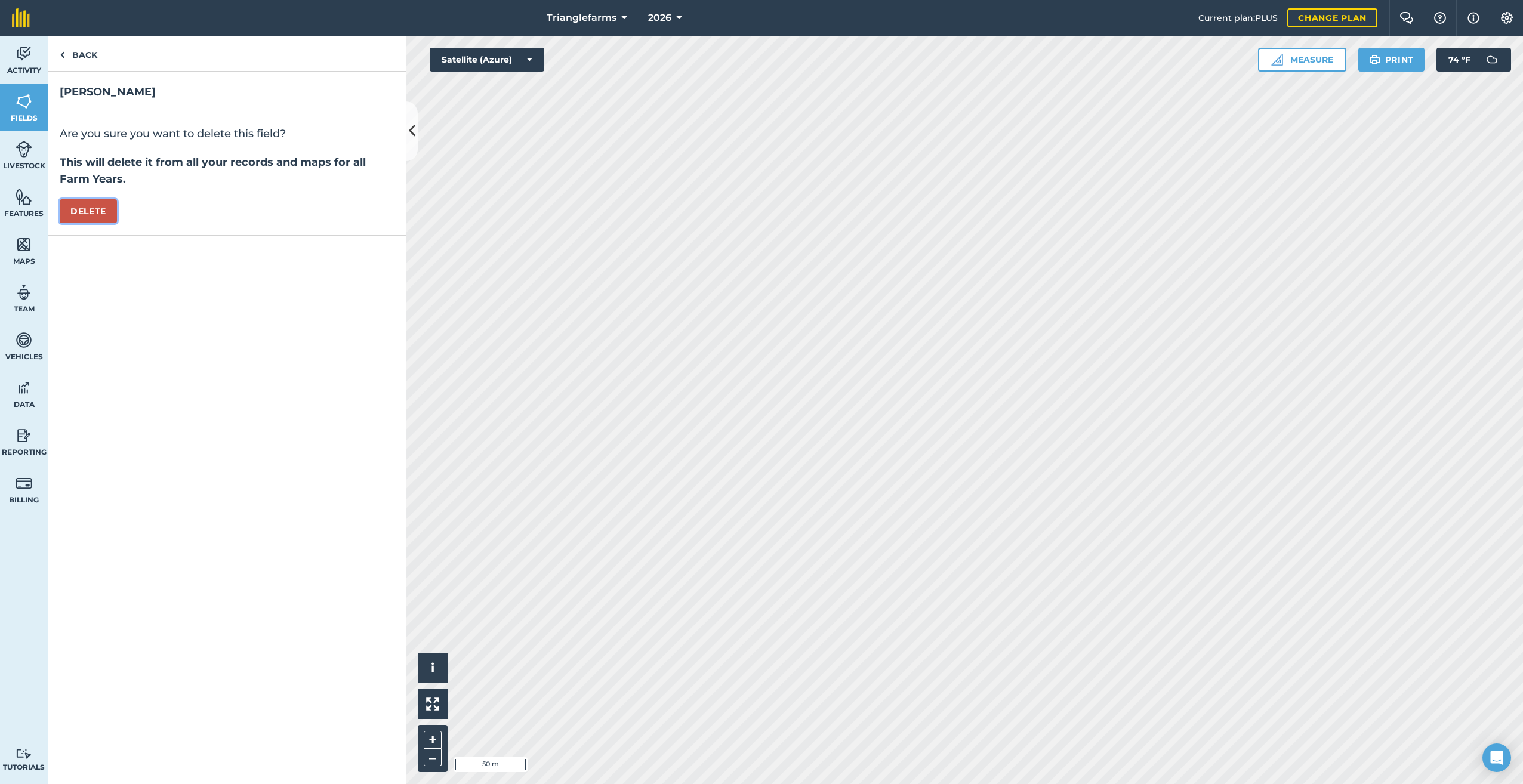
click at [92, 204] on button "Delete" at bounding box center [88, 212] width 58 height 24
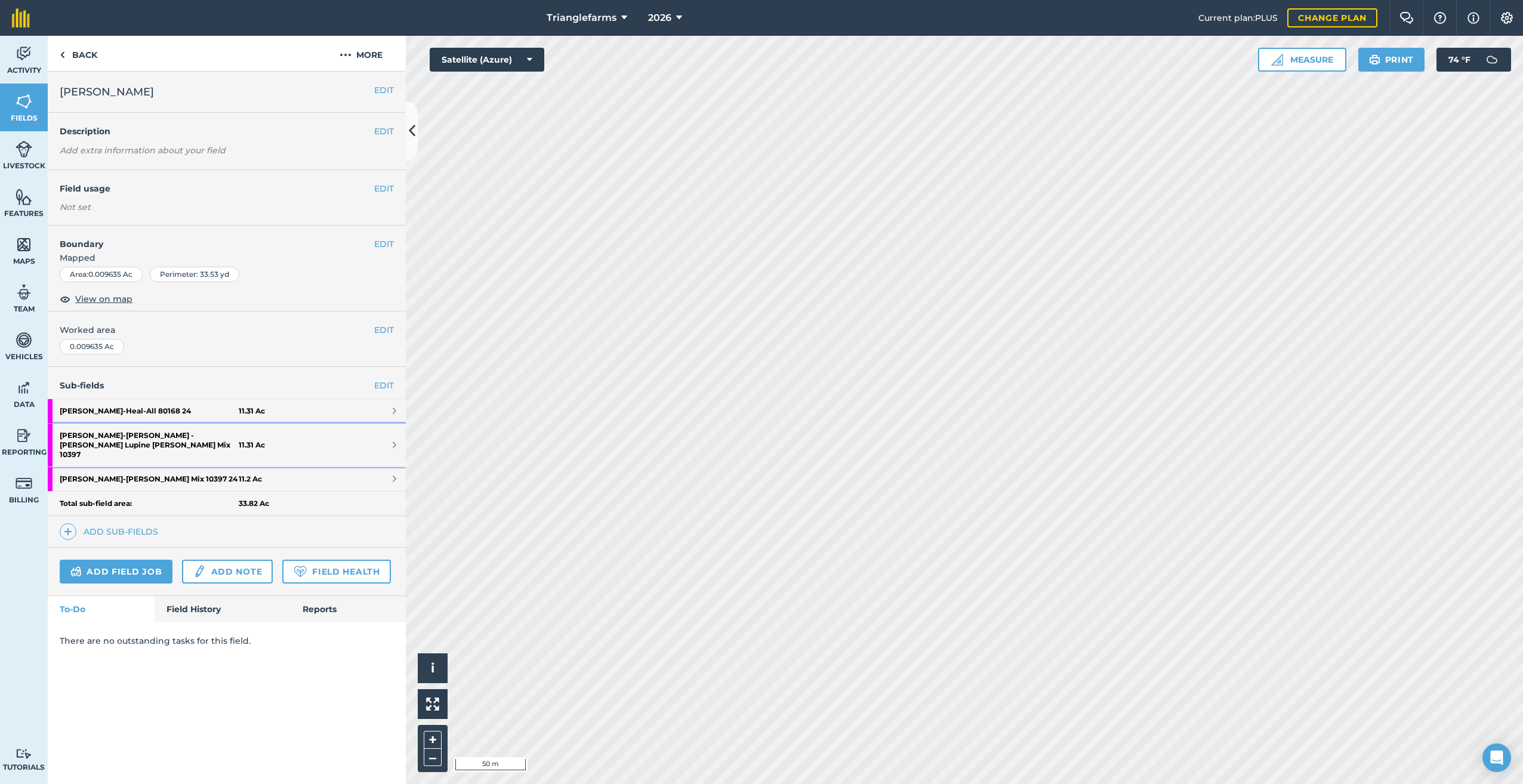
click at [122, 435] on strong "[PERSON_NAME] - [PERSON_NAME] - [PERSON_NAME] [PERSON_NAME] Mix 10397" at bounding box center [149, 445] width 179 height 43
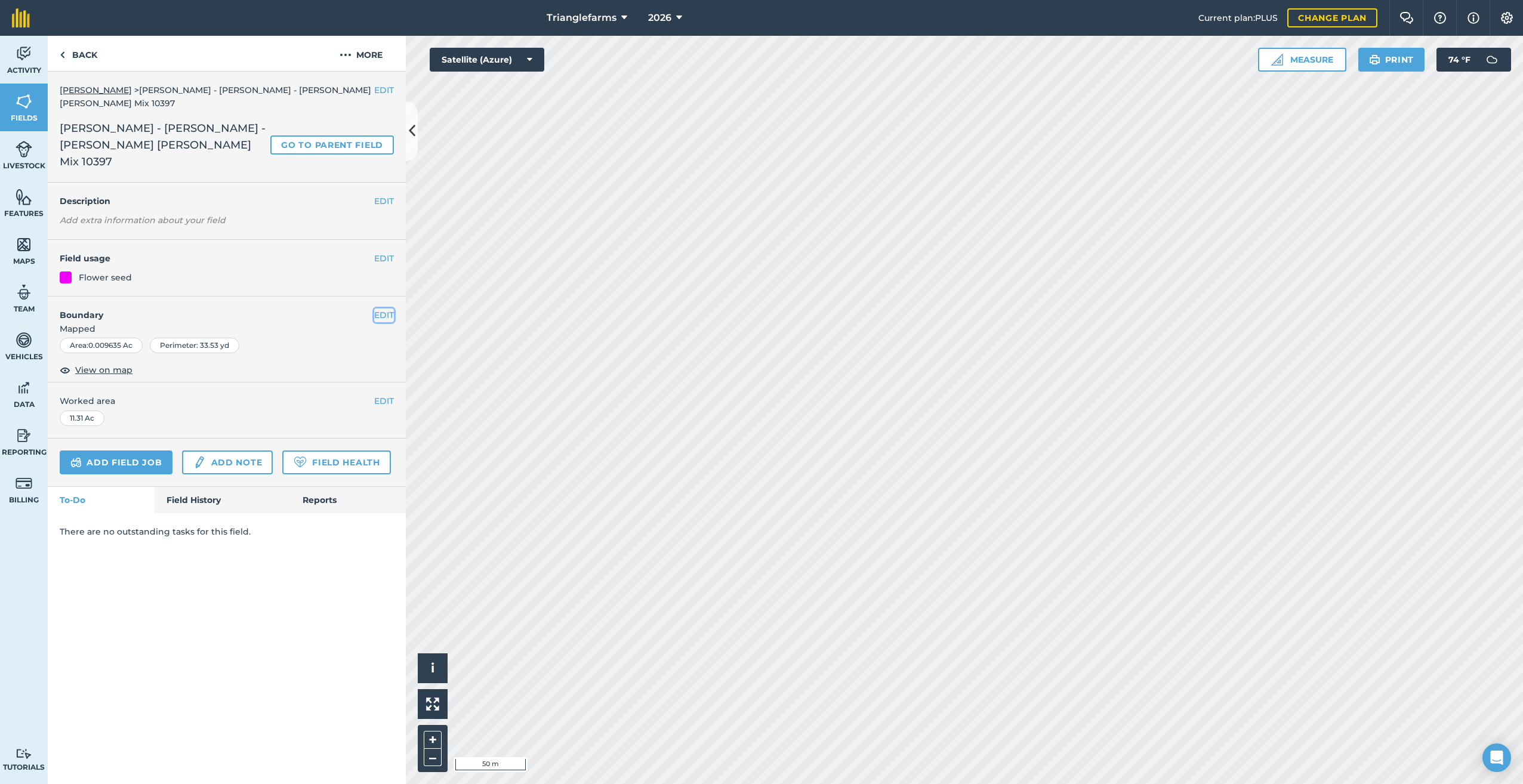
click at [379, 309] on button "EDIT" at bounding box center [384, 315] width 19 height 13
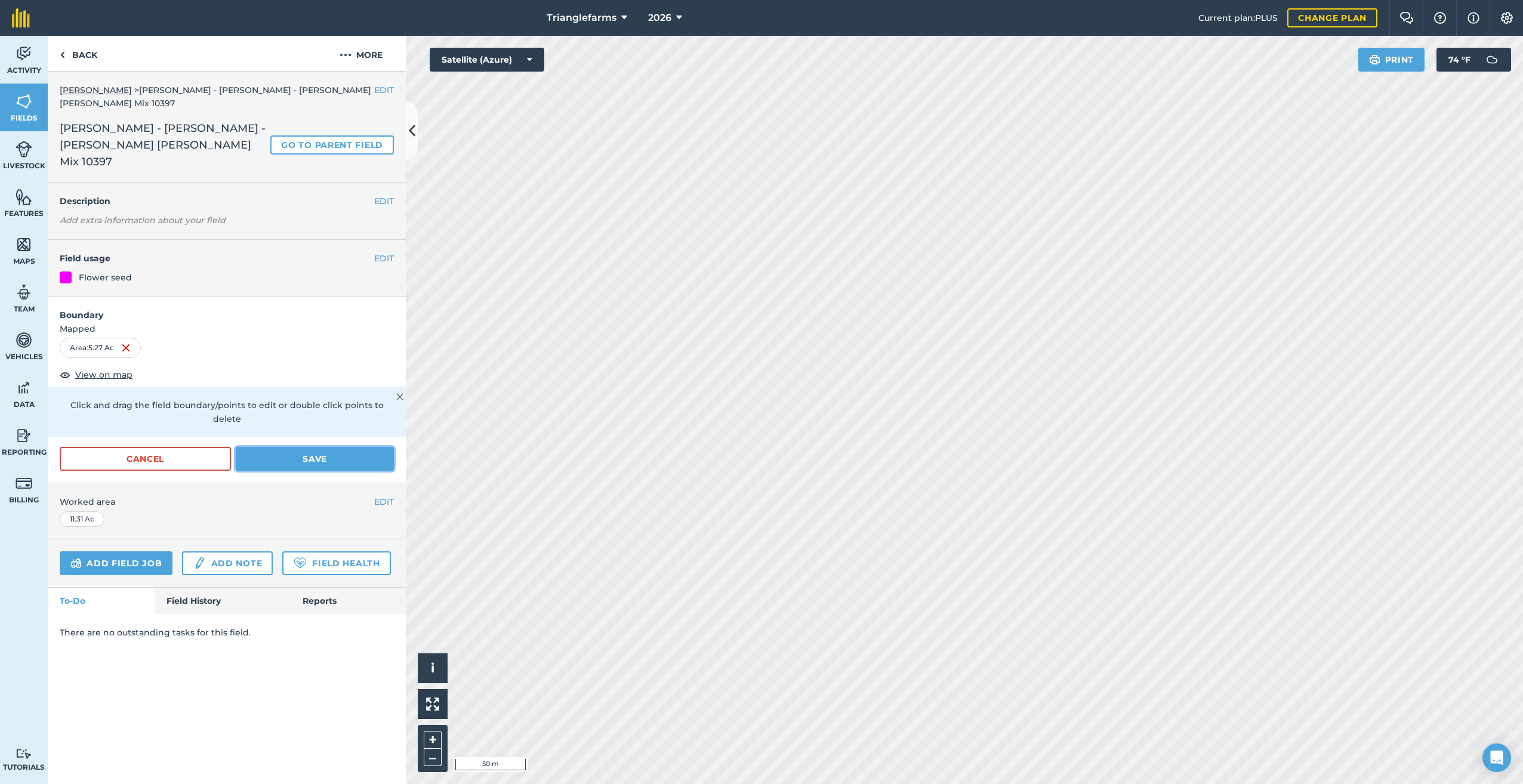
click at [276, 447] on button "Save" at bounding box center [315, 459] width 158 height 24
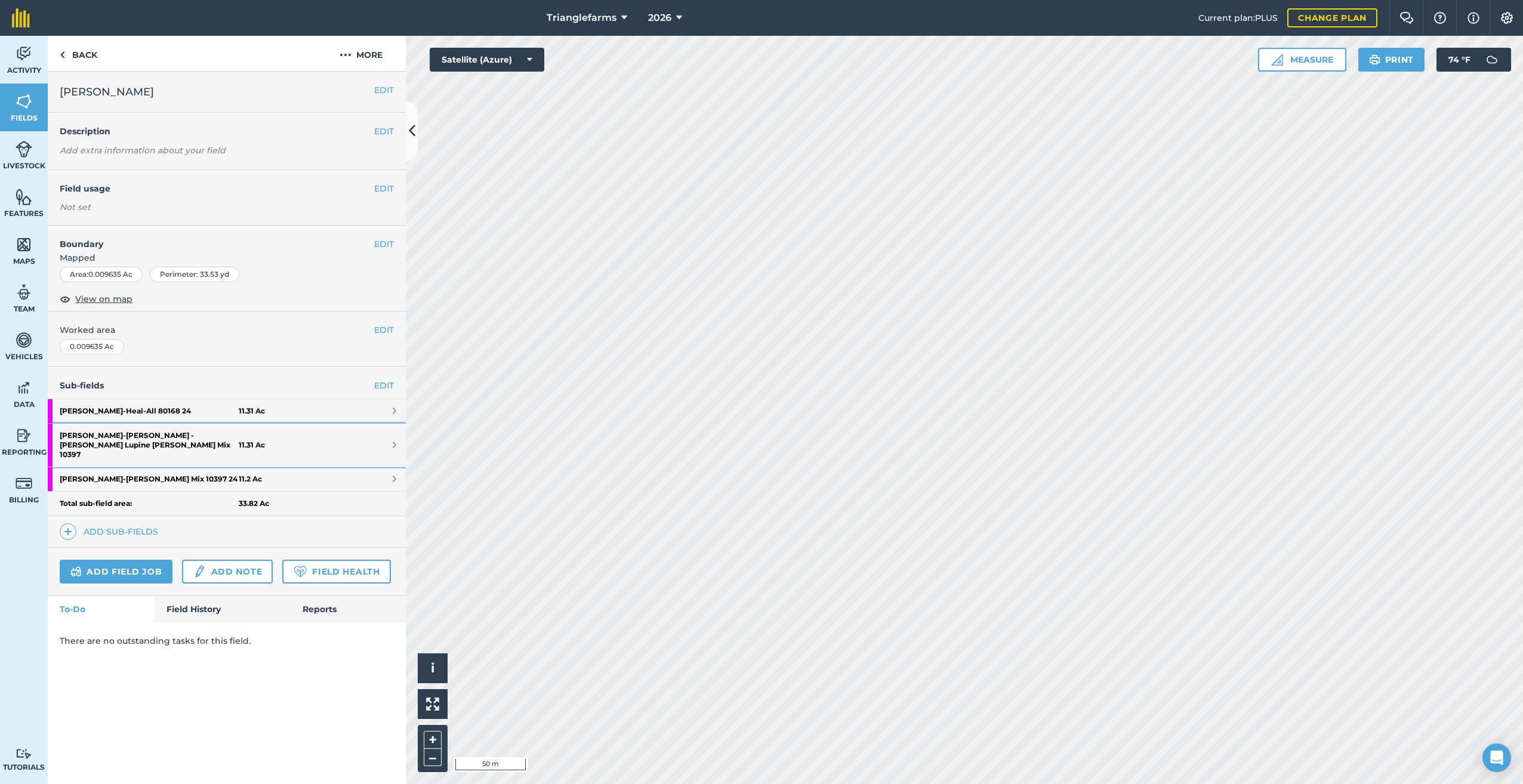
click at [188, 433] on strong "[PERSON_NAME] - [PERSON_NAME] - [PERSON_NAME] [PERSON_NAME] Mix 10397" at bounding box center [149, 445] width 179 height 43
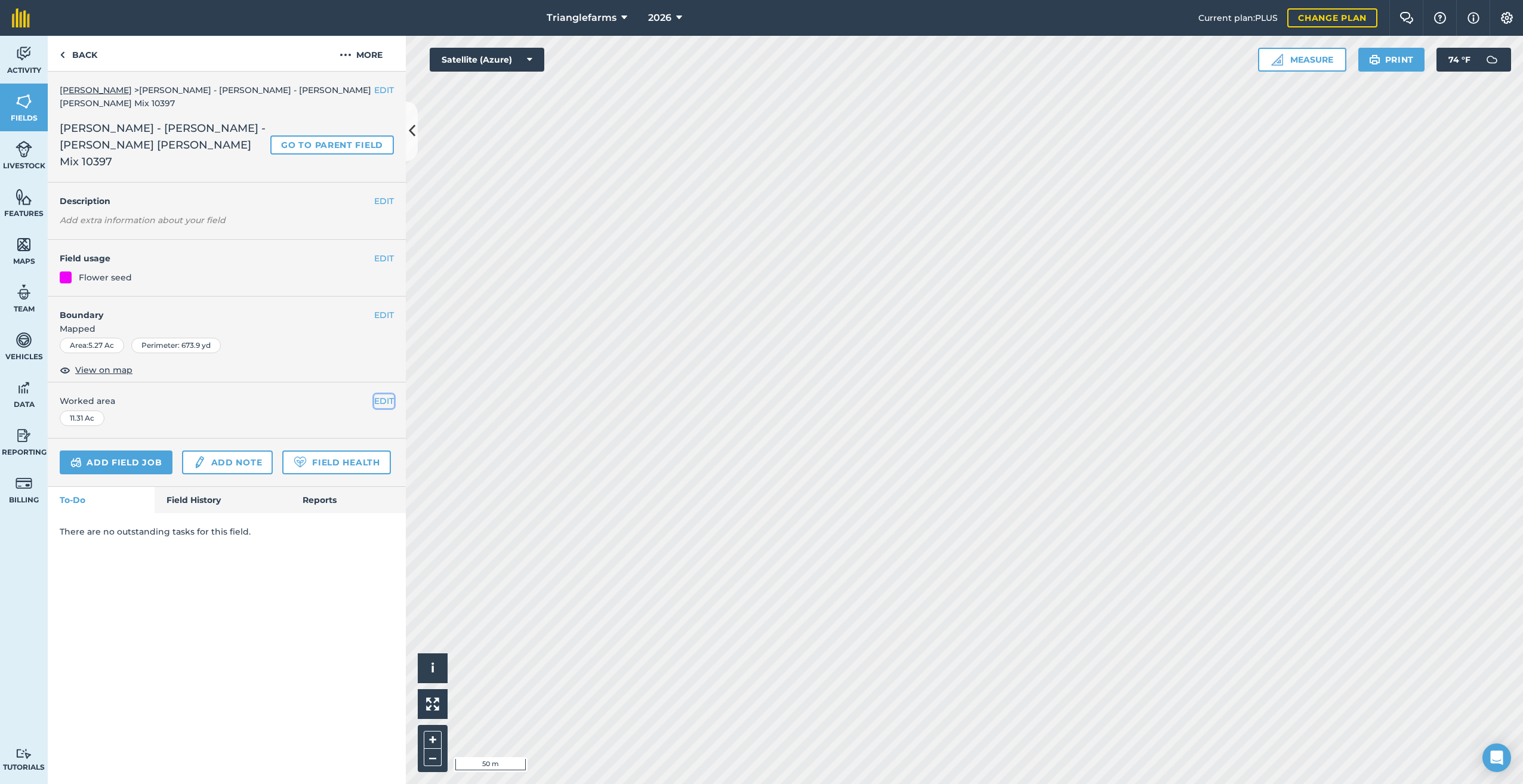
click at [378, 394] on button "EDIT" at bounding box center [384, 401] width 19 height 13
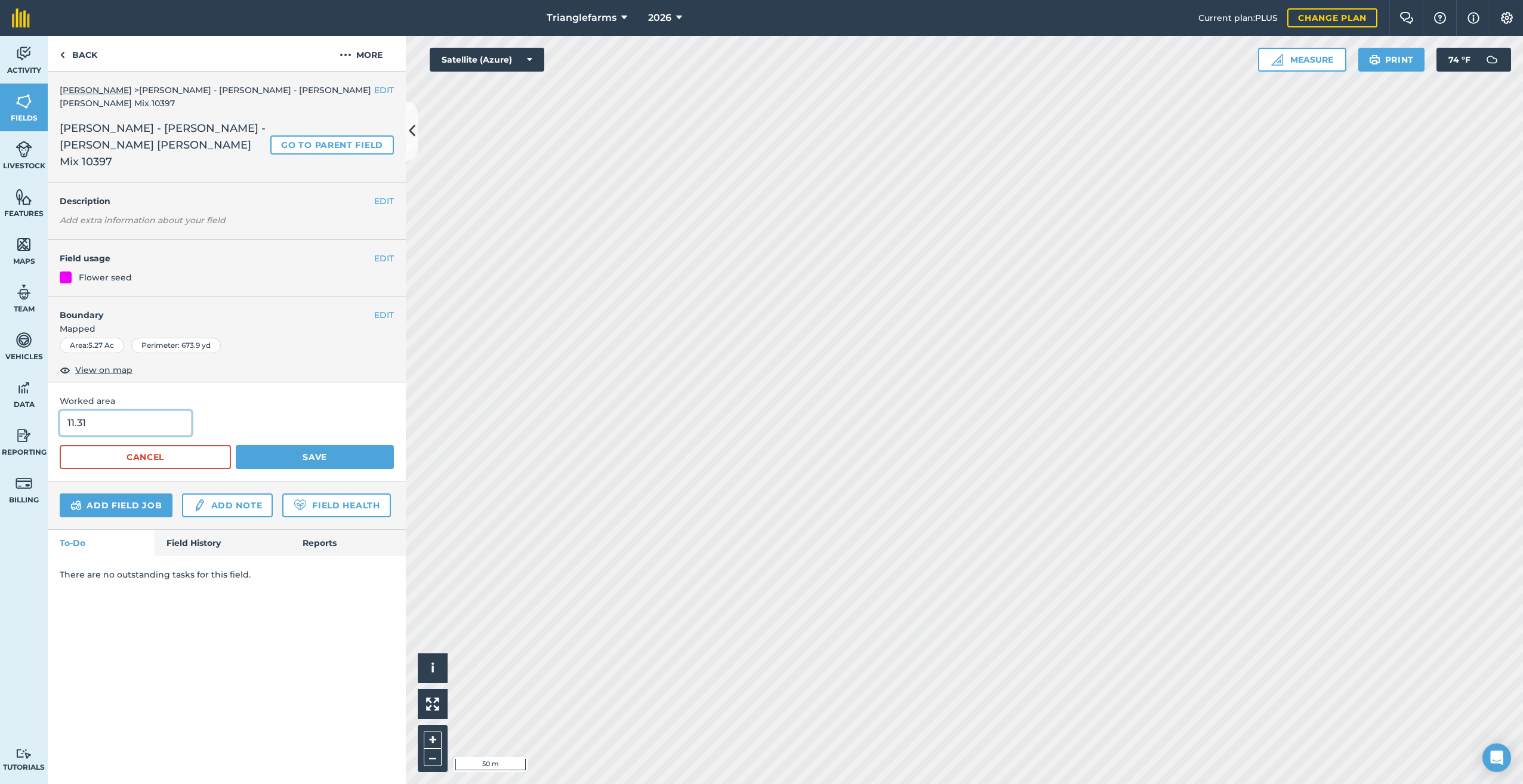
drag, startPoint x: 129, startPoint y: 400, endPoint x: -3, endPoint y: 430, distance: 135.4
click at [0, 430] on html "Trianglefarms 2026 Current plan : PLUS Change plan Farm Chat Help Info Settings…" at bounding box center [762, 392] width 1523 height 784
type input "5.2"
click at [324, 445] on button "Save" at bounding box center [315, 457] width 158 height 24
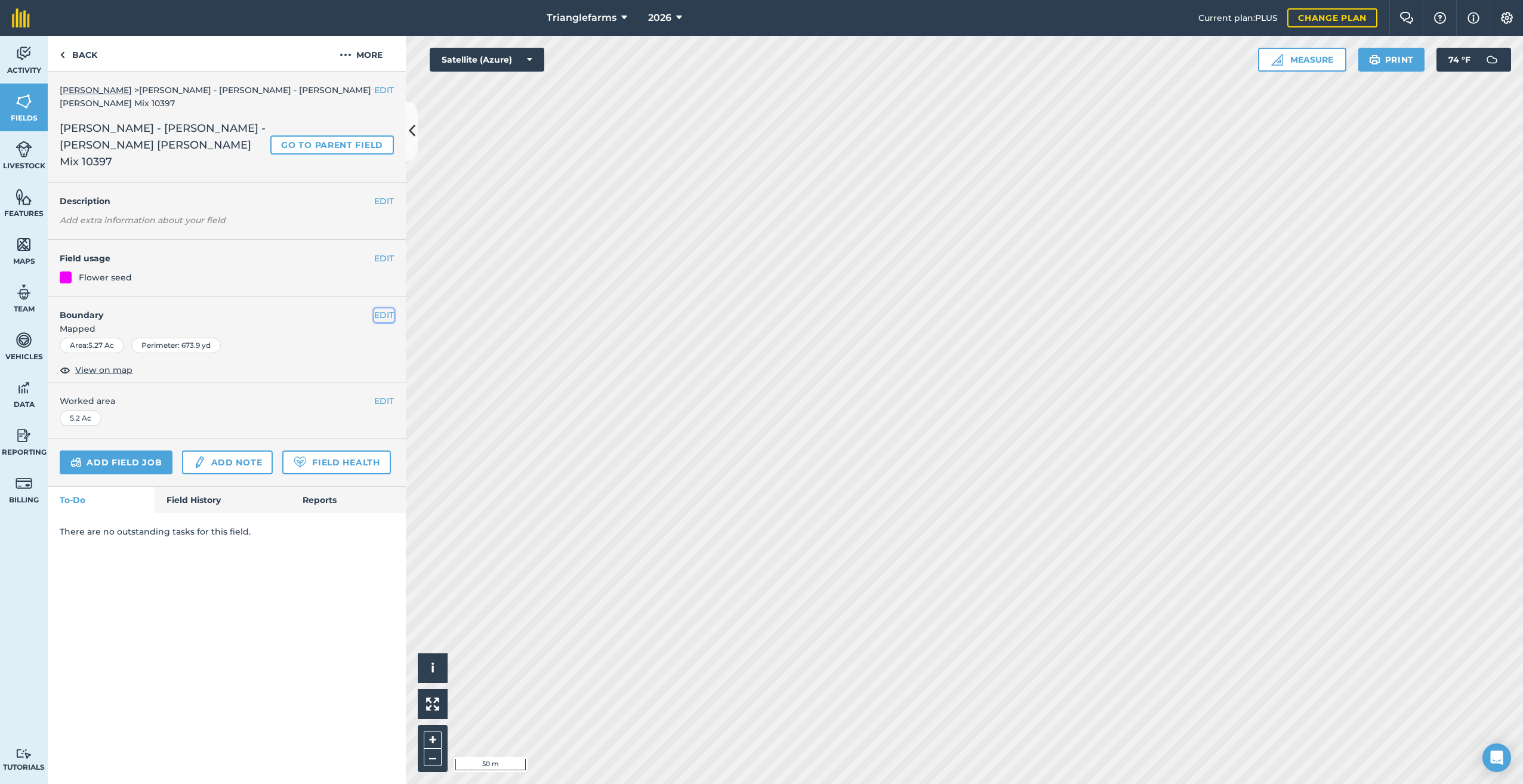
click at [379, 309] on button "EDIT" at bounding box center [384, 315] width 19 height 13
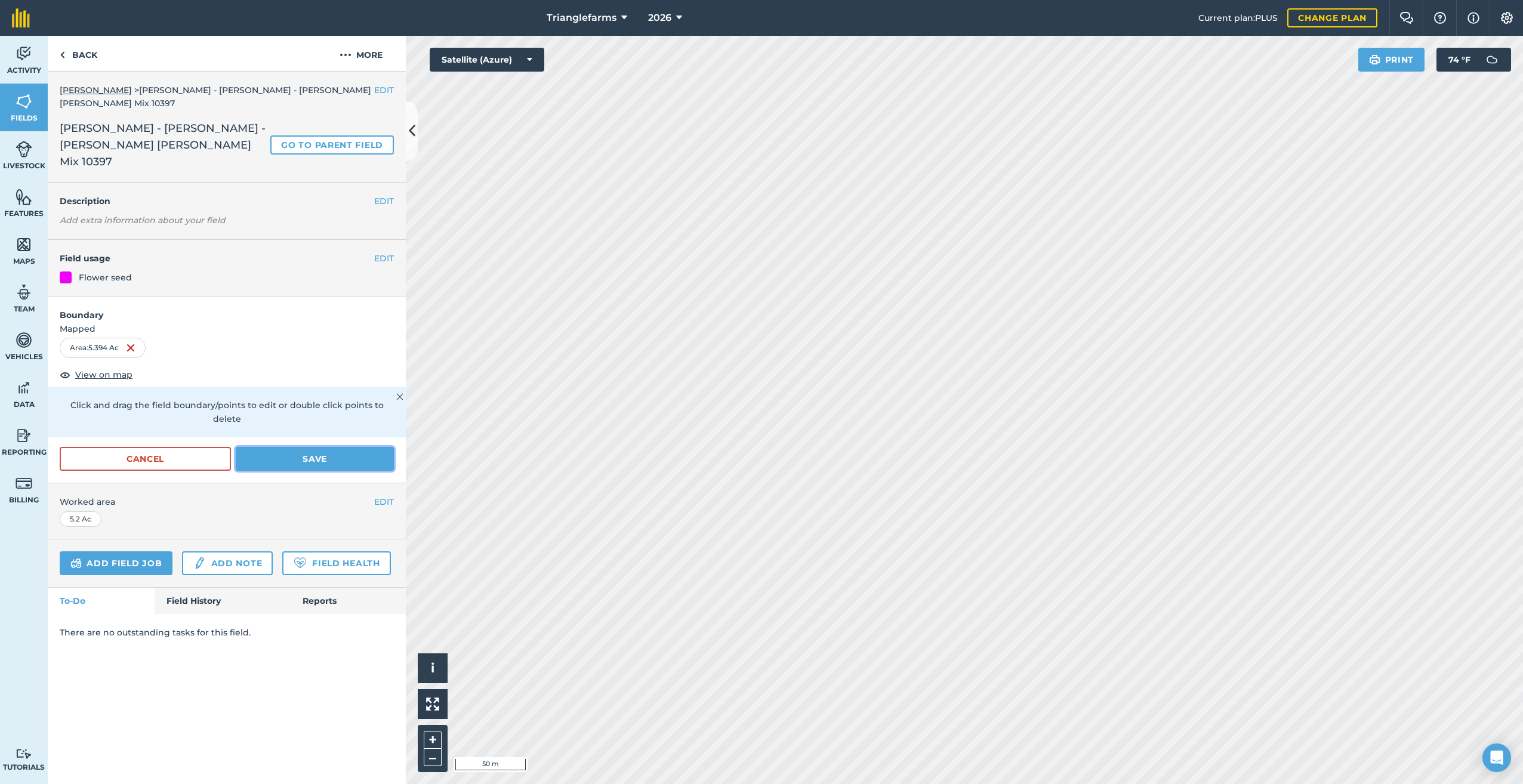
click at [332, 447] on button "Save" at bounding box center [315, 459] width 158 height 24
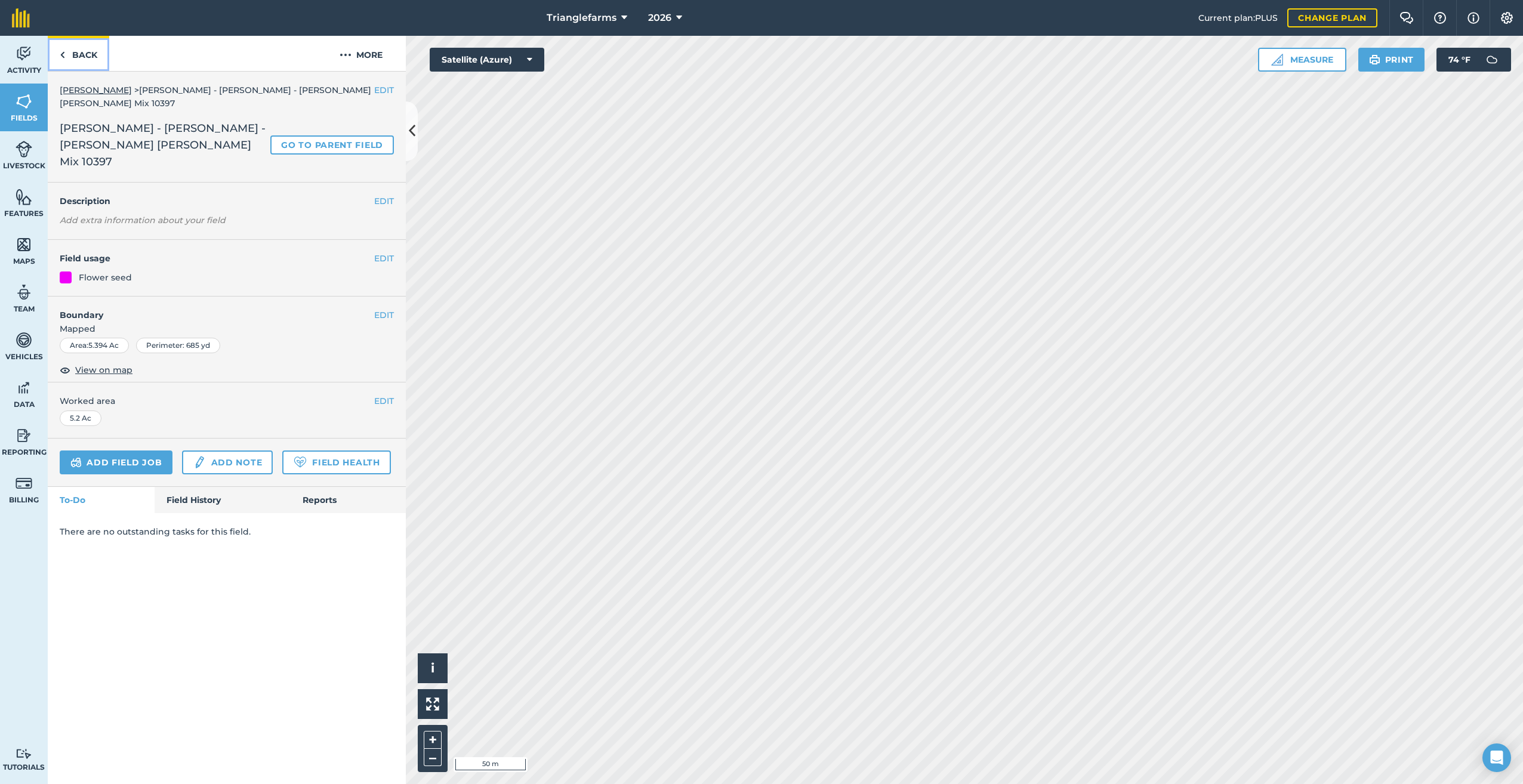
click at [64, 55] on img at bounding box center [62, 54] width 5 height 14
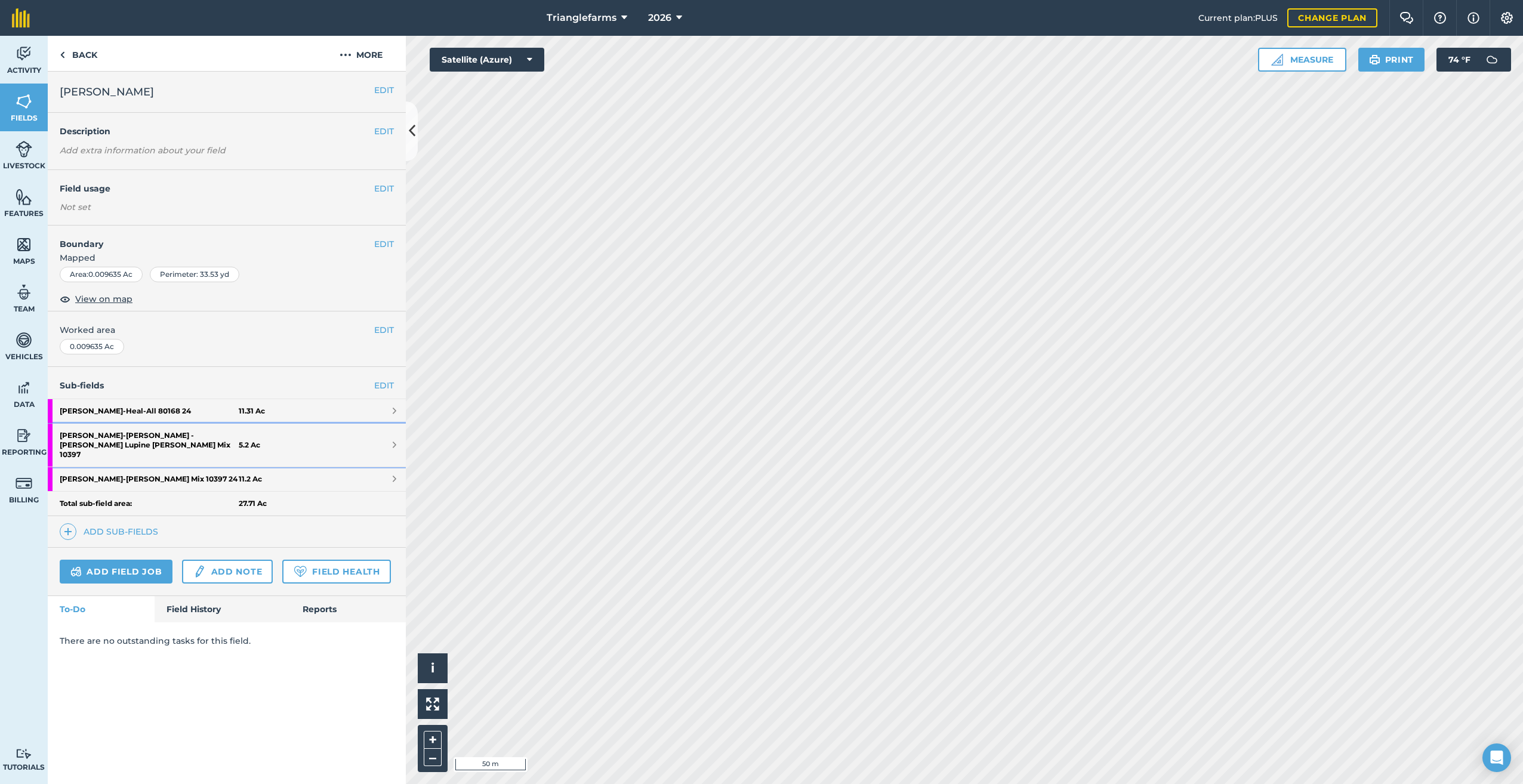
click at [155, 436] on strong "[PERSON_NAME] - [PERSON_NAME] - [PERSON_NAME] [PERSON_NAME] Mix 10397" at bounding box center [149, 445] width 179 height 43
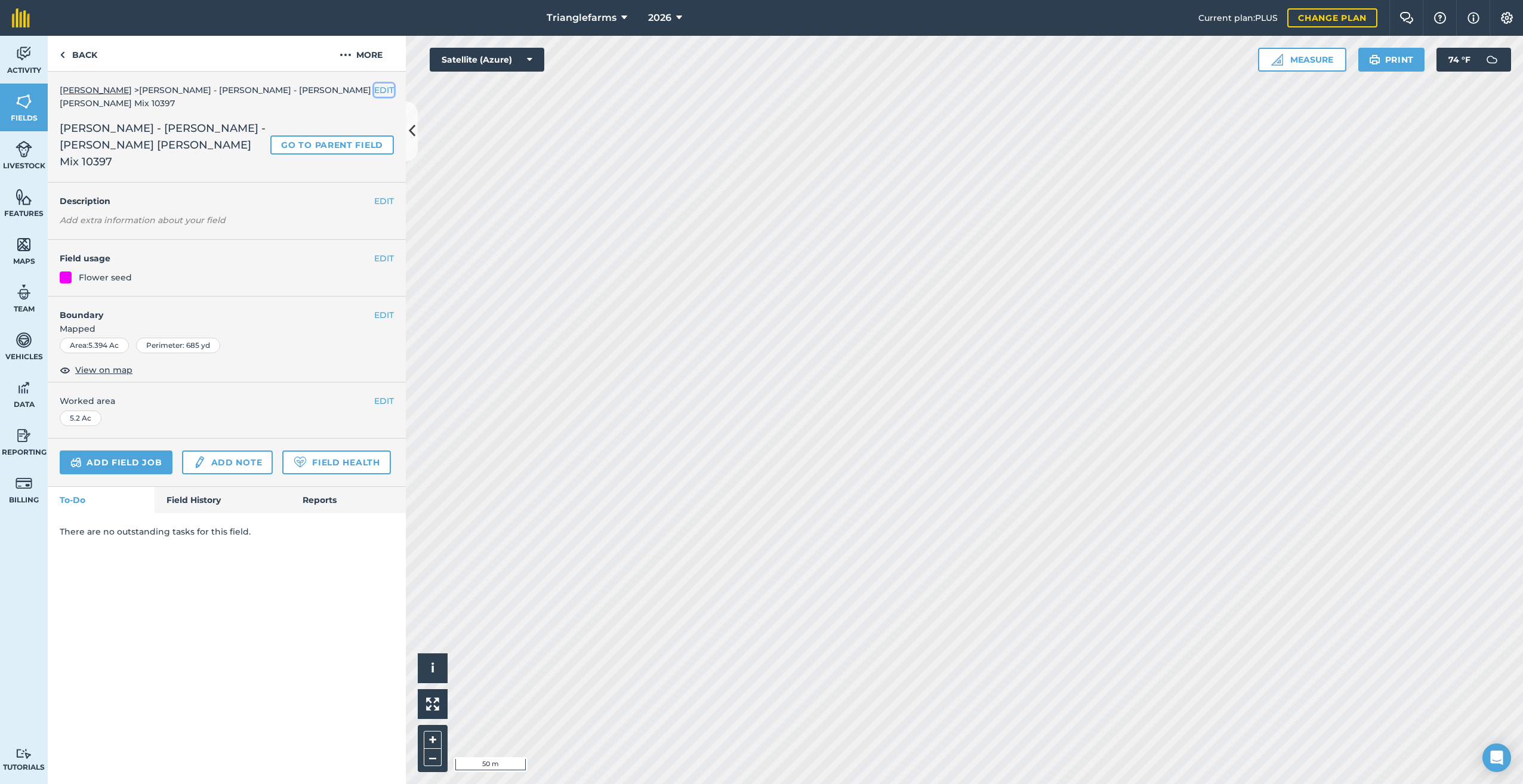
click at [381, 86] on button "EDIT" at bounding box center [384, 90] width 19 height 13
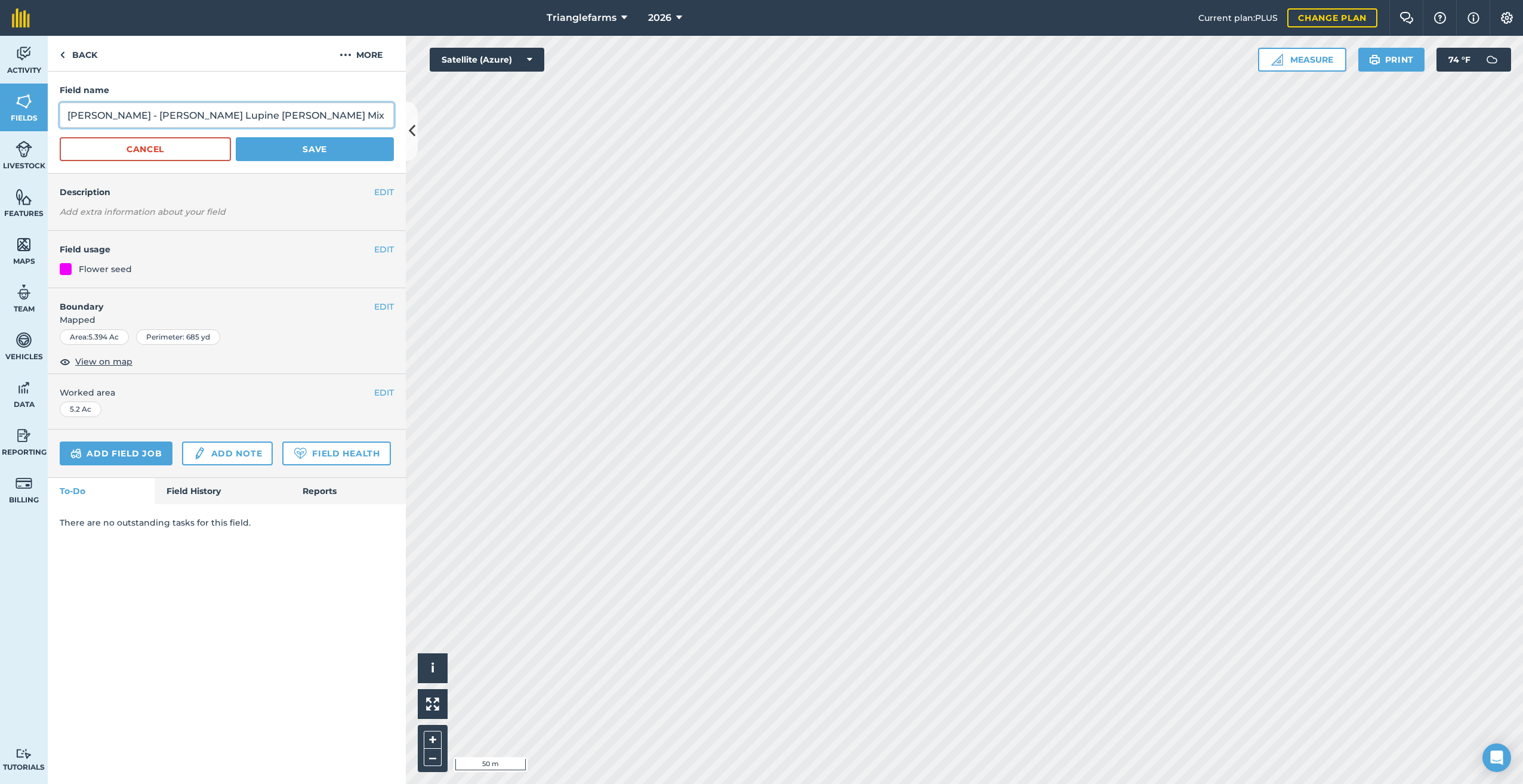
click at [141, 116] on input "[PERSON_NAME] - [PERSON_NAME] Lupine [PERSON_NAME] Mix 10397" at bounding box center [226, 114] width 334 height 25
drag, startPoint x: 141, startPoint y: 116, endPoint x: 18, endPoint y: 111, distance: 123.1
click at [18, 111] on div "Activity Fields Livestock Features Maps Team Vehicles Data Reporting Billing Tu…" at bounding box center [762, 409] width 1523 height 748
drag, startPoint x: 151, startPoint y: 118, endPoint x: 34, endPoint y: 133, distance: 118.0
click at [28, 132] on div "Activity Fields Livestock Features Maps Team Vehicles Data Reporting Billing Tu…" at bounding box center [762, 409] width 1523 height 748
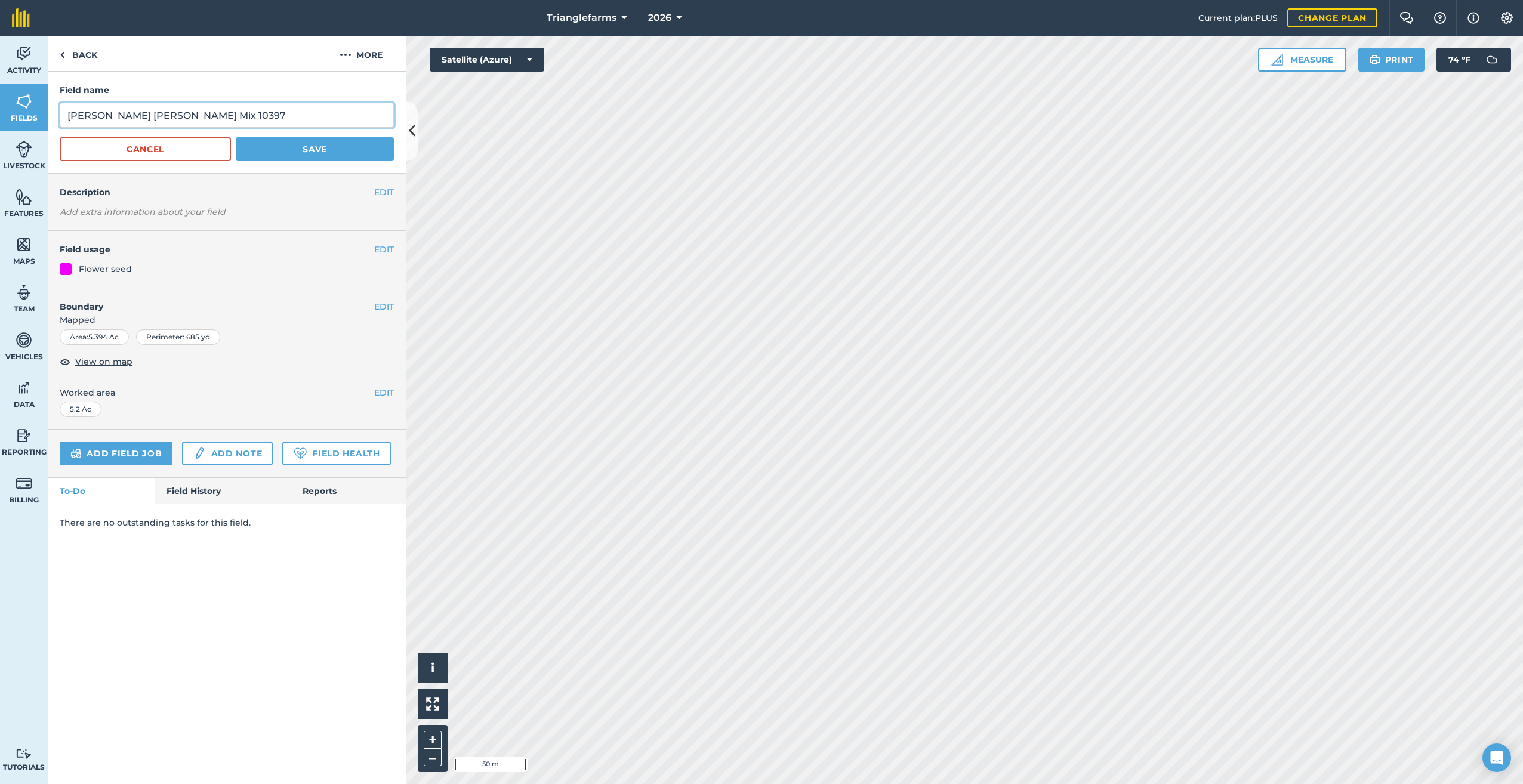
type input "[PERSON_NAME] [PERSON_NAME] Mix 10397"
click at [317, 139] on form "Field name [PERSON_NAME] [PERSON_NAME] Mix 10397 Cancel Save" at bounding box center [226, 123] width 334 height 78
click at [319, 143] on button "Save" at bounding box center [315, 149] width 158 height 24
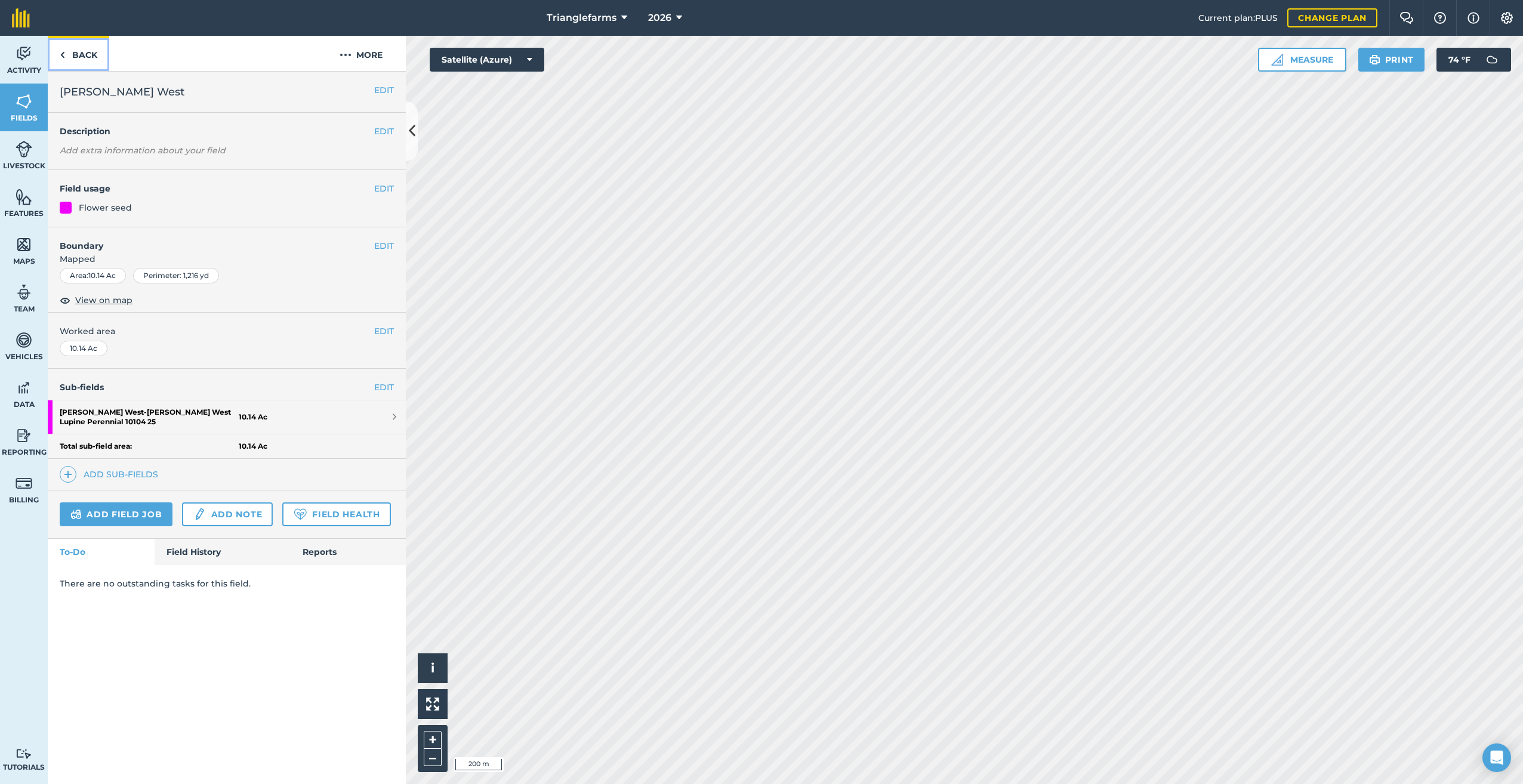
click at [60, 54] on img at bounding box center [62, 54] width 5 height 14
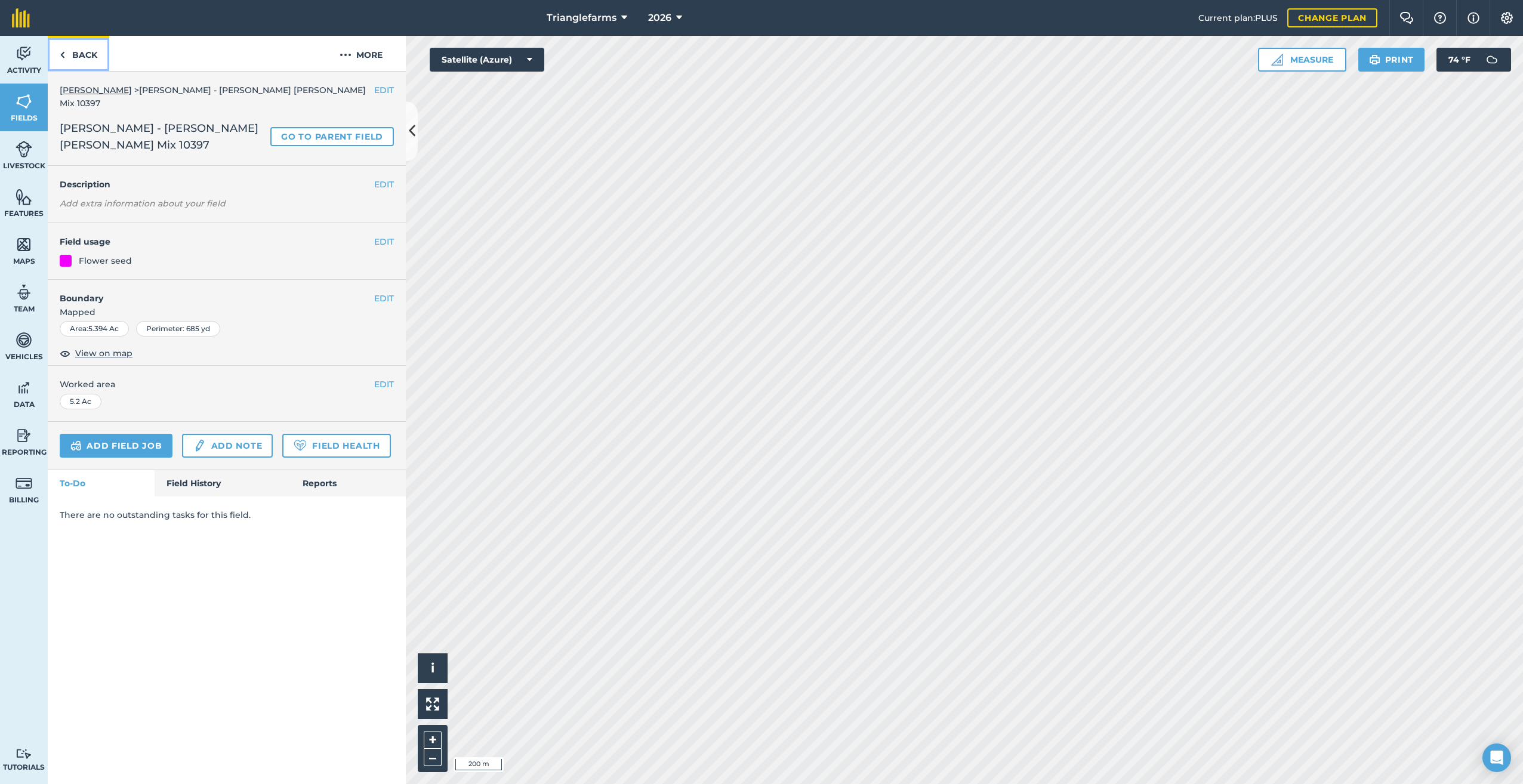
click at [62, 54] on img at bounding box center [62, 54] width 5 height 14
